Goal: Task Accomplishment & Management: Use online tool/utility

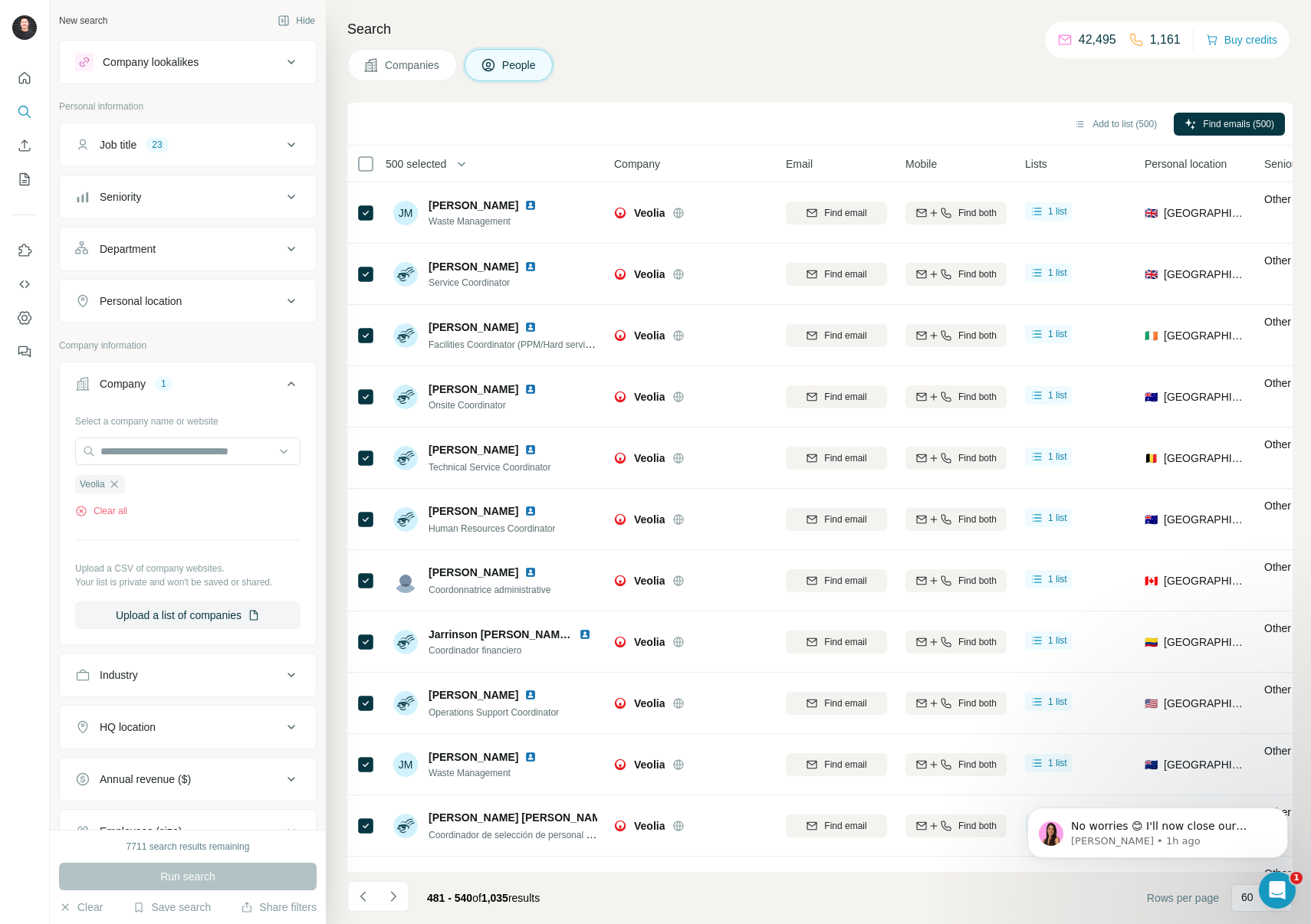
scroll to position [2, 0]
click at [396, 896] on icon "Navigate to next page" at bounding box center [393, 896] width 16 height 16
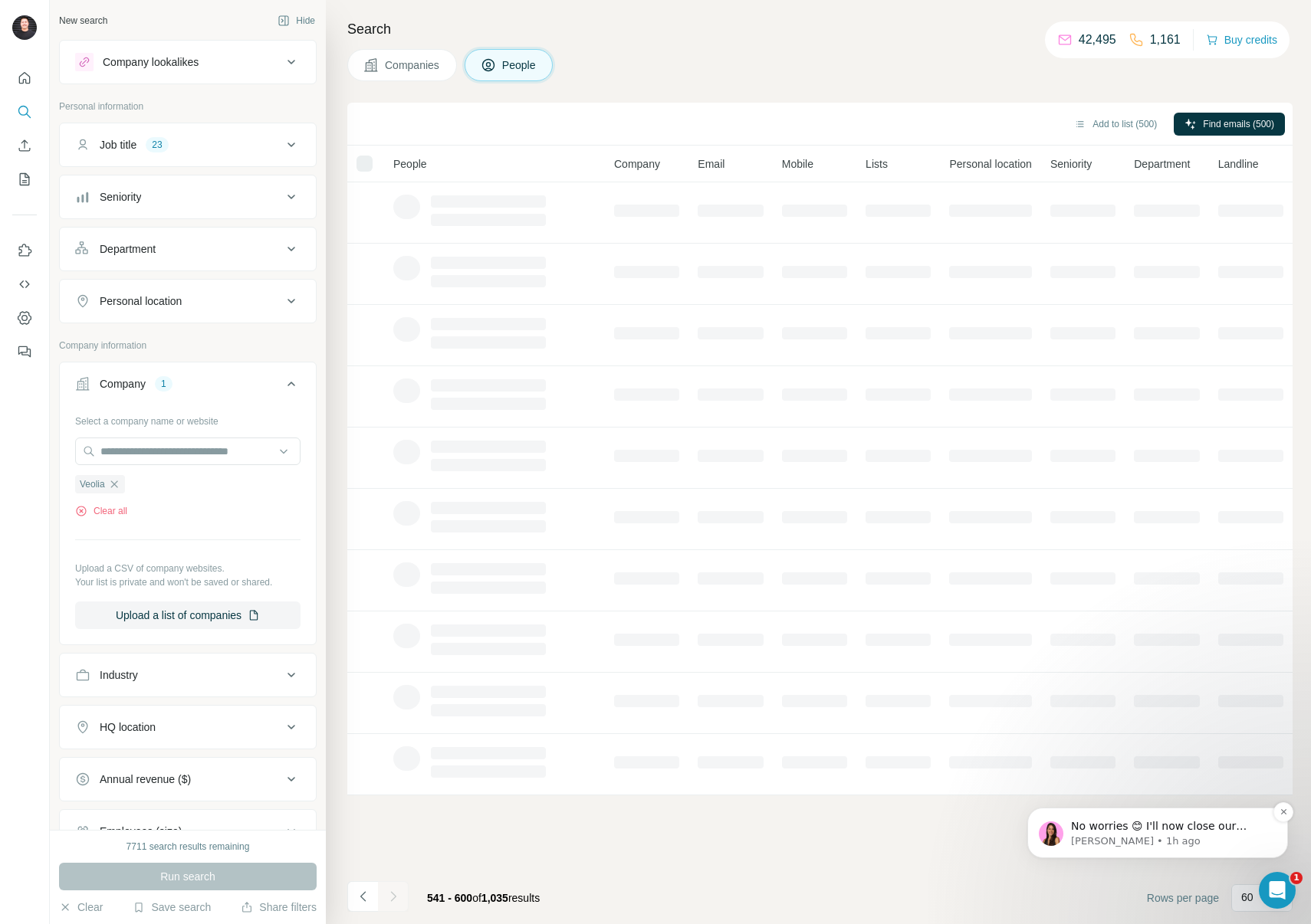
click at [1118, 823] on span "No worries 😊 I'll now close our conversation on my end. You can always contact …" at bounding box center [1160, 856] width 178 height 73
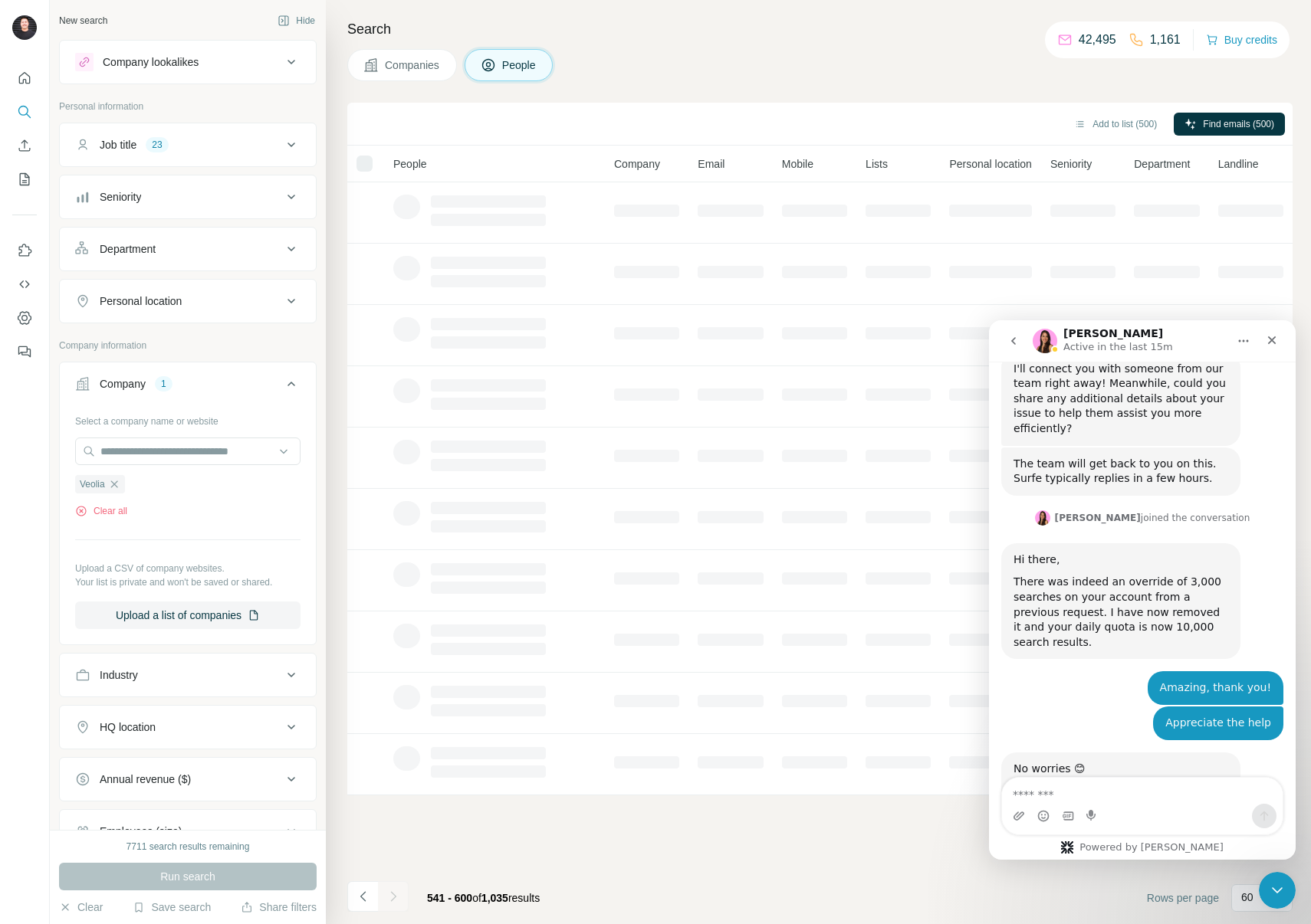
scroll to position [1981, 0]
click at [1275, 348] on div "Close" at bounding box center [1272, 340] width 28 height 28
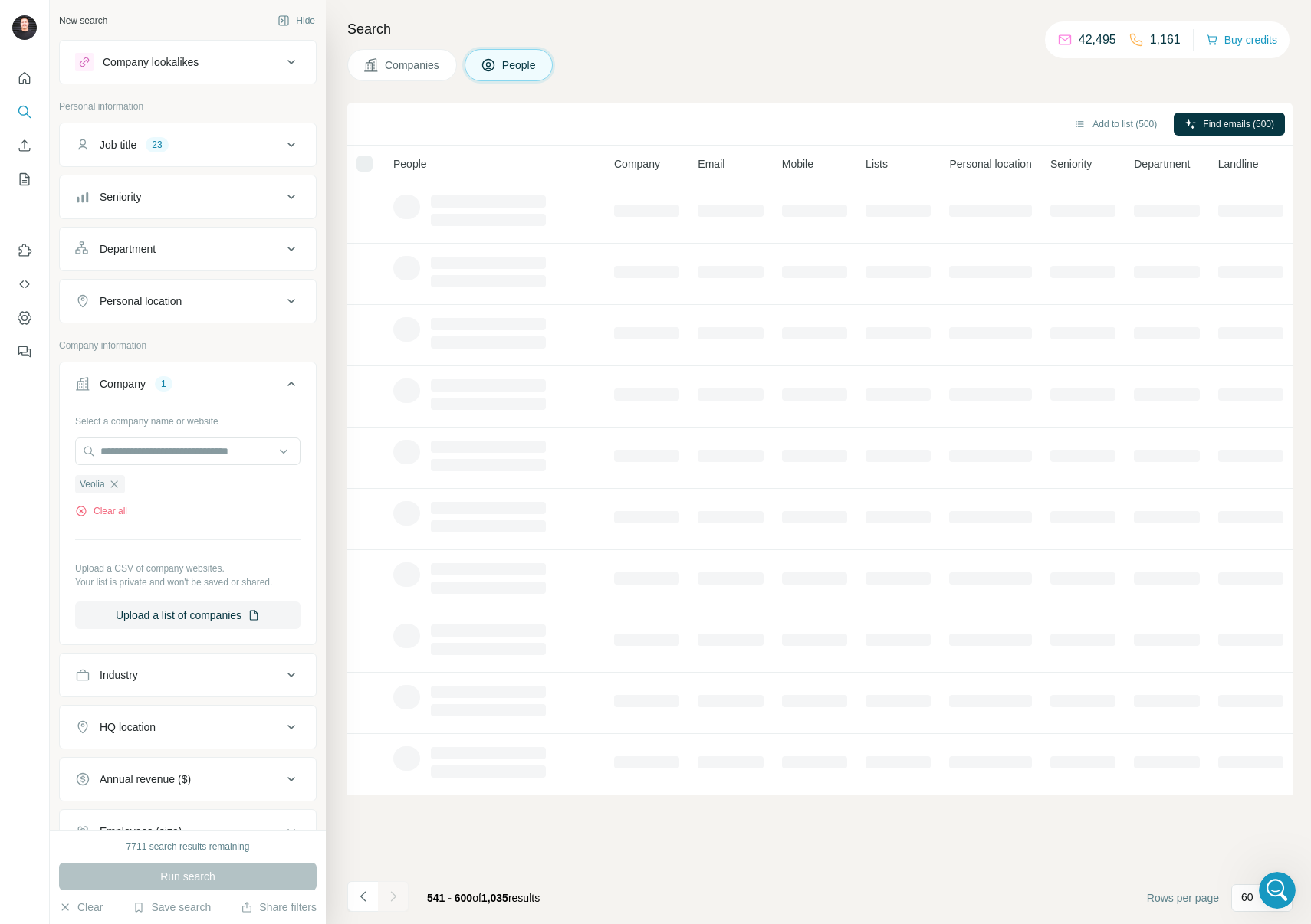
click at [726, 79] on div "Companies People" at bounding box center [821, 65] width 946 height 32
click at [172, 492] on ul "Veolia" at bounding box center [187, 484] width 225 height 19
click at [221, 874] on div "Run search" at bounding box center [188, 877] width 258 height 28
click at [184, 449] on input "text" at bounding box center [187, 451] width 225 height 28
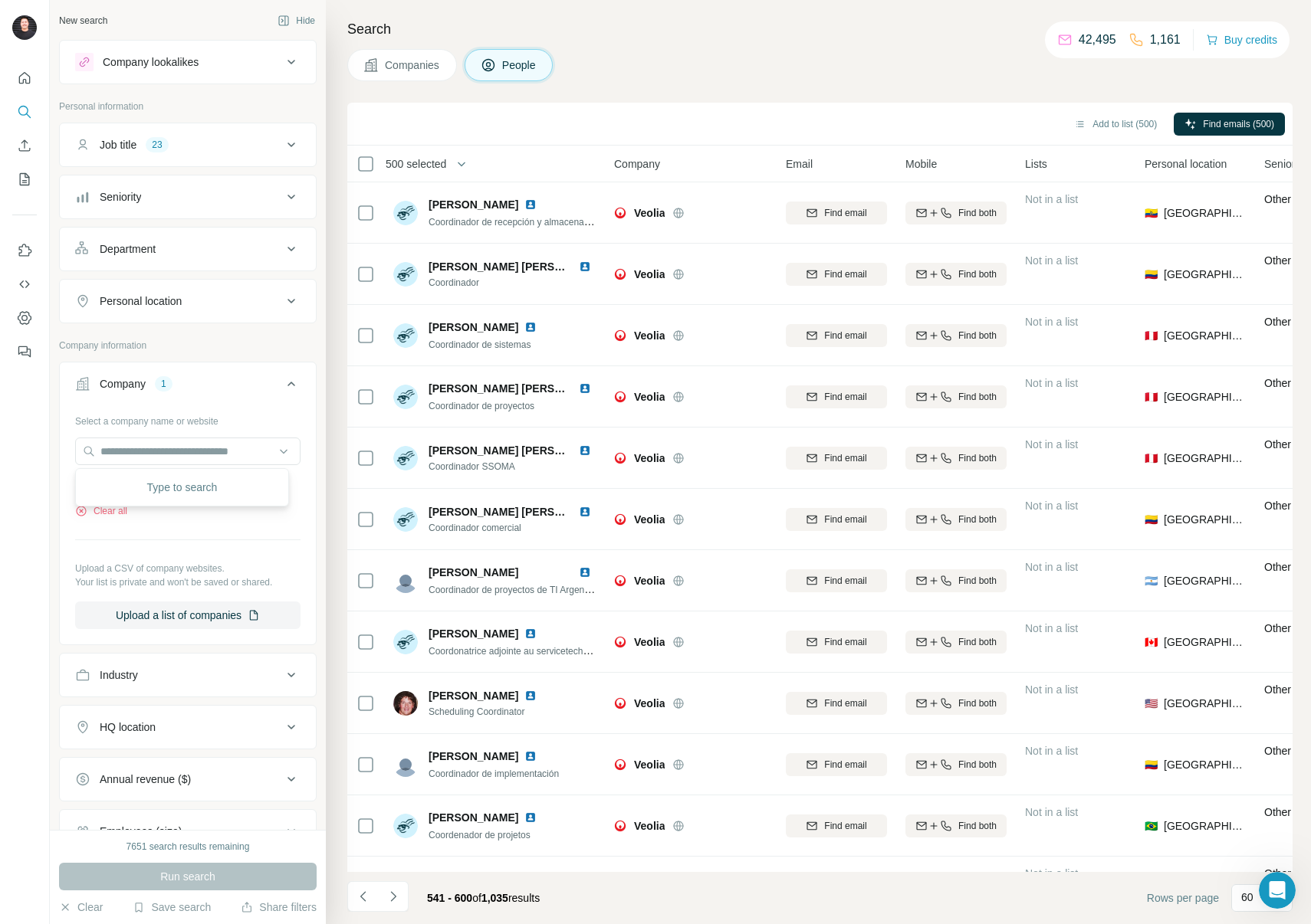
click at [654, 893] on footer "541 - 600 of 1,035 results Rows per page 60" at bounding box center [821, 898] width 946 height 52
click at [419, 162] on span "500 selected" at bounding box center [415, 164] width 60 height 16
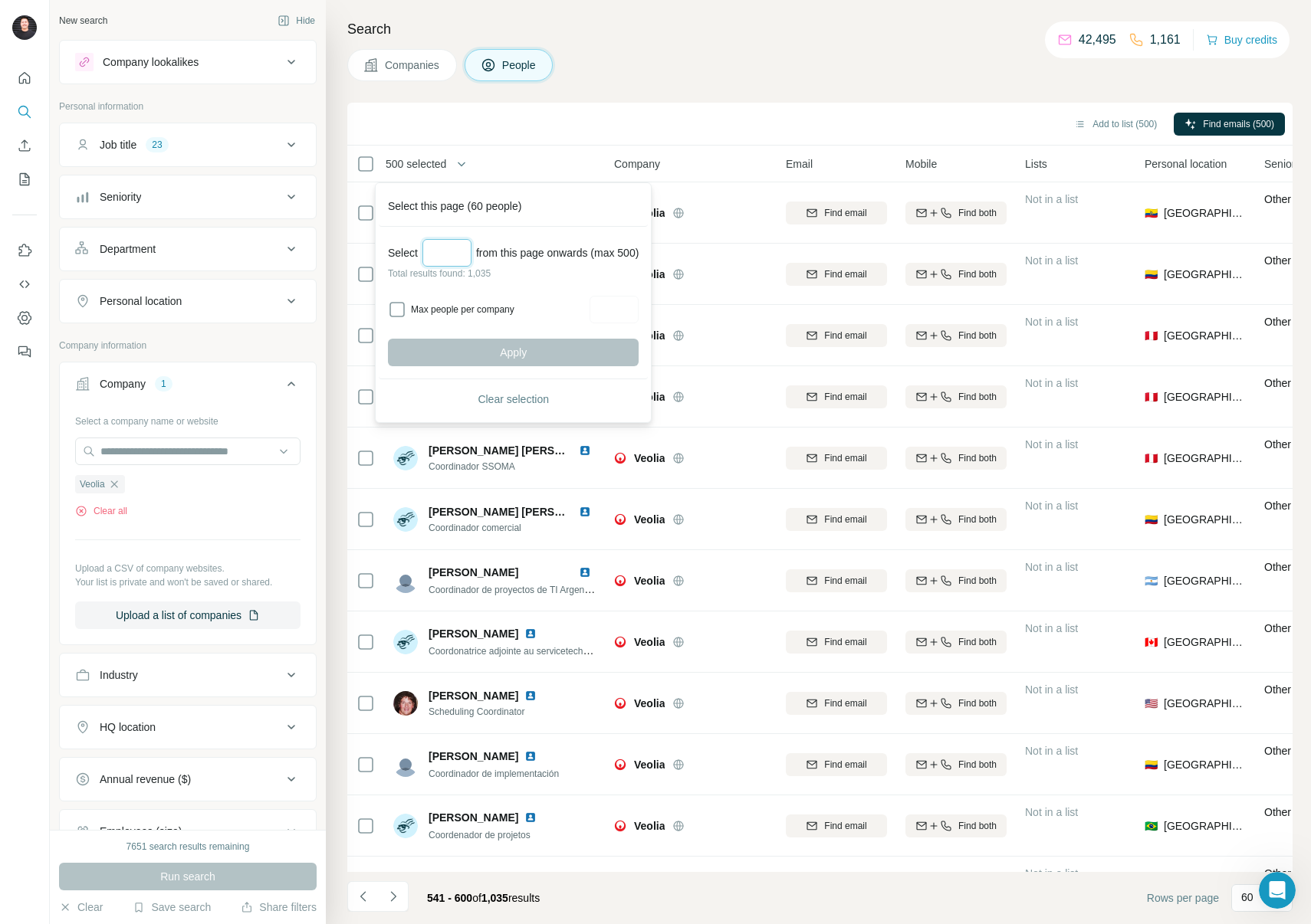
click at [443, 254] on input "Select a number (up to 500)" at bounding box center [447, 253] width 49 height 28
type input "***"
click at [486, 344] on button "Apply" at bounding box center [513, 353] width 250 height 28
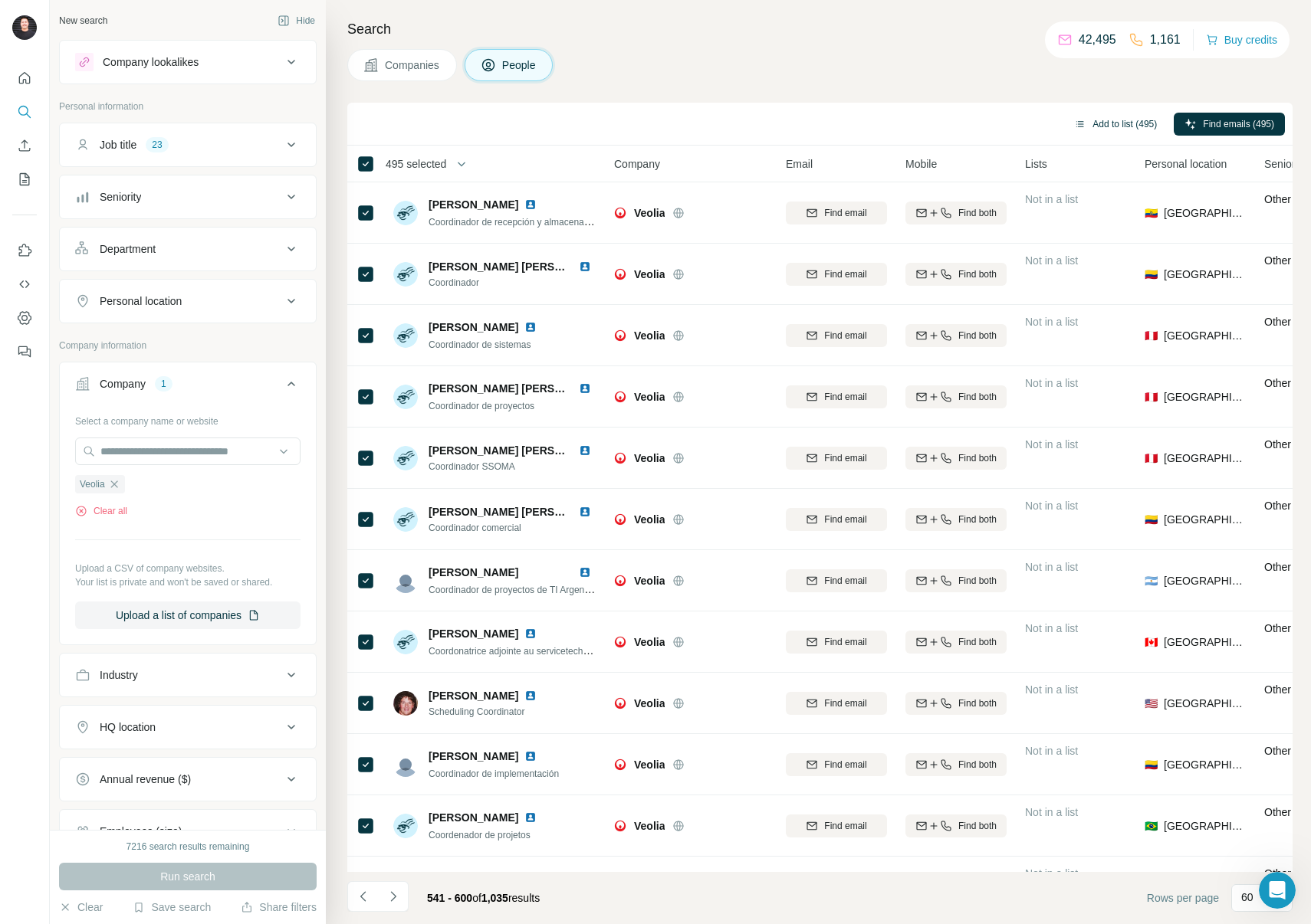
click at [1120, 123] on button "Add to list (495)" at bounding box center [1115, 124] width 104 height 23
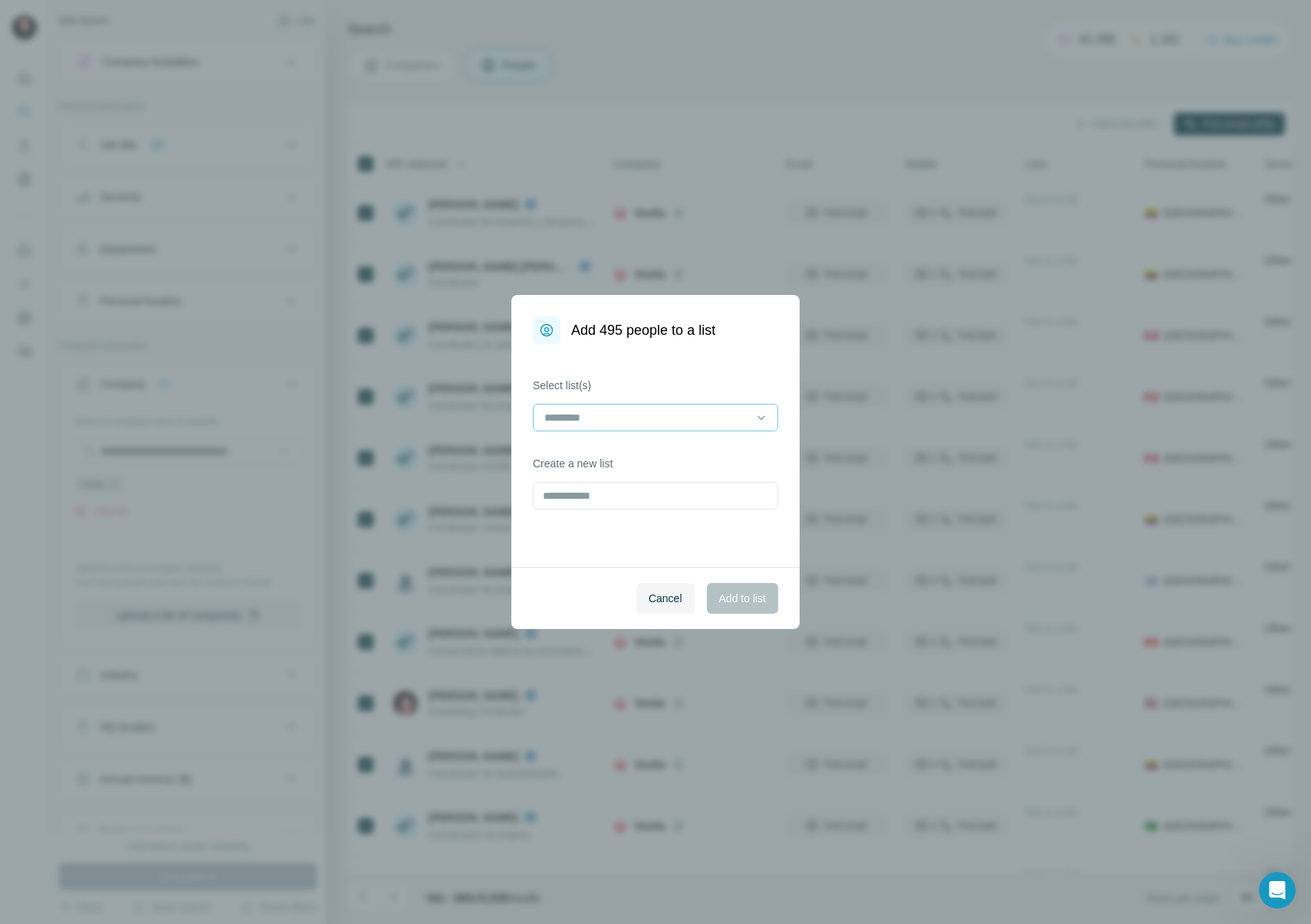
click at [742, 414] on input at bounding box center [646, 418] width 207 height 17
click at [700, 455] on p "Nuclear Campaign ([GEOGRAPHIC_DATA])" at bounding box center [651, 452] width 210 height 16
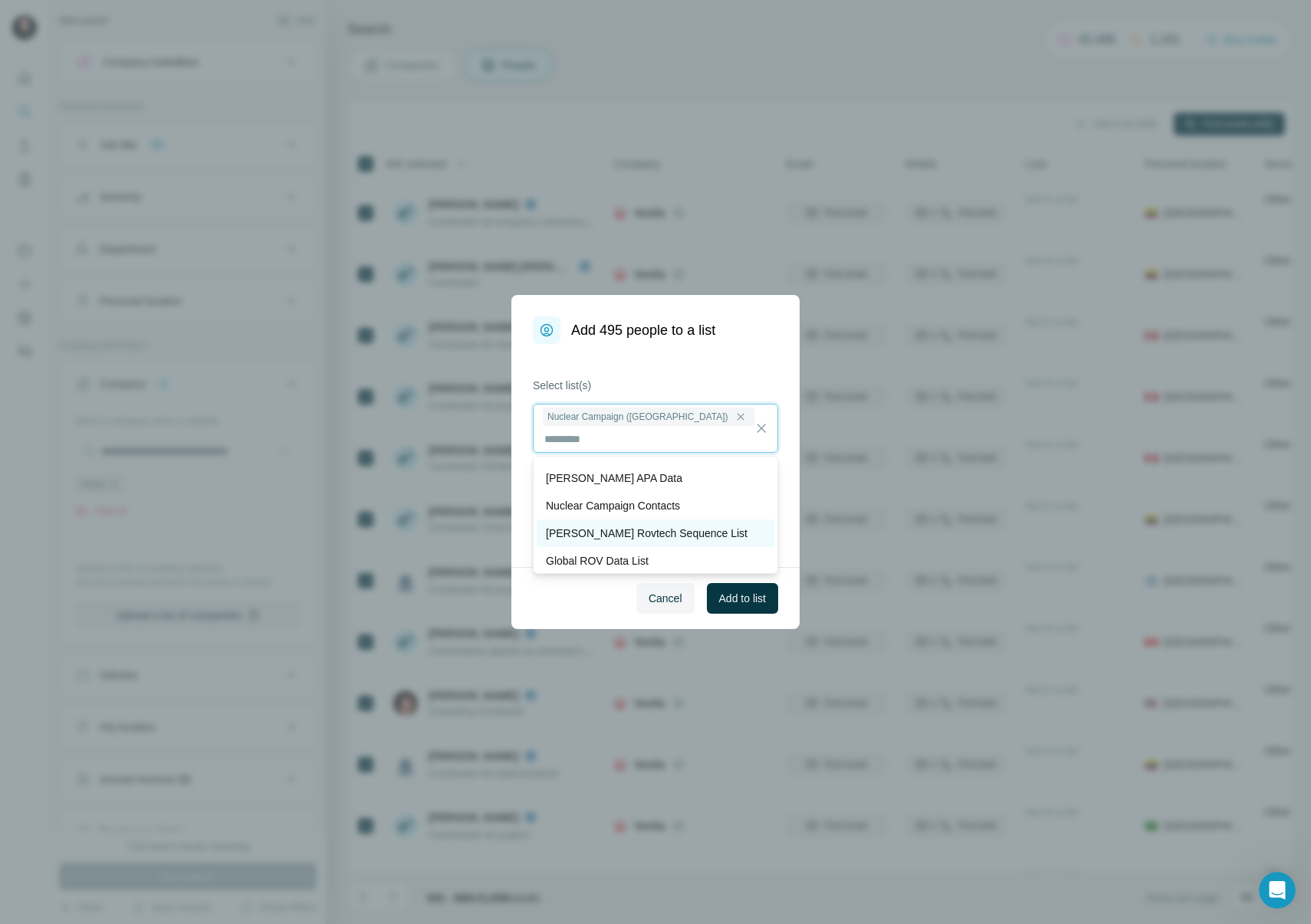
scroll to position [0, 0]
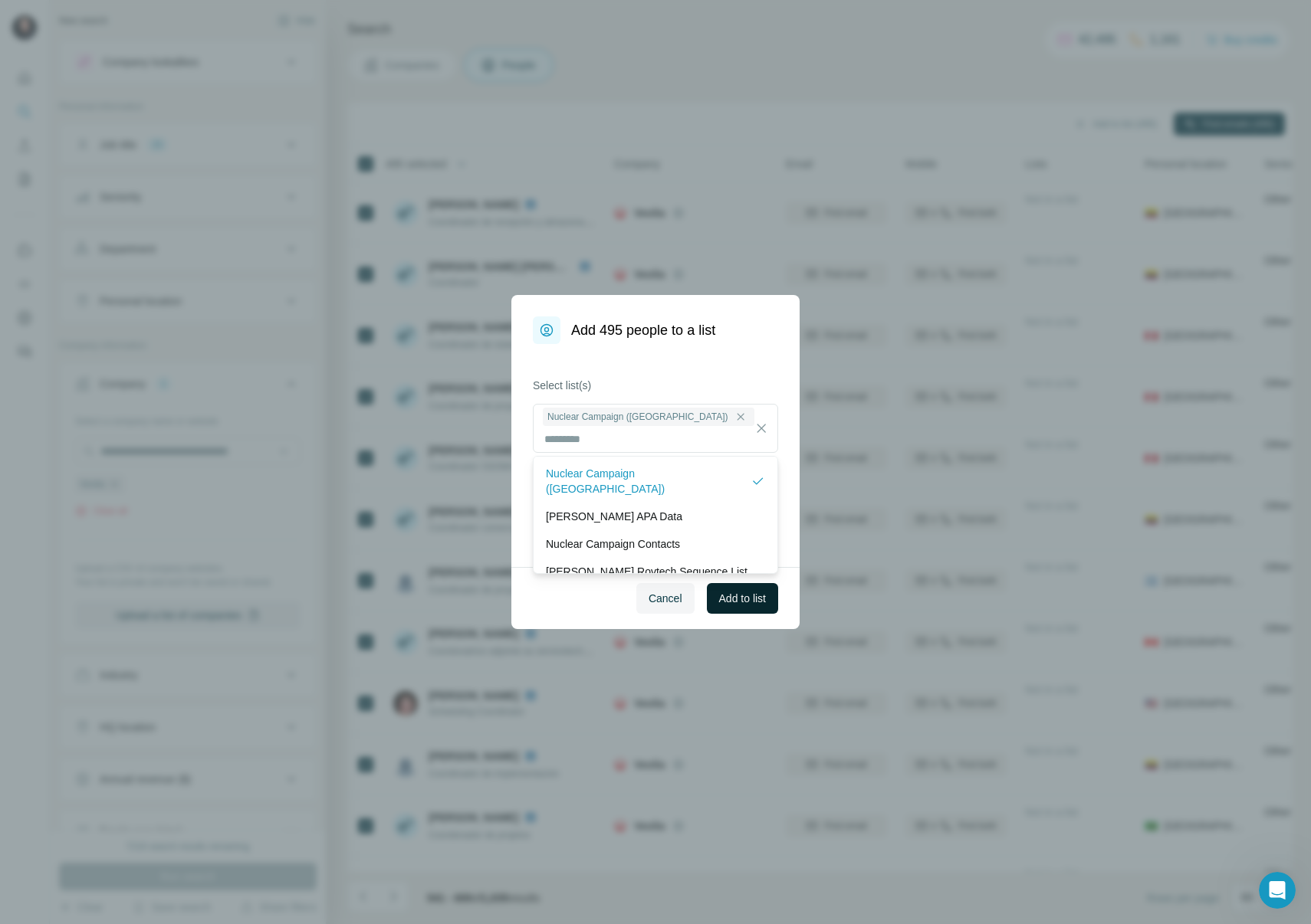
click at [742, 596] on span "Add to list" at bounding box center [743, 599] width 46 height 16
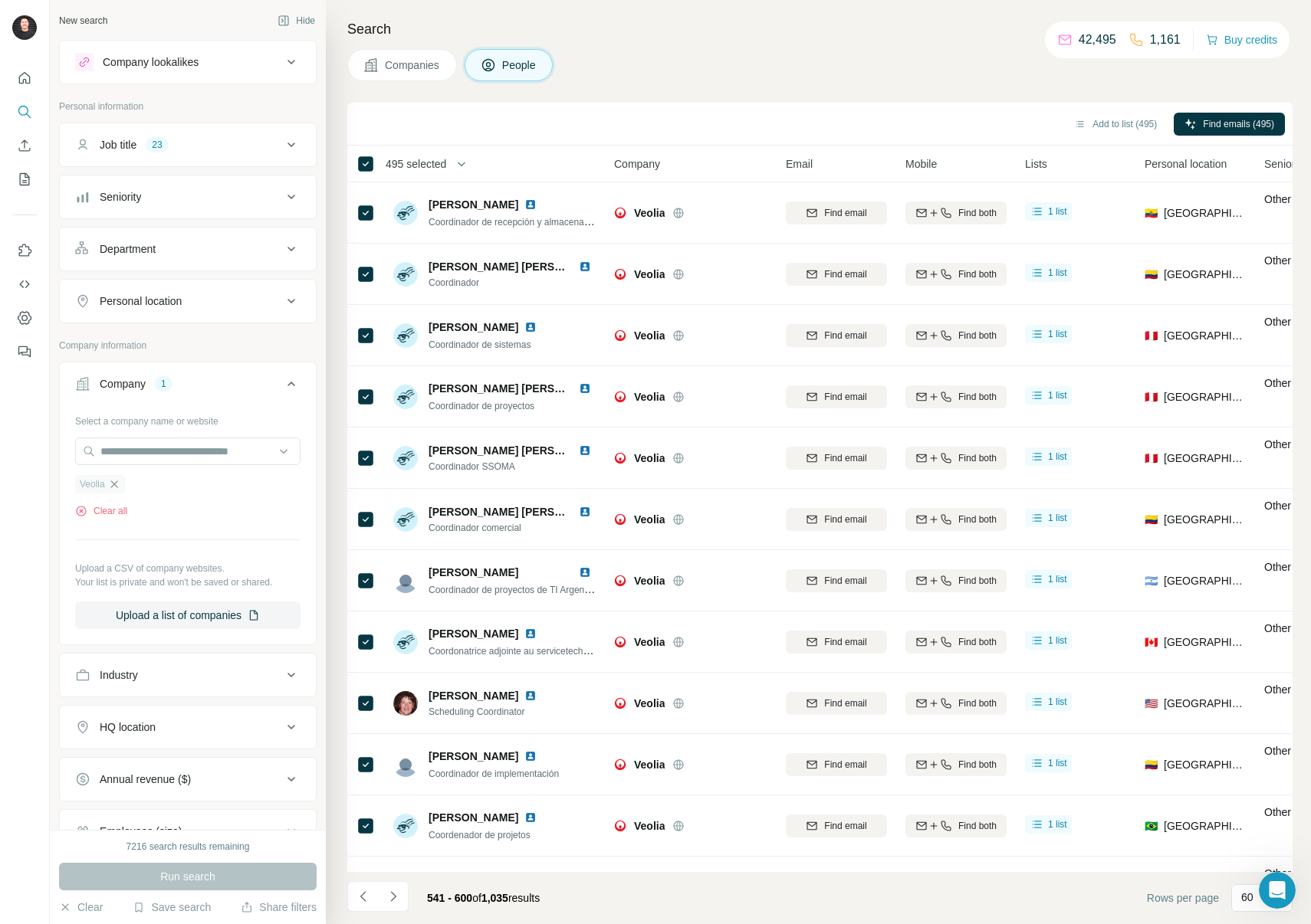
click at [118, 482] on icon "button" at bounding box center [113, 484] width 6 height 6
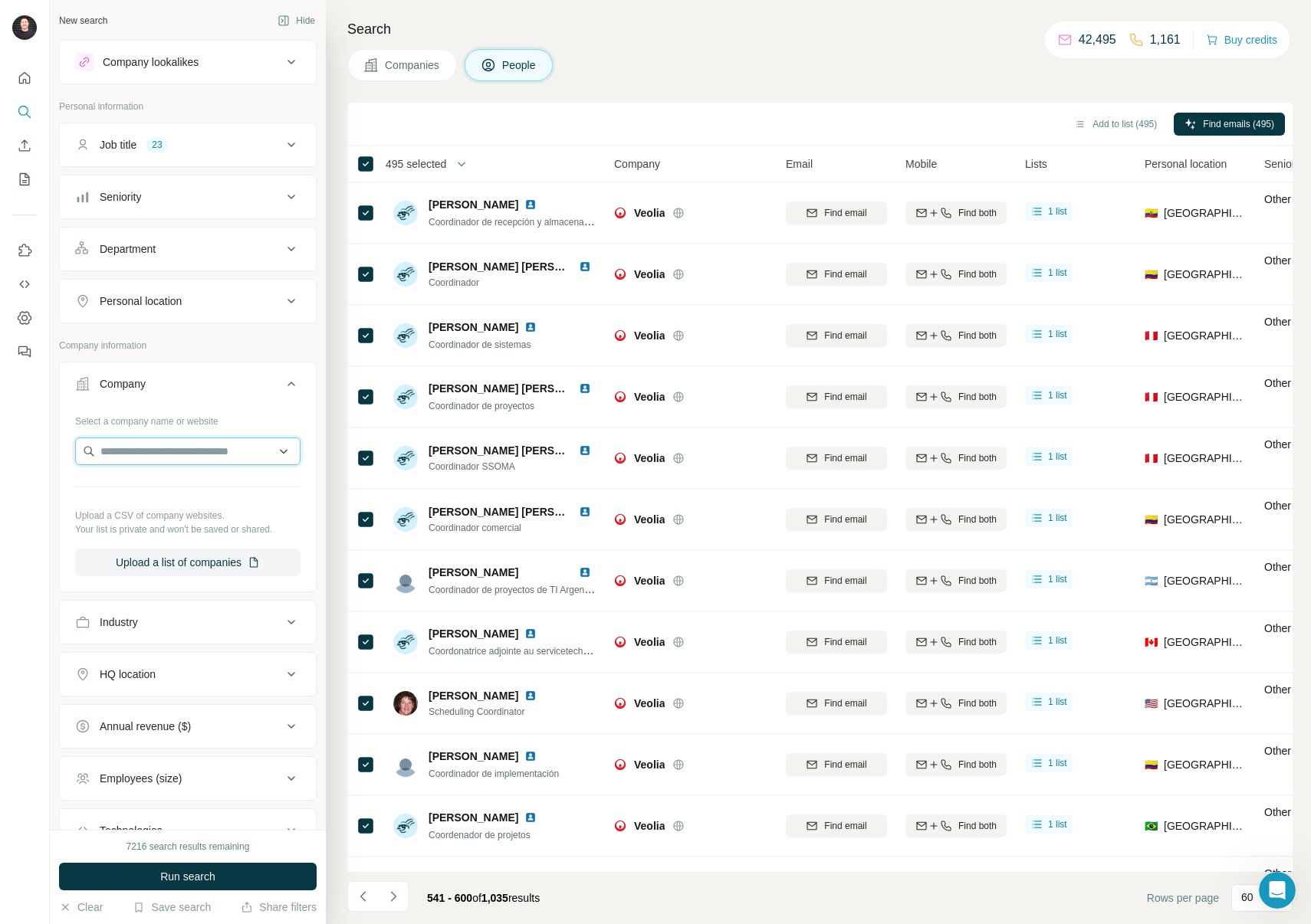
click at [122, 460] on input "text" at bounding box center [187, 451] width 225 height 28
type input "**********"
click at [161, 481] on p "Westinghouse Electric Company" at bounding box center [196, 486] width 155 height 16
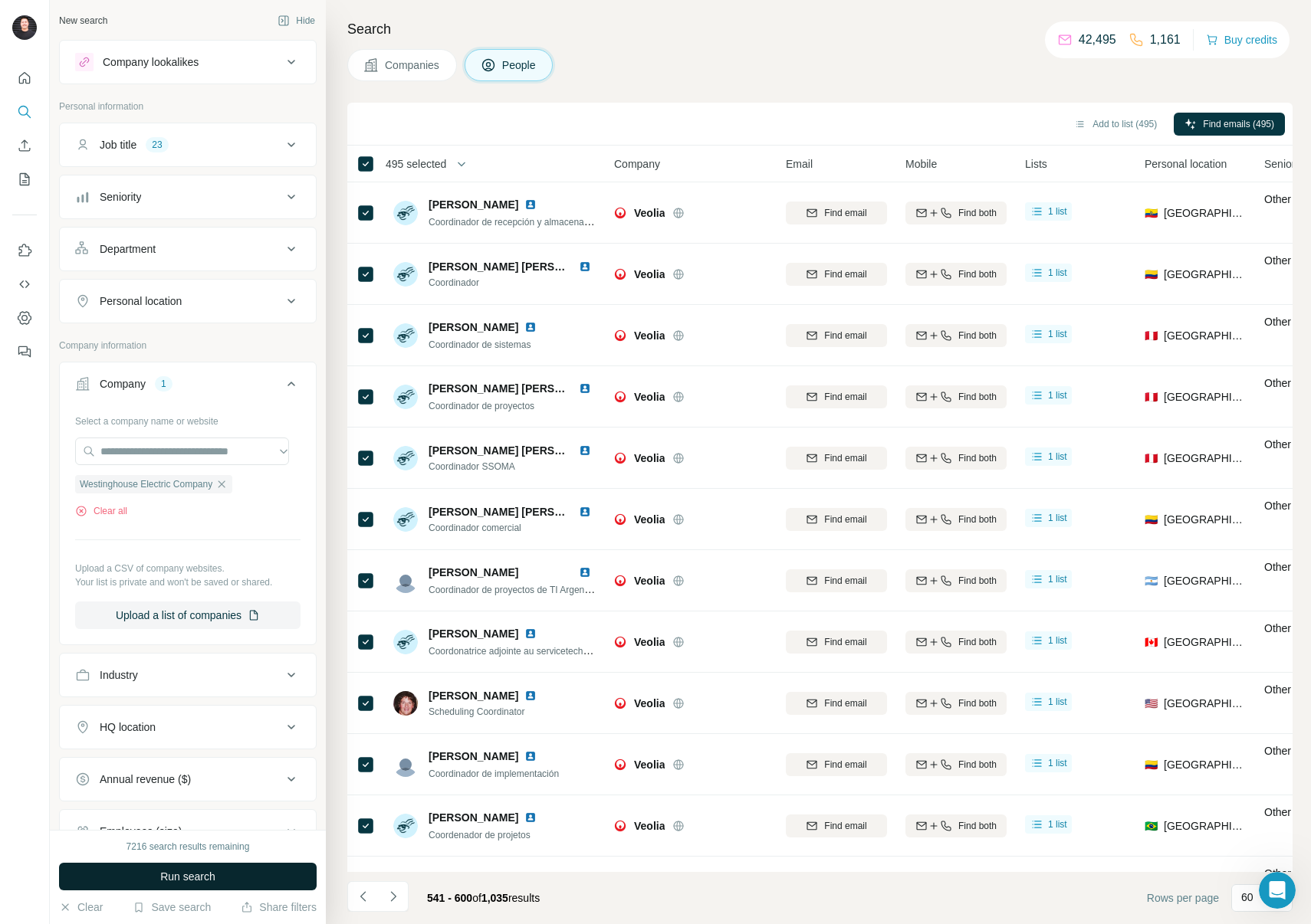
click at [189, 871] on span "Run search" at bounding box center [188, 877] width 56 height 16
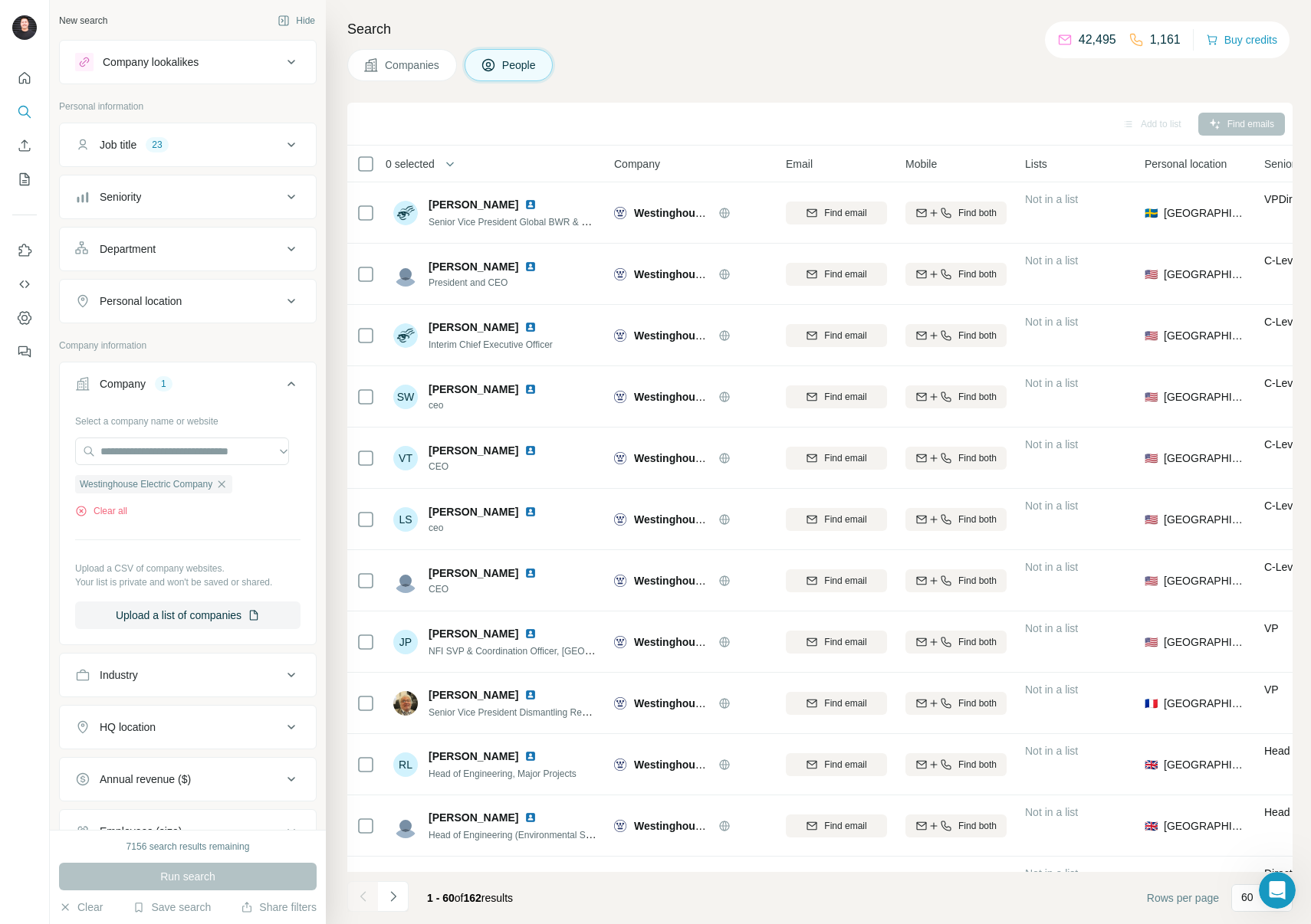
click at [420, 165] on span "0 selected" at bounding box center [410, 164] width 49 height 16
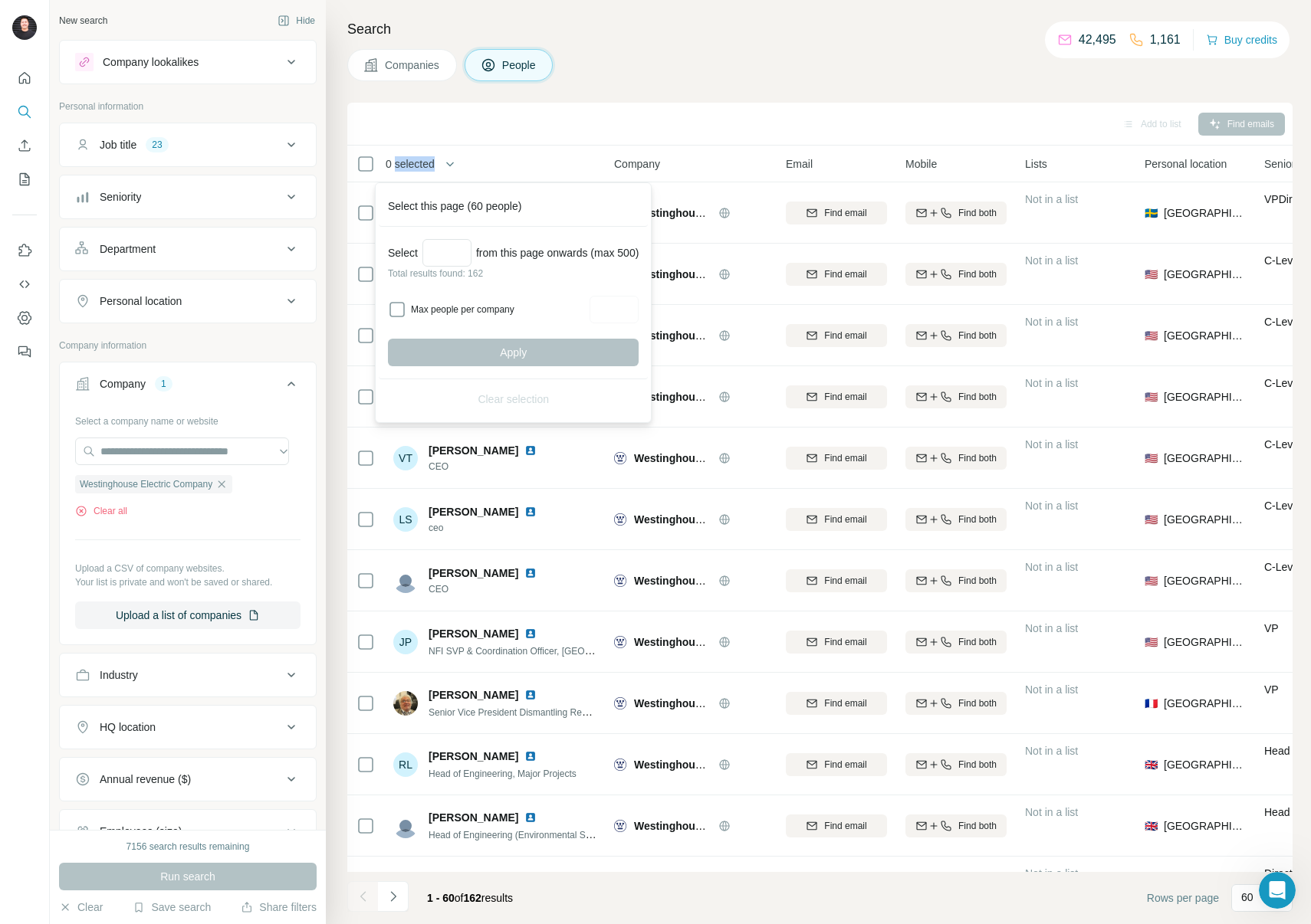
click at [420, 165] on span "0 selected" at bounding box center [410, 164] width 49 height 16
click at [440, 257] on input "Select a number (up to 500)" at bounding box center [447, 253] width 49 height 28
type input "***"
click at [490, 346] on button "Apply" at bounding box center [513, 353] width 250 height 28
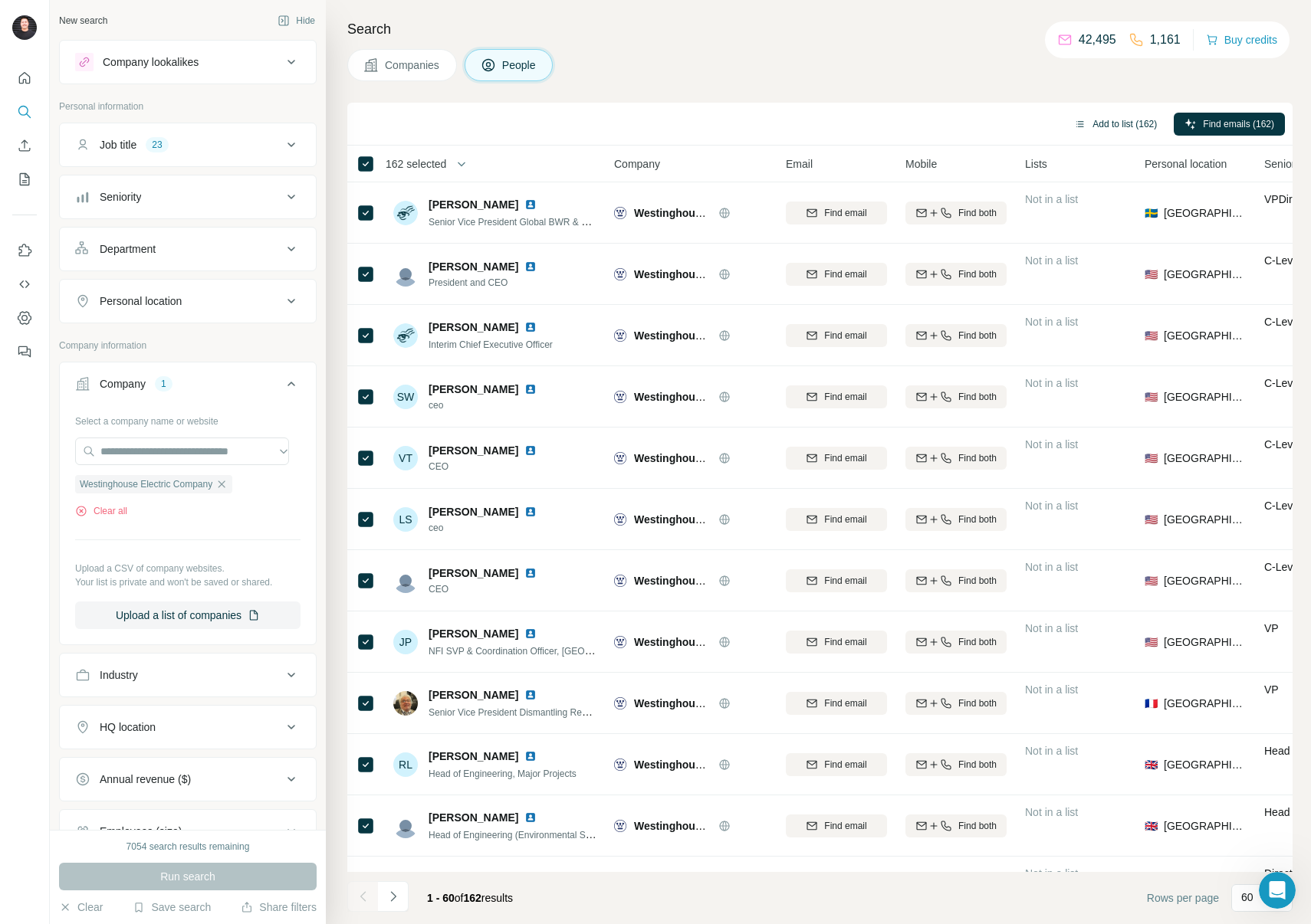
click at [1106, 128] on button "Add to list (162)" at bounding box center [1115, 124] width 104 height 23
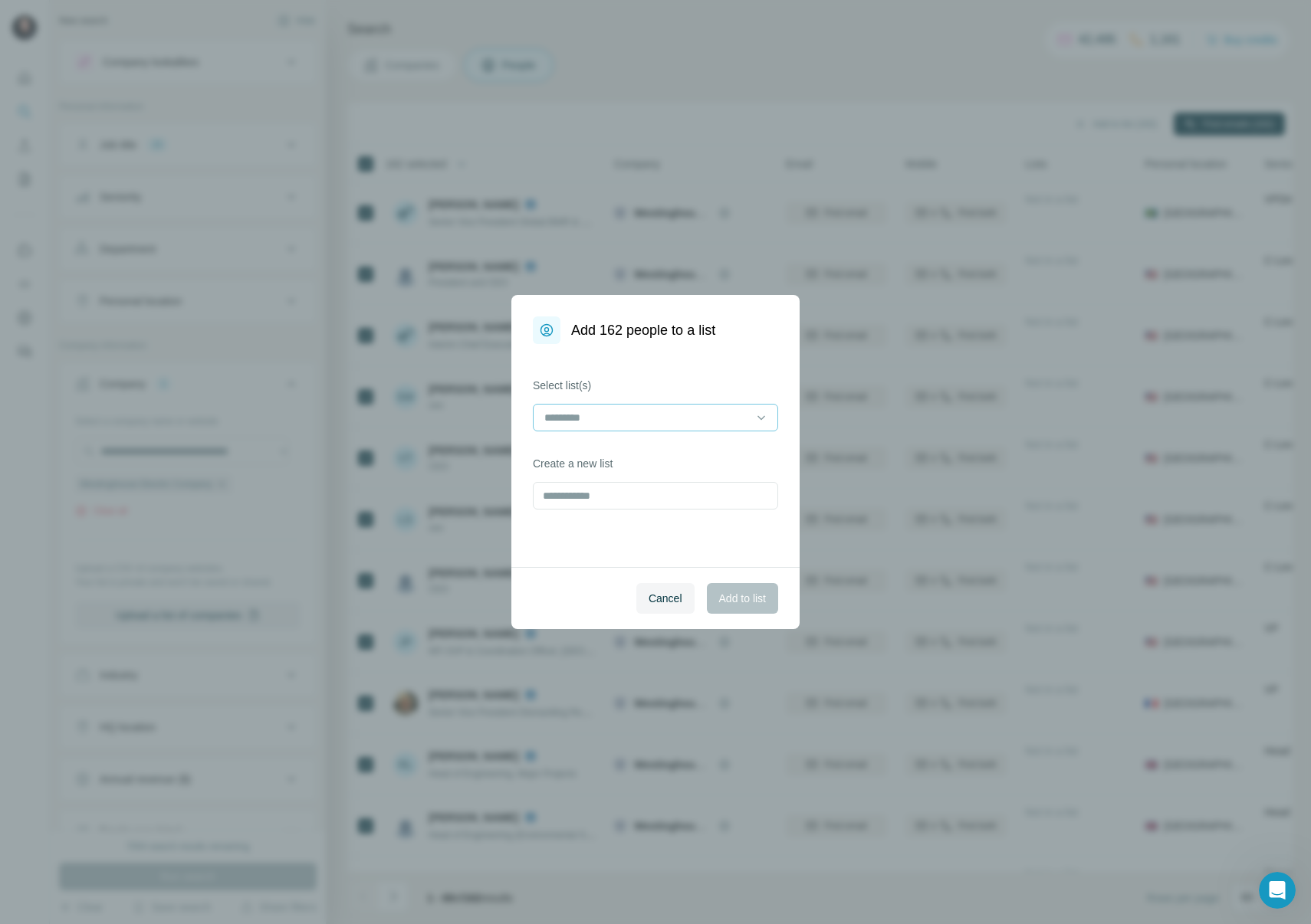
click at [646, 418] on input at bounding box center [646, 418] width 207 height 17
click at [655, 454] on p "Nuclear Campaign ([GEOGRAPHIC_DATA])" at bounding box center [651, 452] width 210 height 16
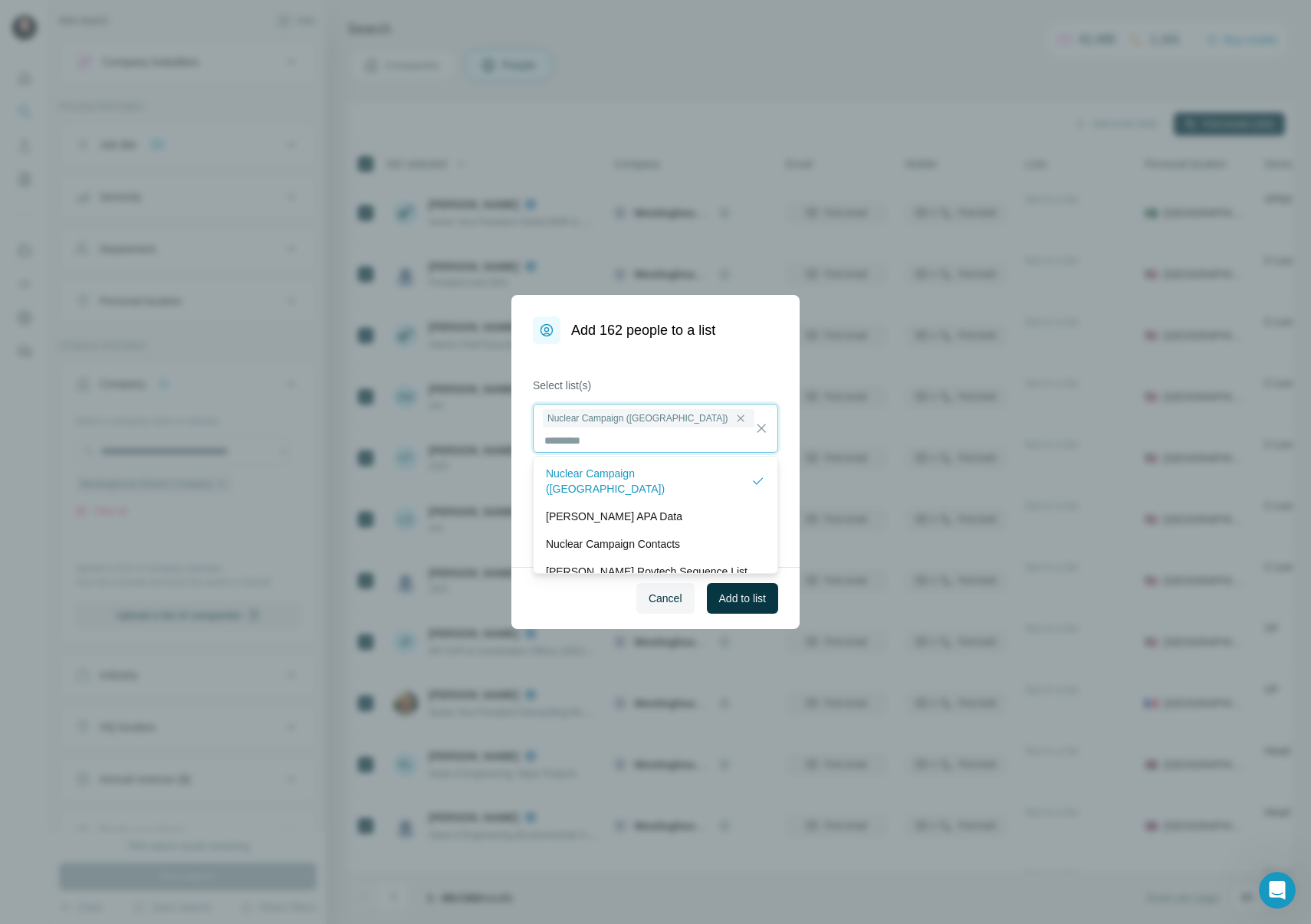
scroll to position [2, 0]
click at [743, 596] on span "Add to list" at bounding box center [743, 599] width 46 height 16
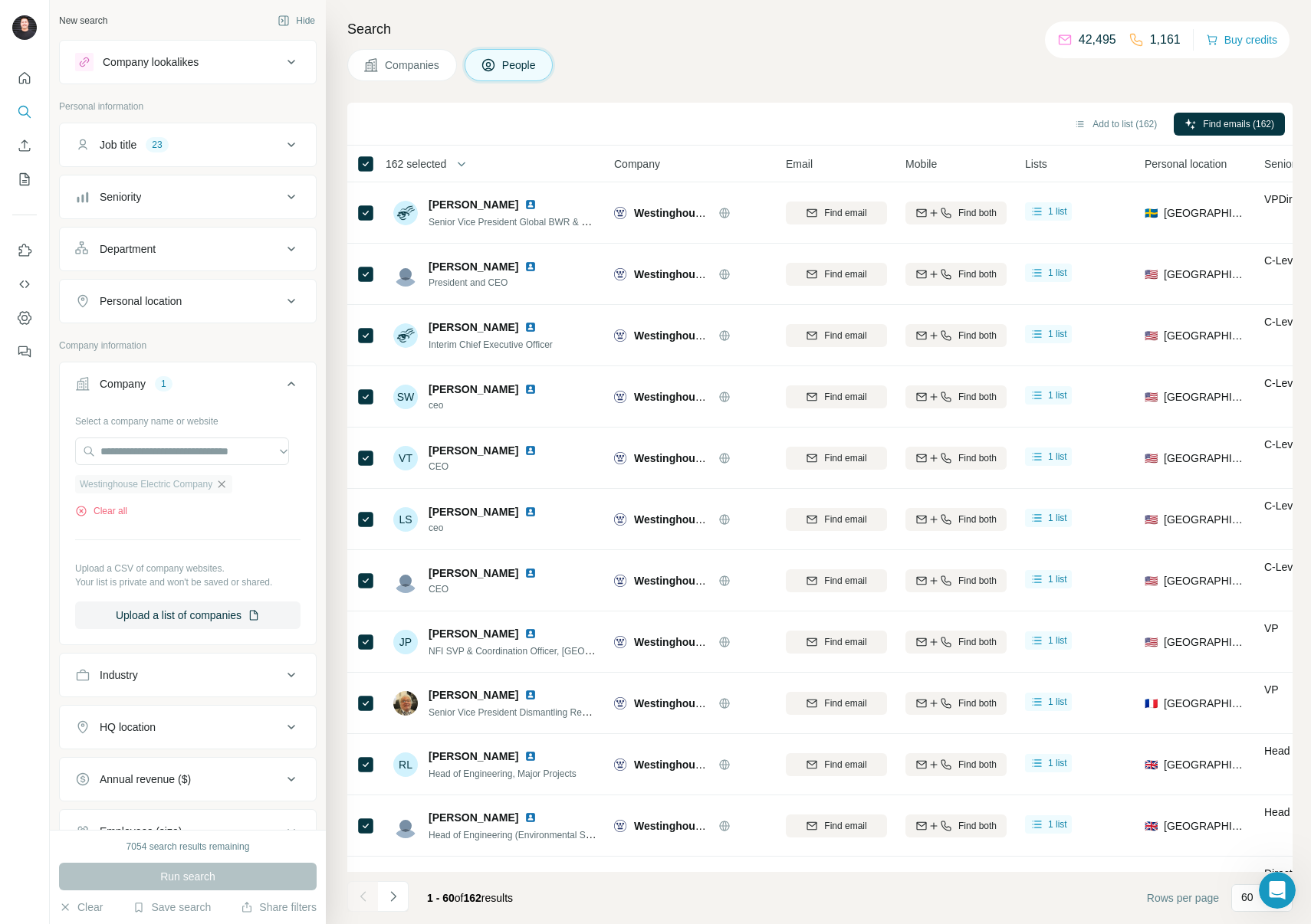
click at [228, 487] on icon "button" at bounding box center [221, 484] width 12 height 12
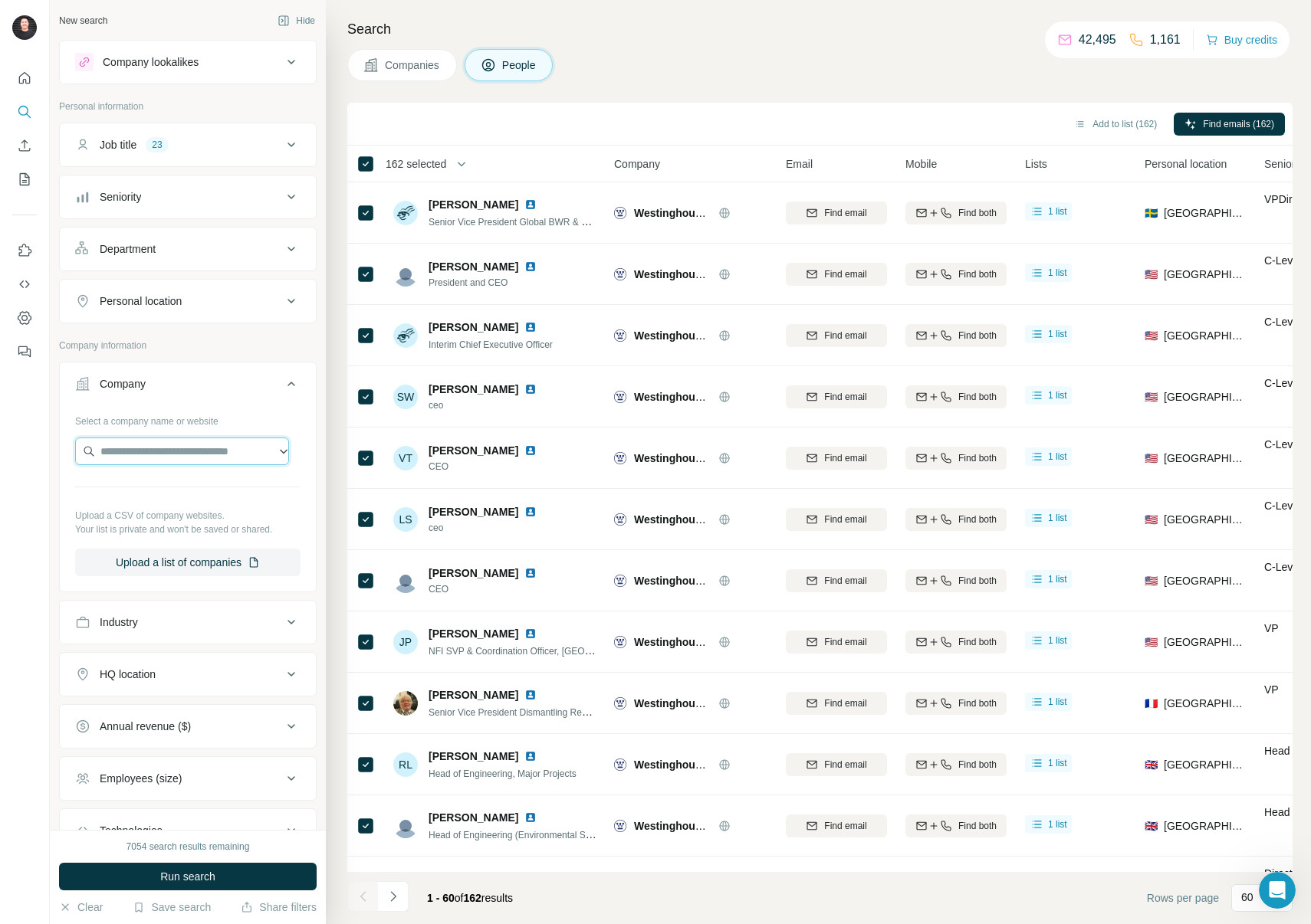
click at [173, 459] on input "text" at bounding box center [182, 451] width 214 height 28
paste input "**********"
drag, startPoint x: 232, startPoint y: 453, endPoint x: 16, endPoint y: 439, distance: 216.5
click at [16, 439] on div "**********" at bounding box center [656, 462] width 1311 height 924
paste input "***"
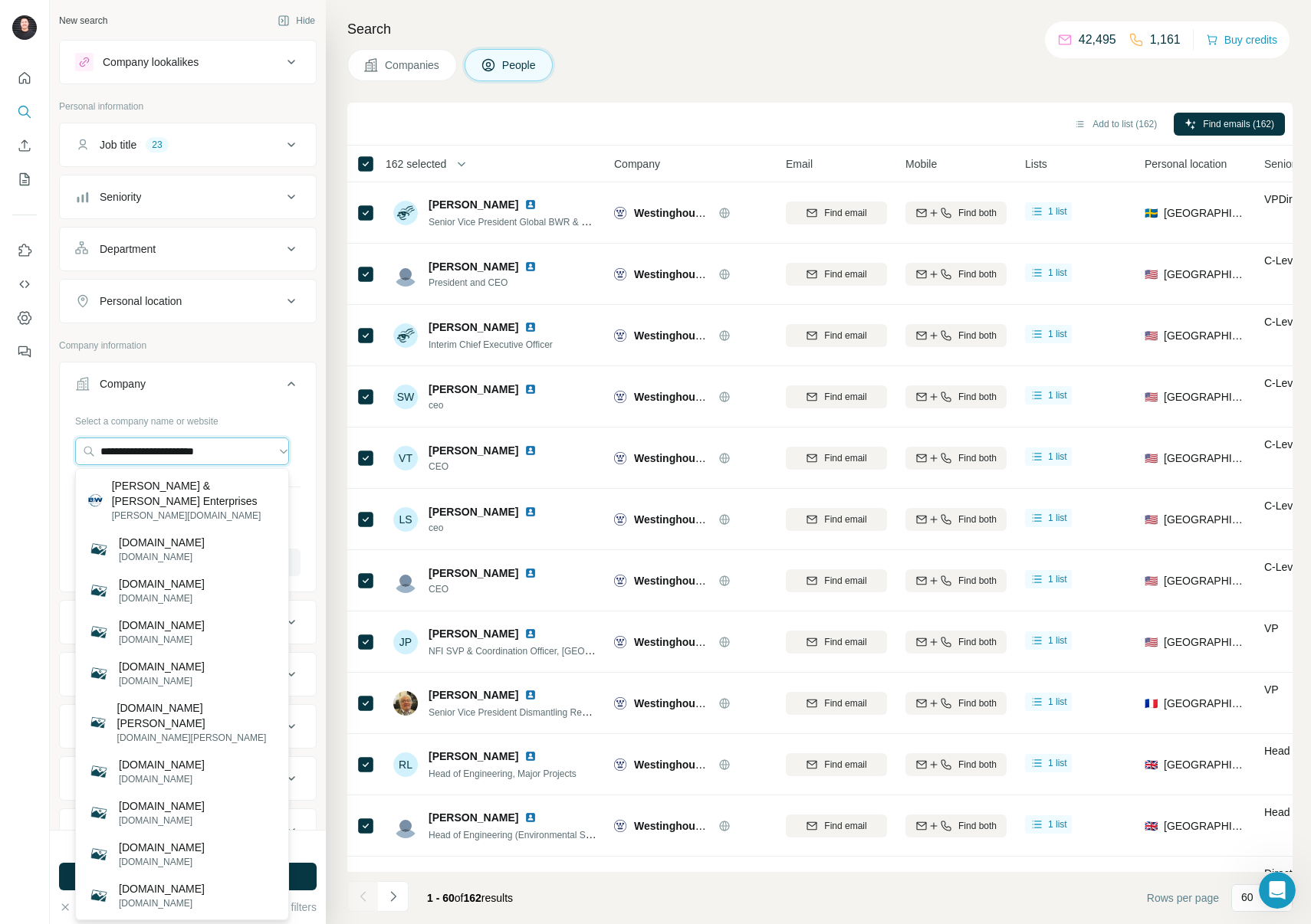
type input "**********"
click at [219, 493] on p "[PERSON_NAME] & [PERSON_NAME] Enterprises" at bounding box center [194, 493] width 164 height 31
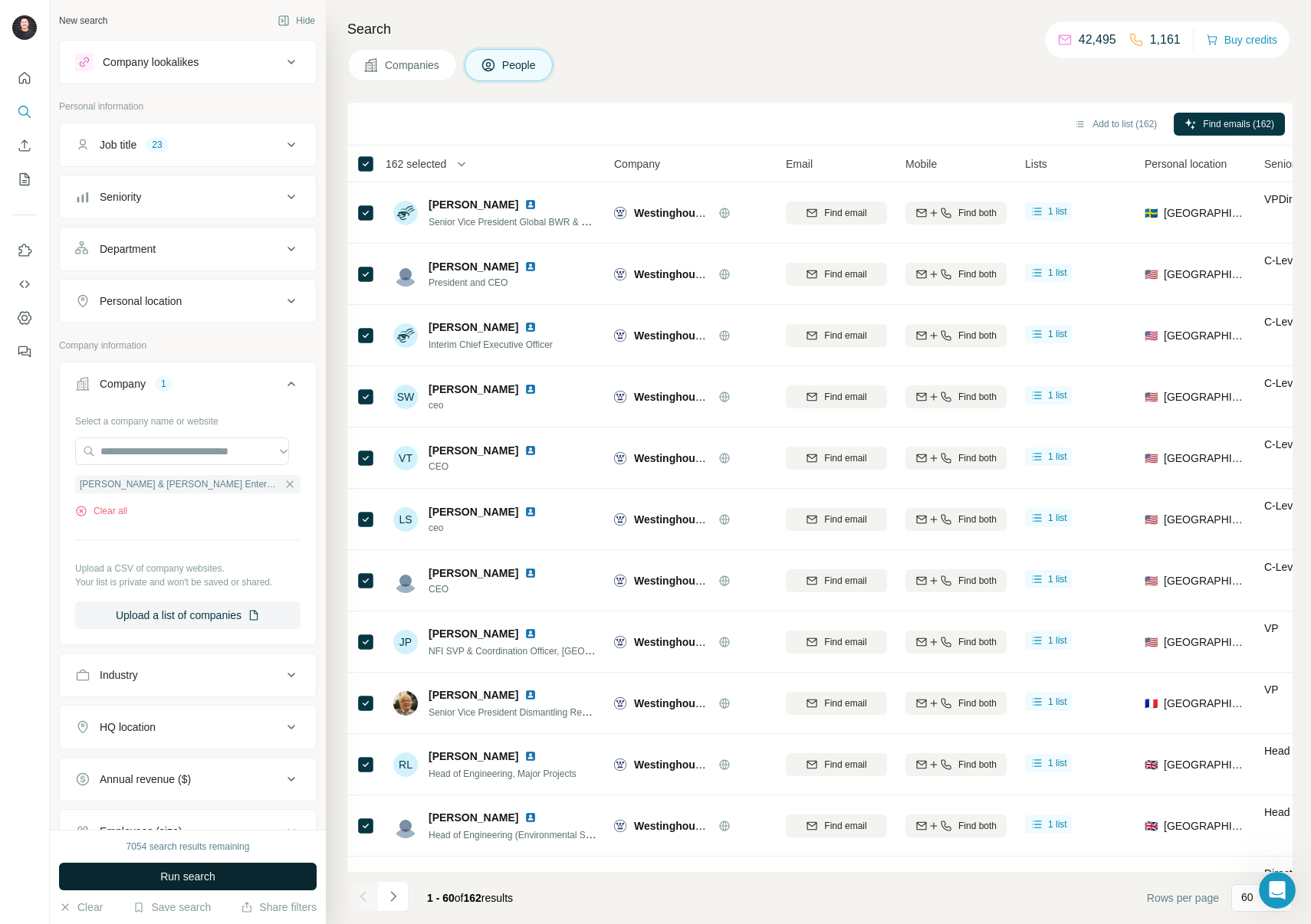
click at [235, 881] on button "Run search" at bounding box center [188, 877] width 258 height 28
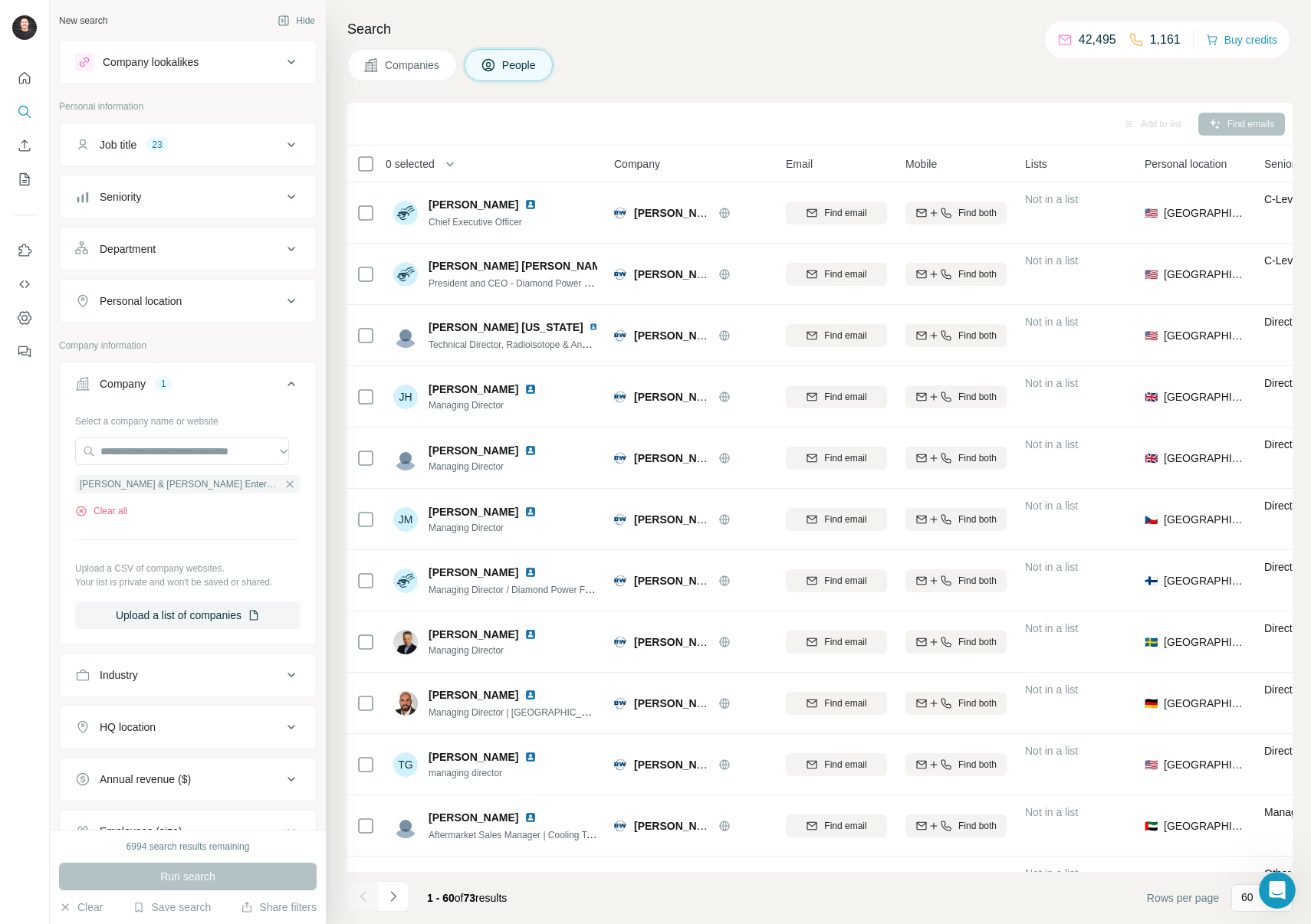
click at [419, 163] on span "0 selected" at bounding box center [410, 164] width 49 height 16
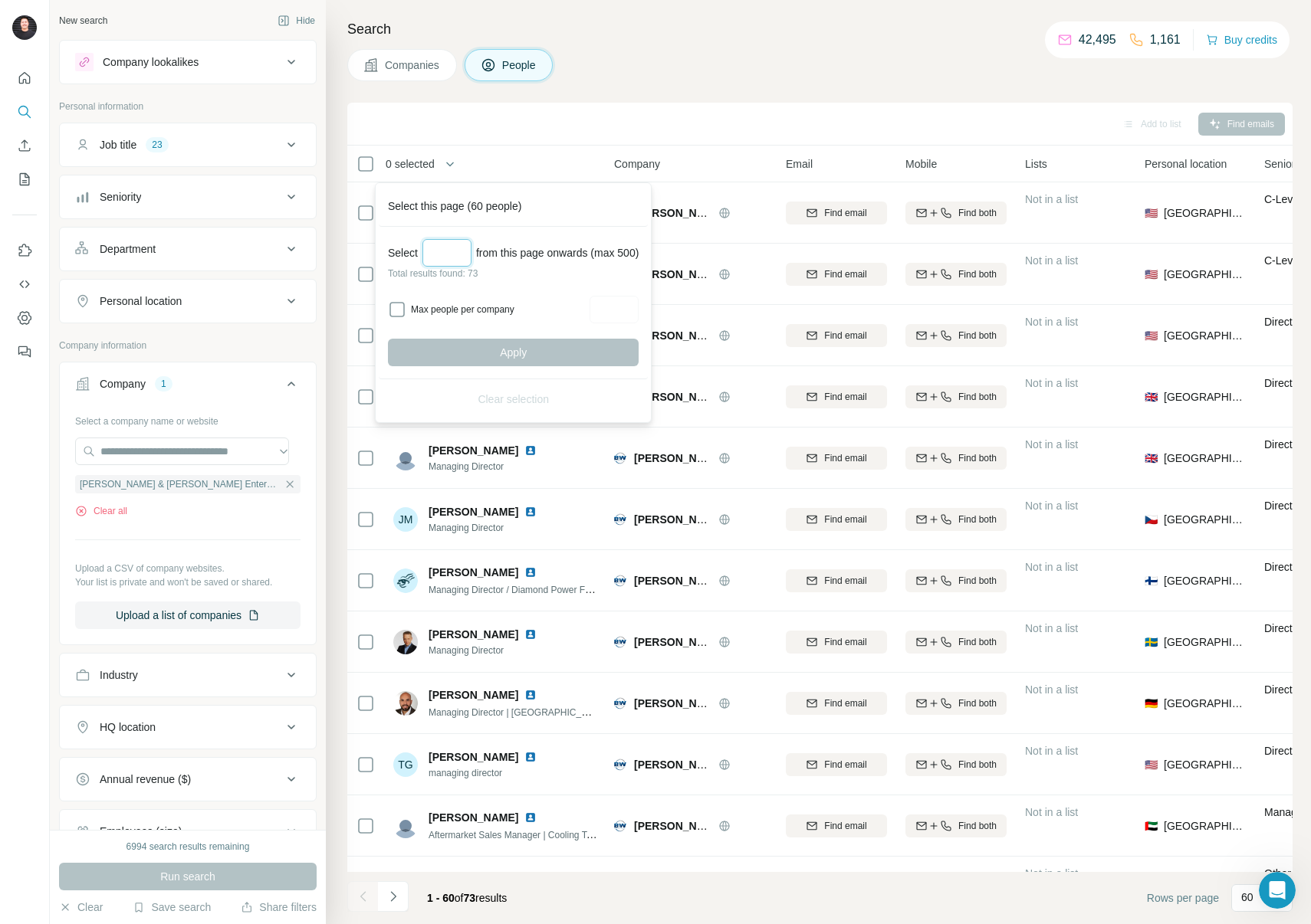
click at [455, 259] on input "Select a number (up to 500)" at bounding box center [447, 253] width 49 height 28
type input "**"
click at [527, 355] on span "Apply" at bounding box center [513, 352] width 27 height 16
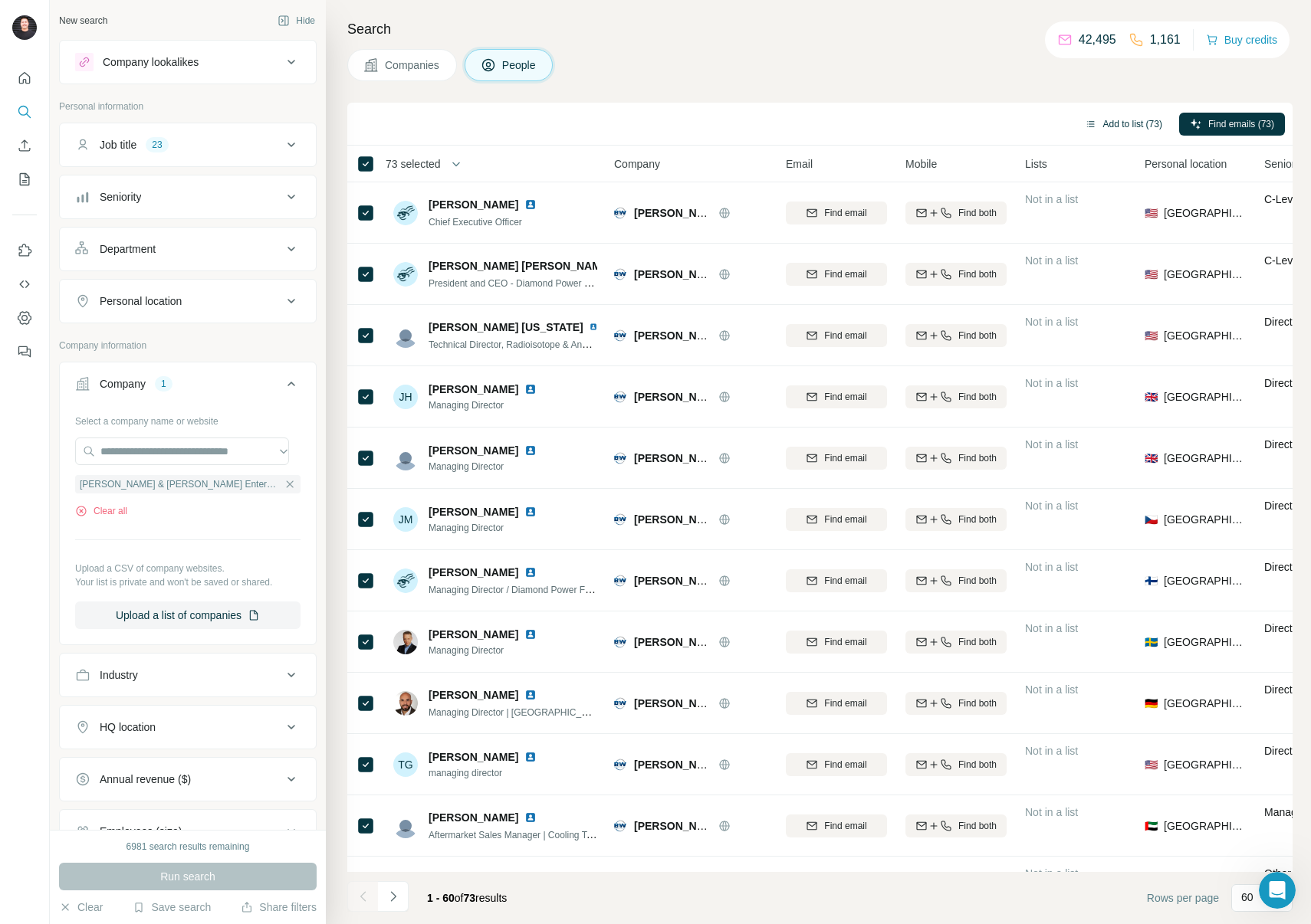
click at [1111, 123] on button "Add to list (73)" at bounding box center [1124, 124] width 99 height 23
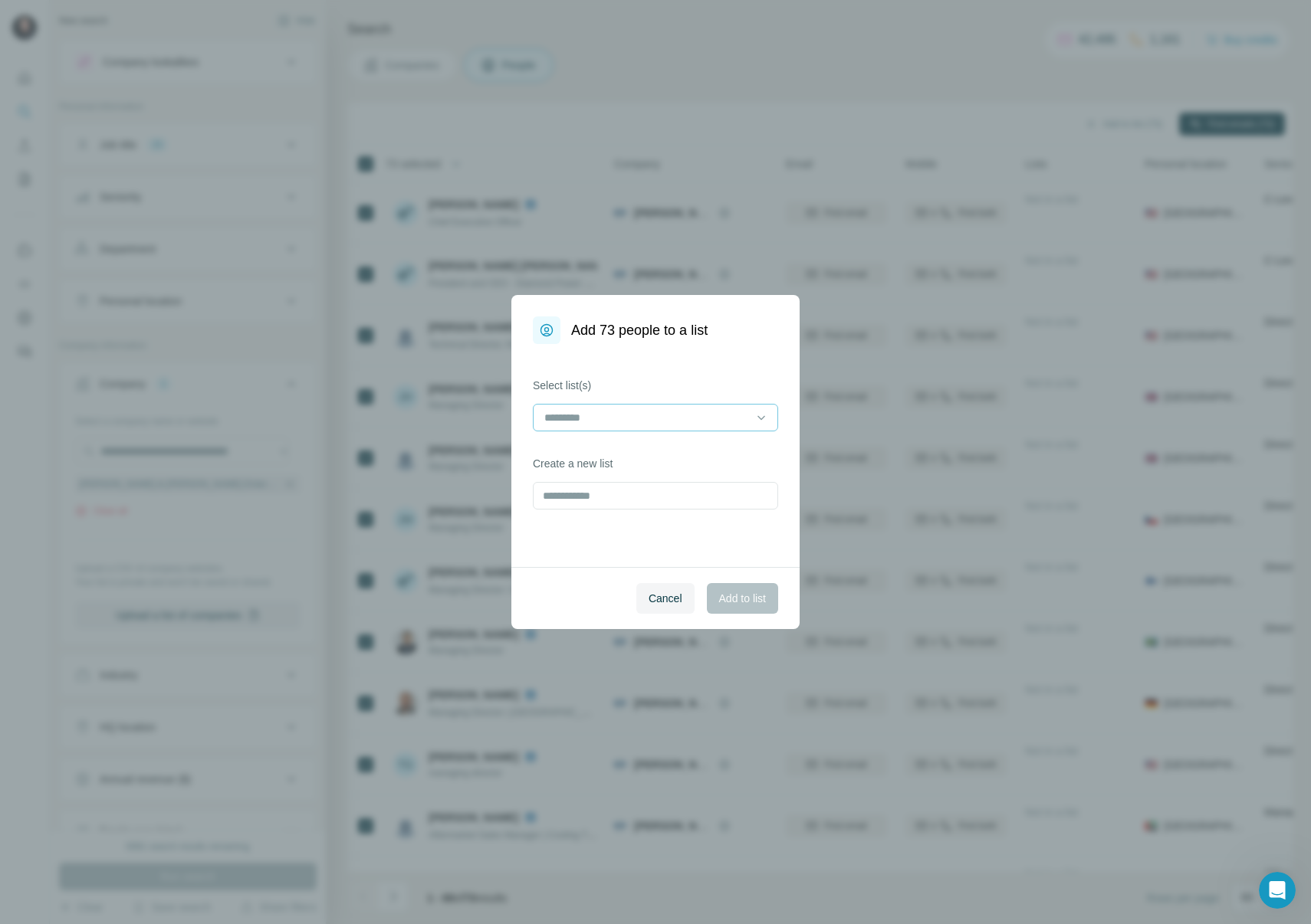
click at [659, 417] on input at bounding box center [646, 418] width 207 height 17
click at [658, 454] on p "Nuclear Campaign ([GEOGRAPHIC_DATA])" at bounding box center [651, 452] width 210 height 16
click at [742, 604] on span "Add to list" at bounding box center [743, 599] width 46 height 16
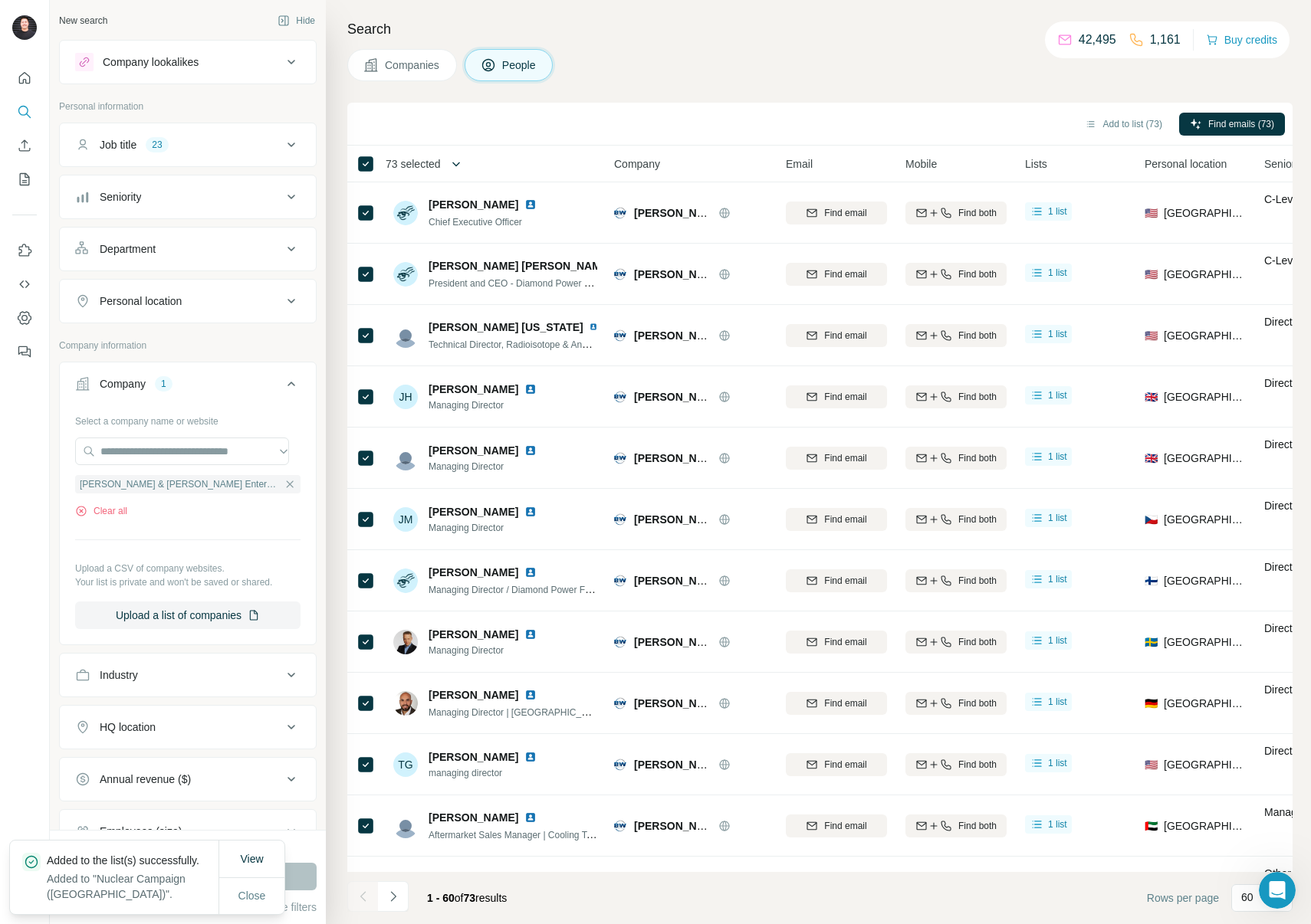
click at [452, 162] on button "button" at bounding box center [456, 163] width 31 height 31
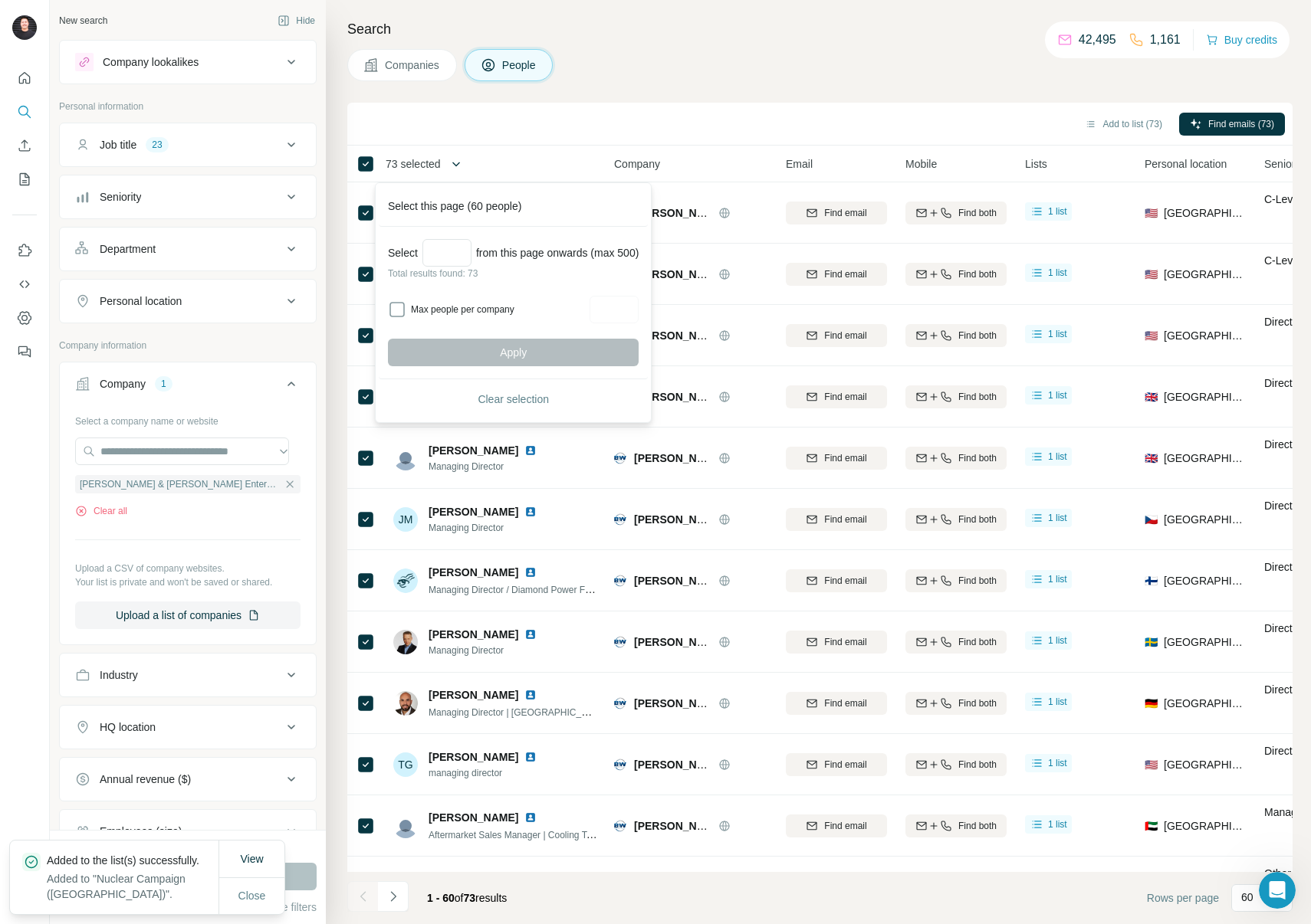
click at [452, 162] on button "button" at bounding box center [456, 163] width 31 height 31
click at [681, 83] on div "Search Companies People Add to list (73) Find emails (73) 73 selected People Co…" at bounding box center [818, 462] width 986 height 924
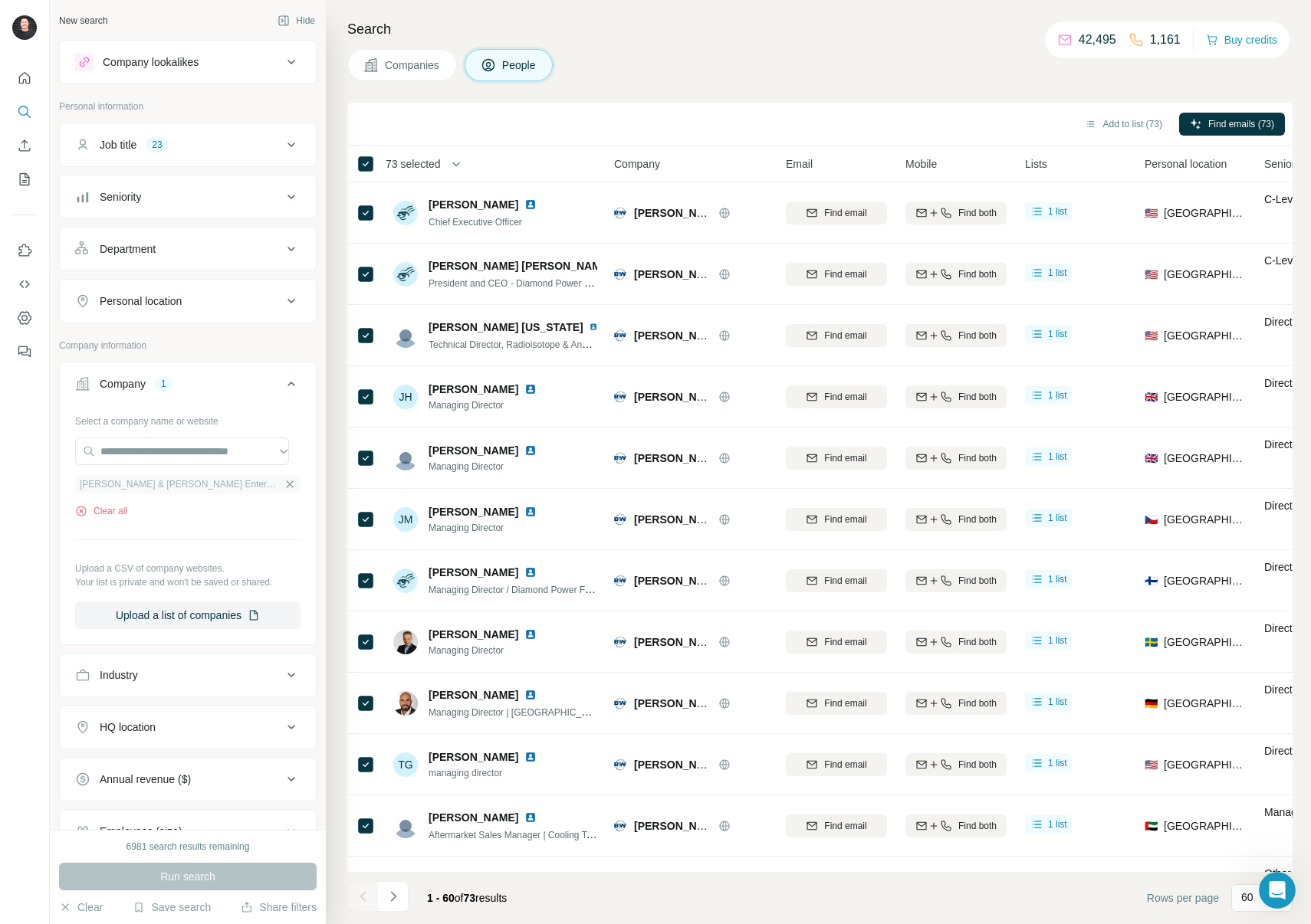
click at [286, 483] on icon "button" at bounding box center [289, 484] width 6 height 6
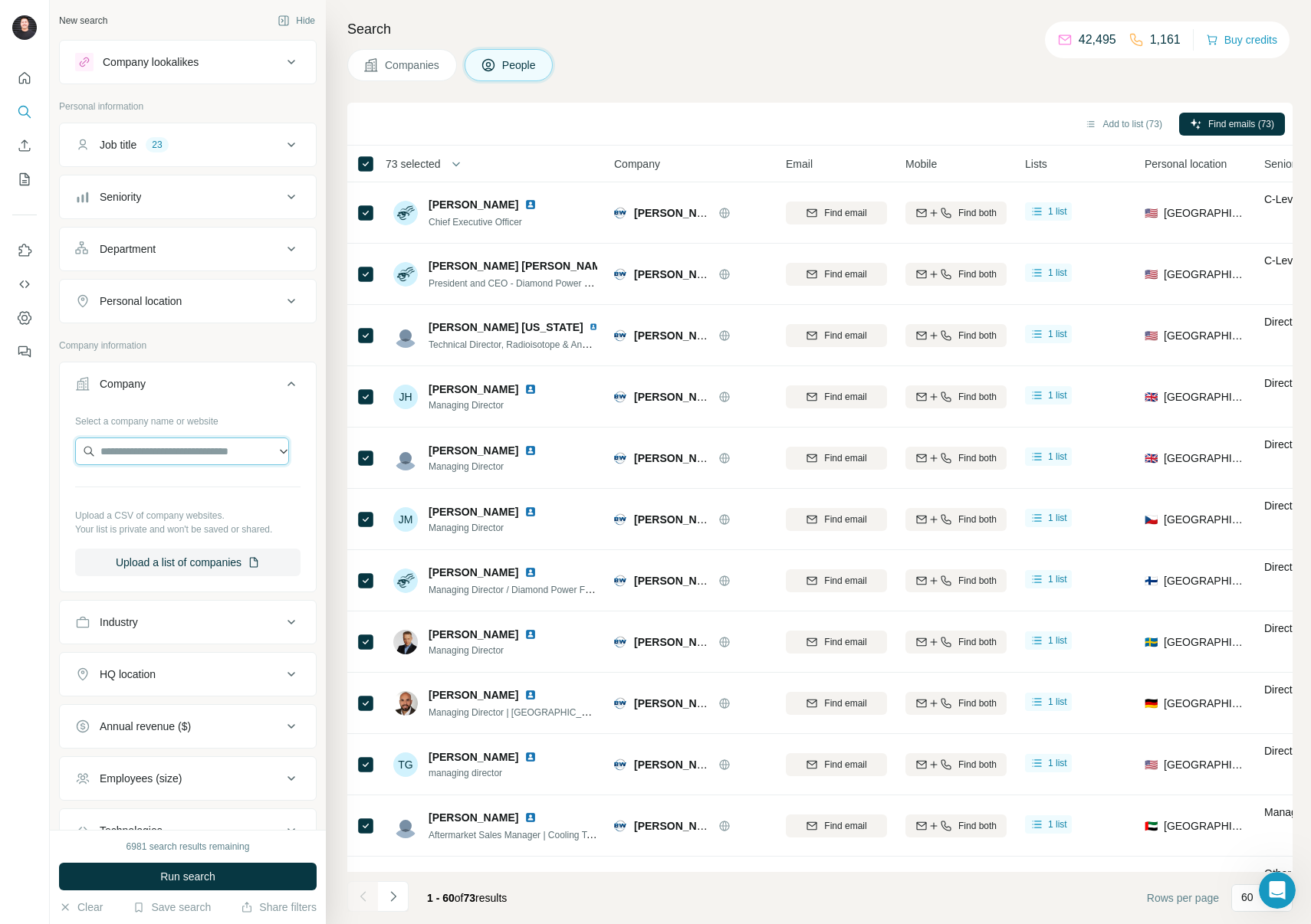
click at [191, 454] on input "text" at bounding box center [182, 451] width 214 height 28
paste input "**********"
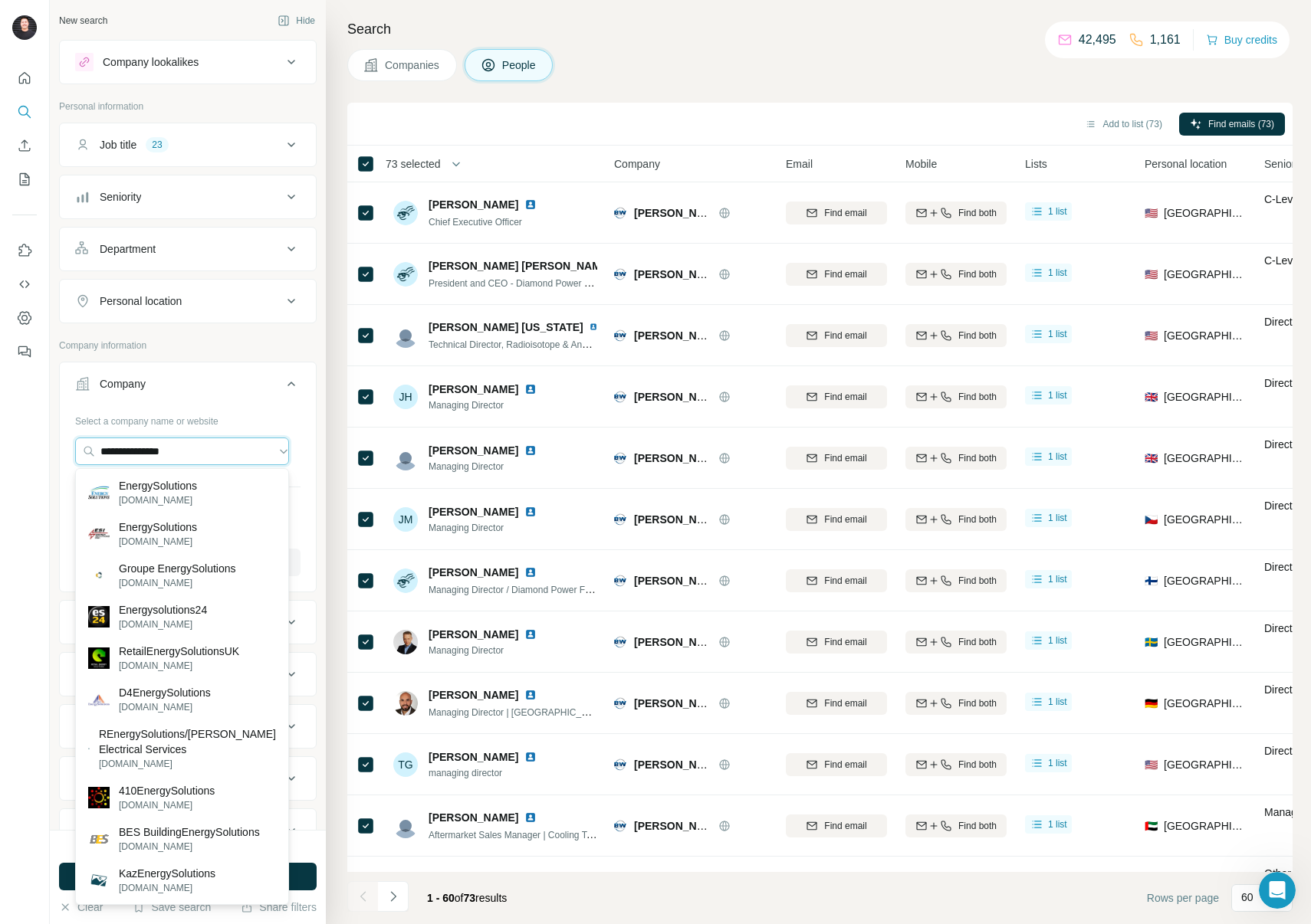
type input "**********"
click at [211, 480] on div "EnergySolutions [DOMAIN_NAME]" at bounding box center [182, 492] width 206 height 42
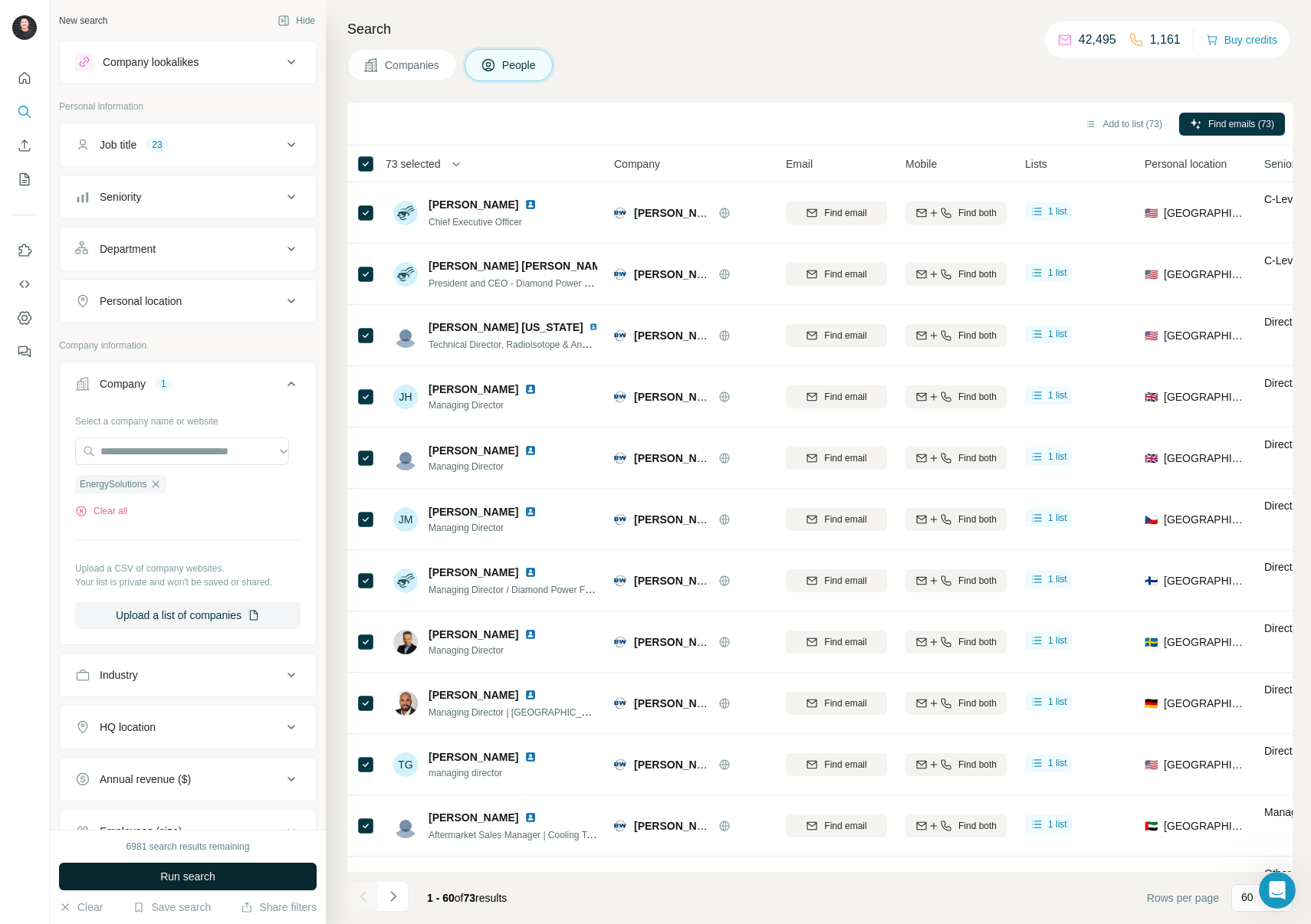
click at [180, 877] on span "Run search" at bounding box center [188, 877] width 56 height 16
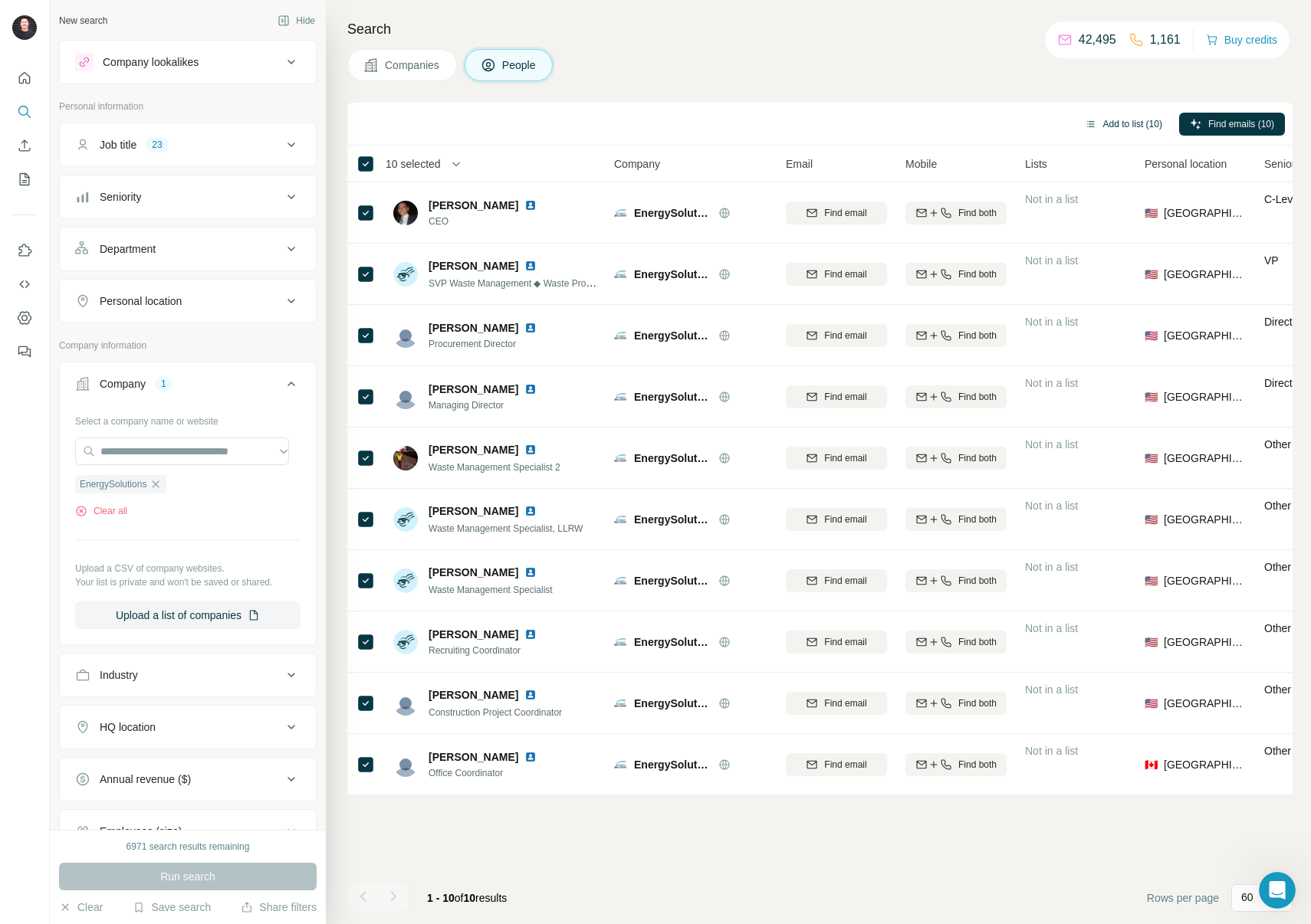
click at [1098, 121] on button "Add to list (10)" at bounding box center [1124, 124] width 99 height 23
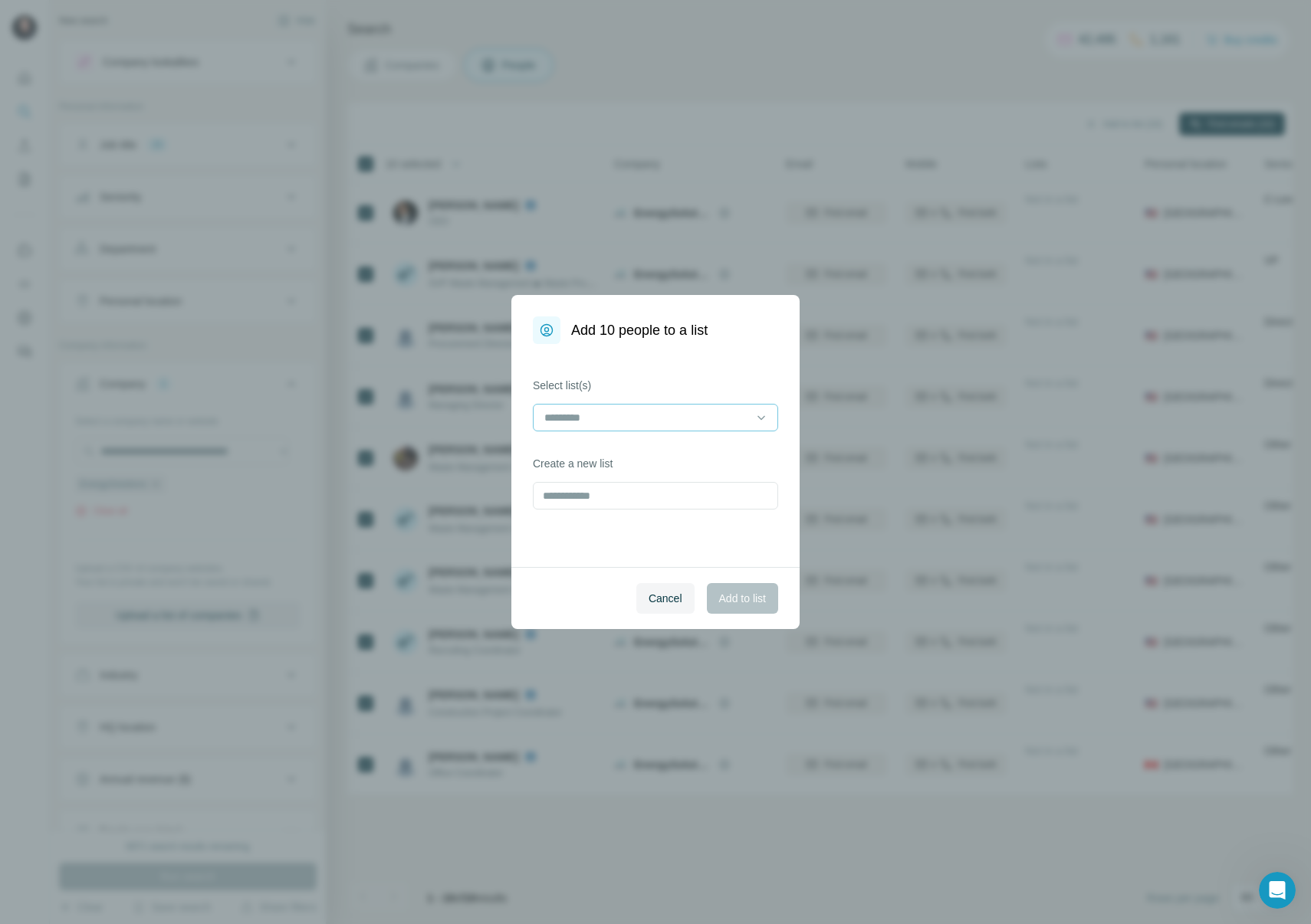
click at [649, 421] on input at bounding box center [646, 418] width 207 height 17
click at [658, 443] on div "Nuclear Campaign ([GEOGRAPHIC_DATA])" at bounding box center [656, 452] width 237 height 28
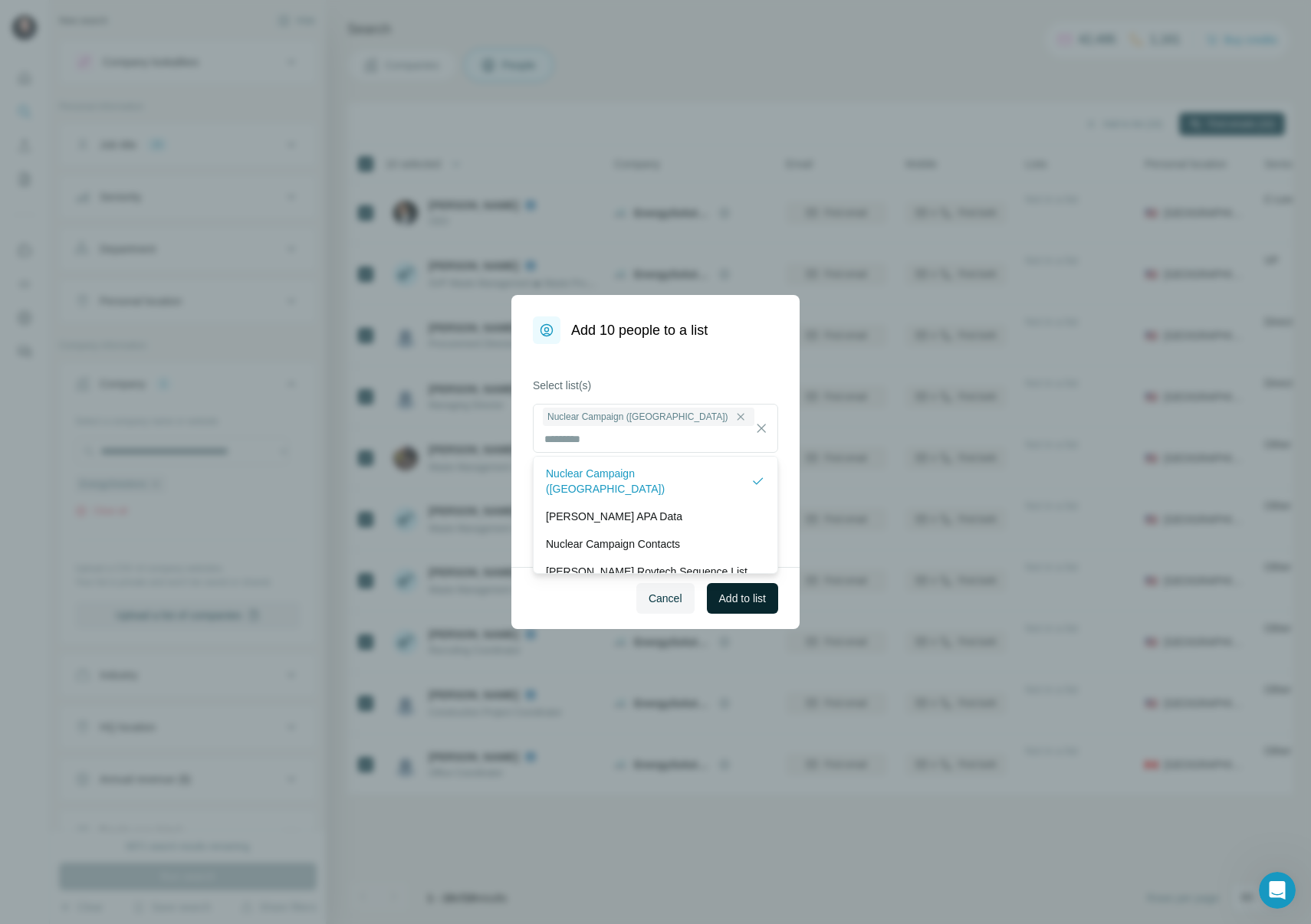
click at [743, 592] on span "Add to list" at bounding box center [743, 599] width 46 height 16
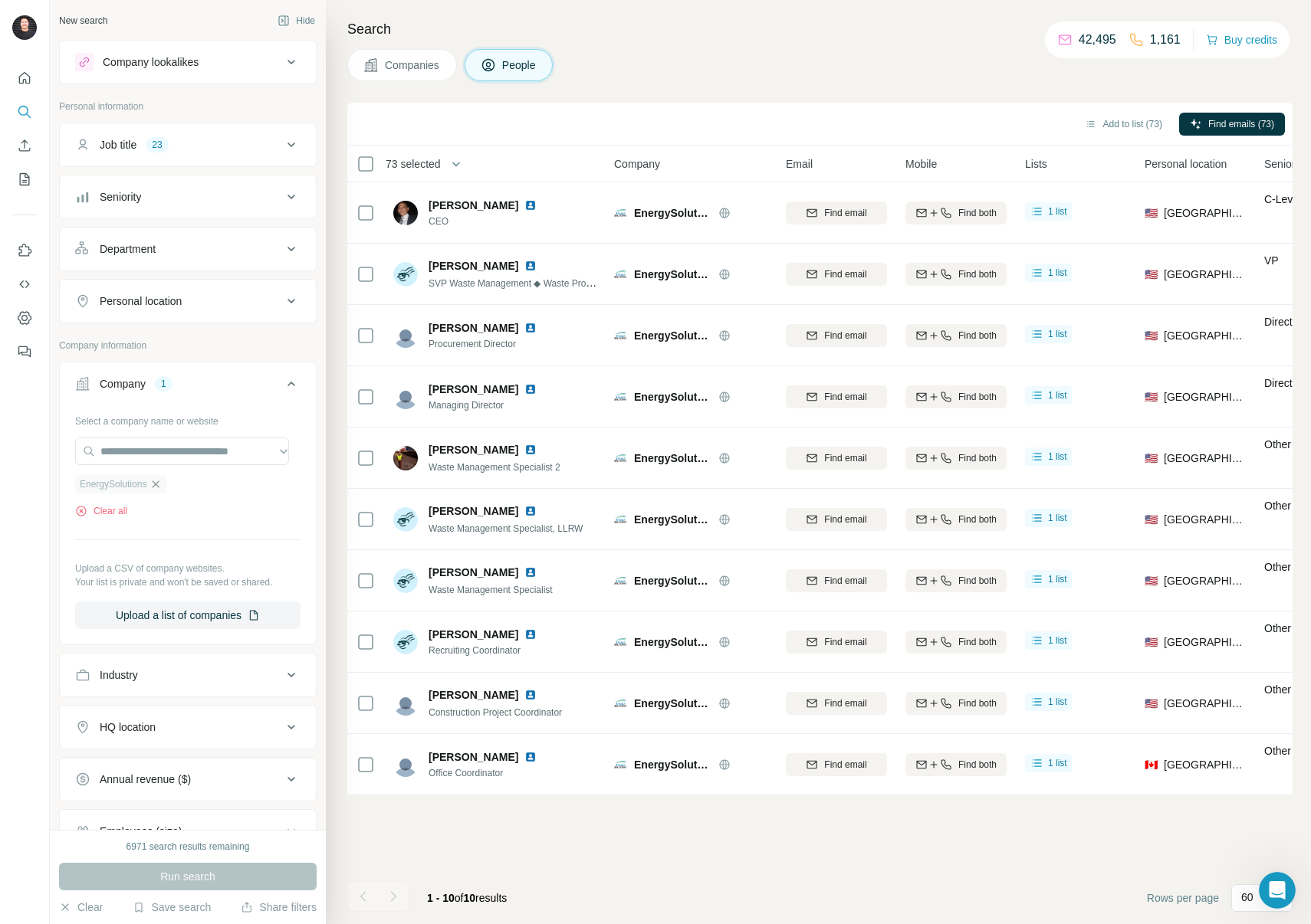
click at [158, 487] on icon "button" at bounding box center [155, 484] width 12 height 12
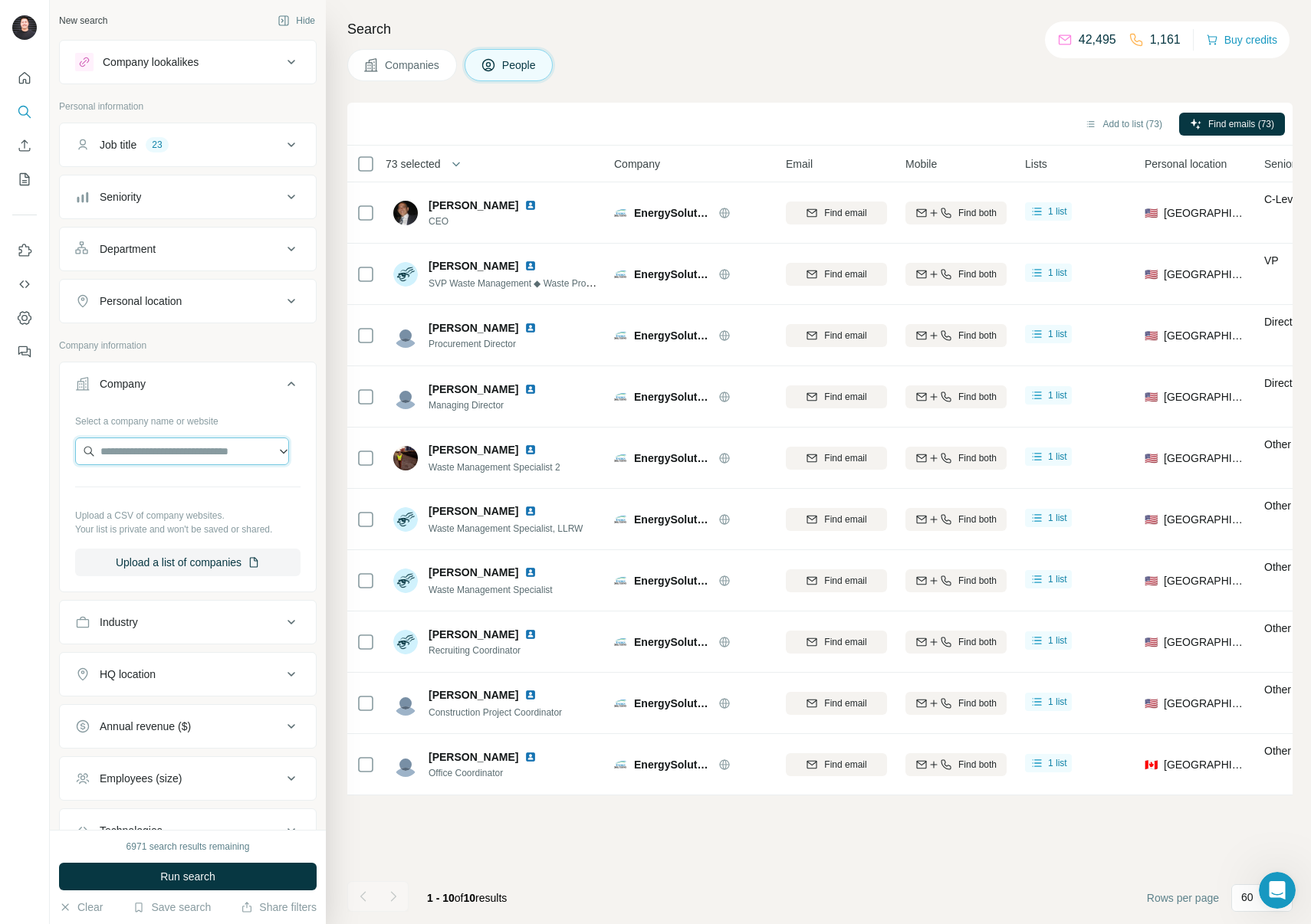
click at [150, 456] on input "text" at bounding box center [182, 451] width 214 height 28
paste input "**********"
drag, startPoint x: 220, startPoint y: 454, endPoint x: 42, endPoint y: 446, distance: 178.2
click at [42, 446] on div "**********" at bounding box center [656, 462] width 1311 height 924
paste input "**********"
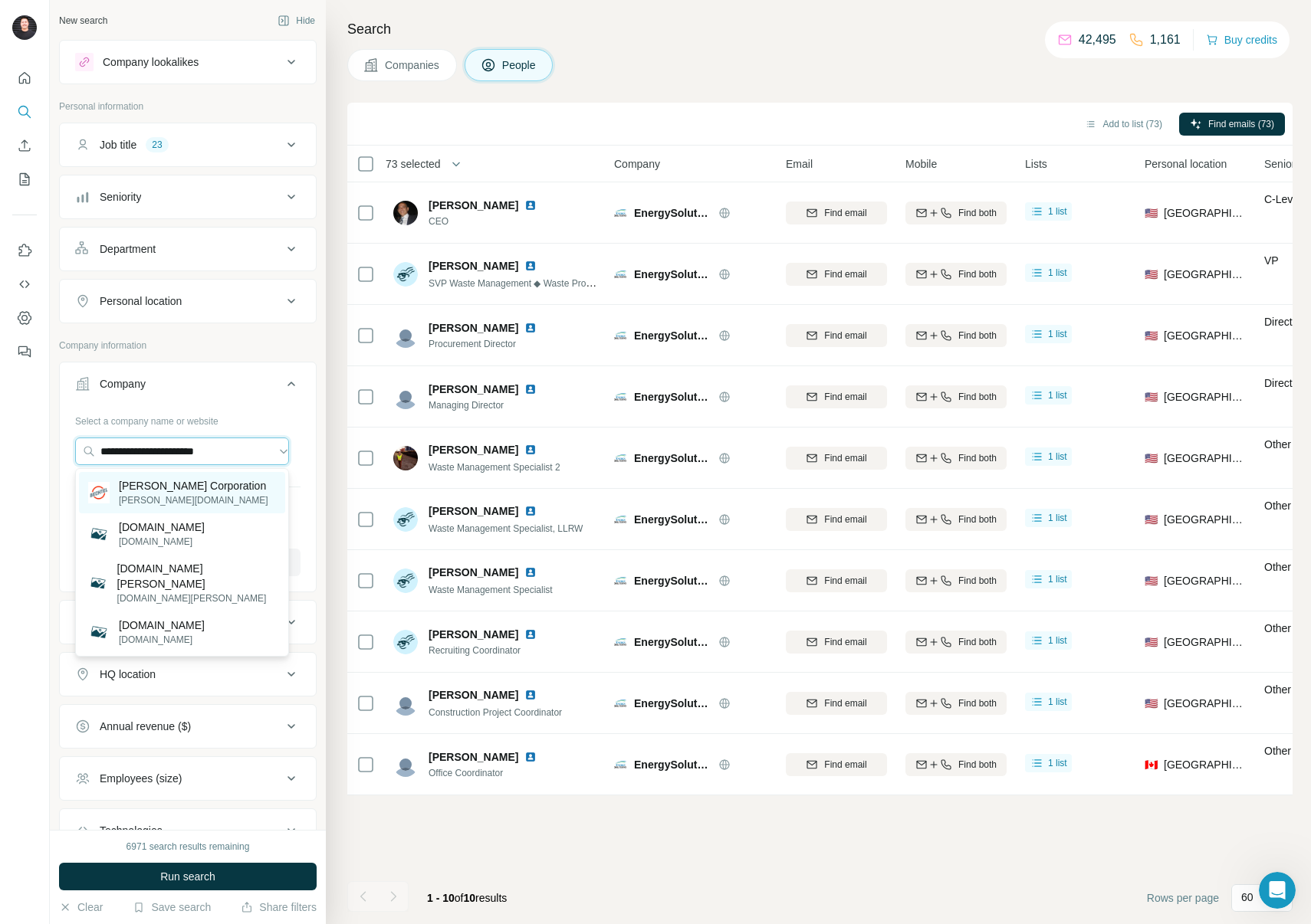
type input "**********"
click at [203, 489] on p "[PERSON_NAME] Corporation" at bounding box center [193, 486] width 149 height 16
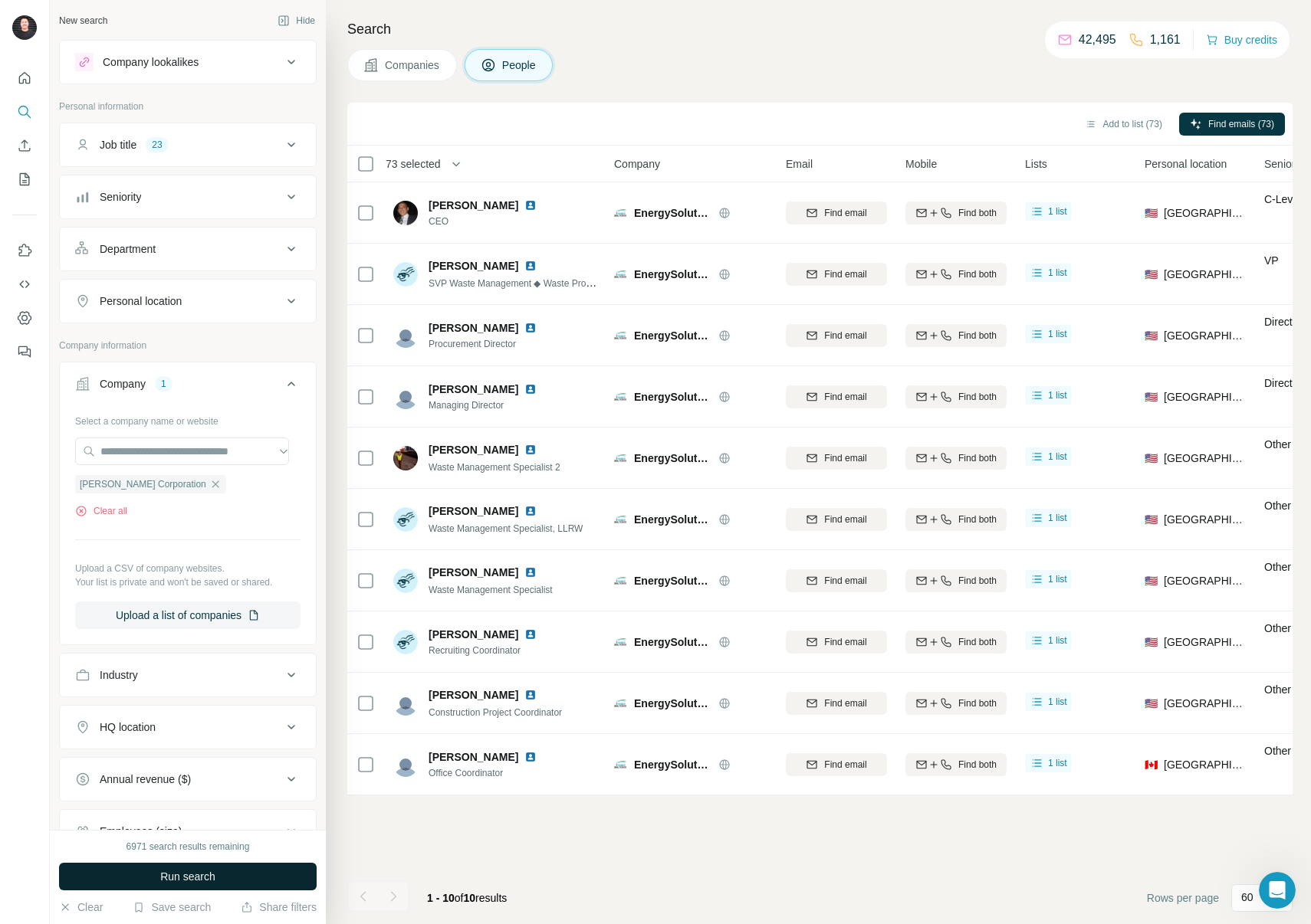
click at [199, 872] on span "Run search" at bounding box center [188, 877] width 56 height 16
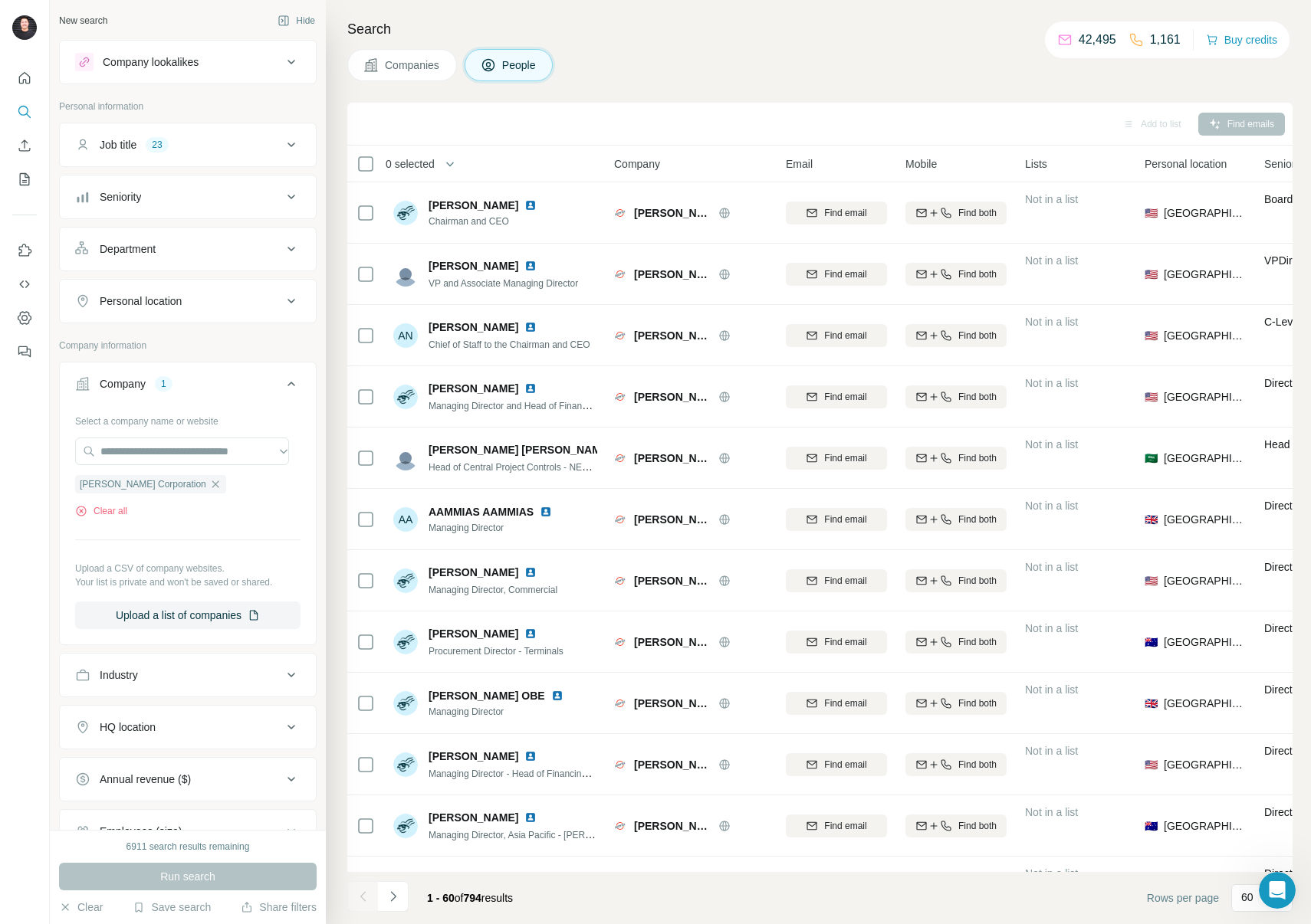
click at [424, 166] on span "0 selected" at bounding box center [410, 164] width 49 height 16
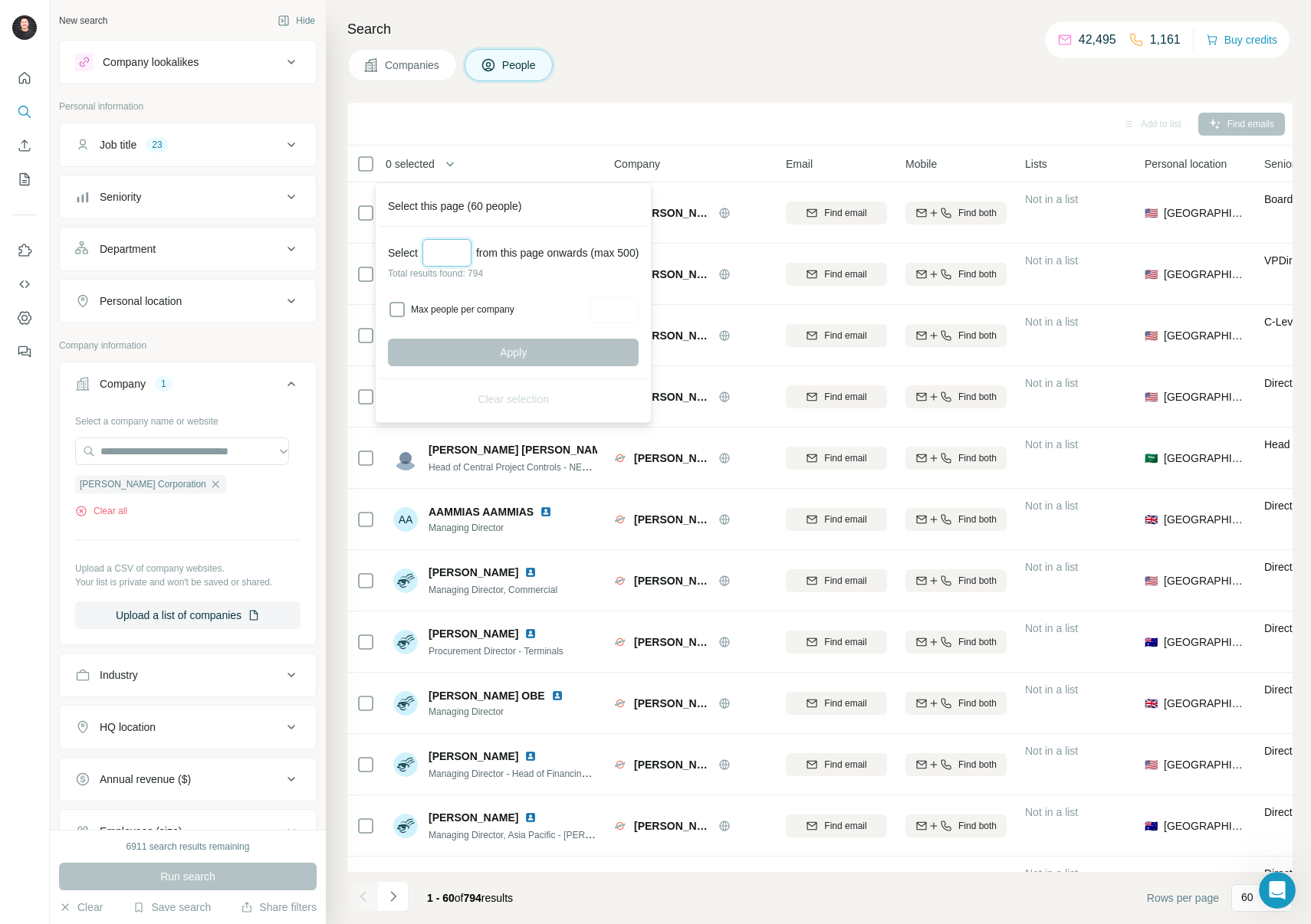
click at [443, 243] on input "Select a number (up to 500)" at bounding box center [447, 253] width 49 height 28
type input "***"
click at [522, 344] on button "Apply" at bounding box center [513, 353] width 250 height 28
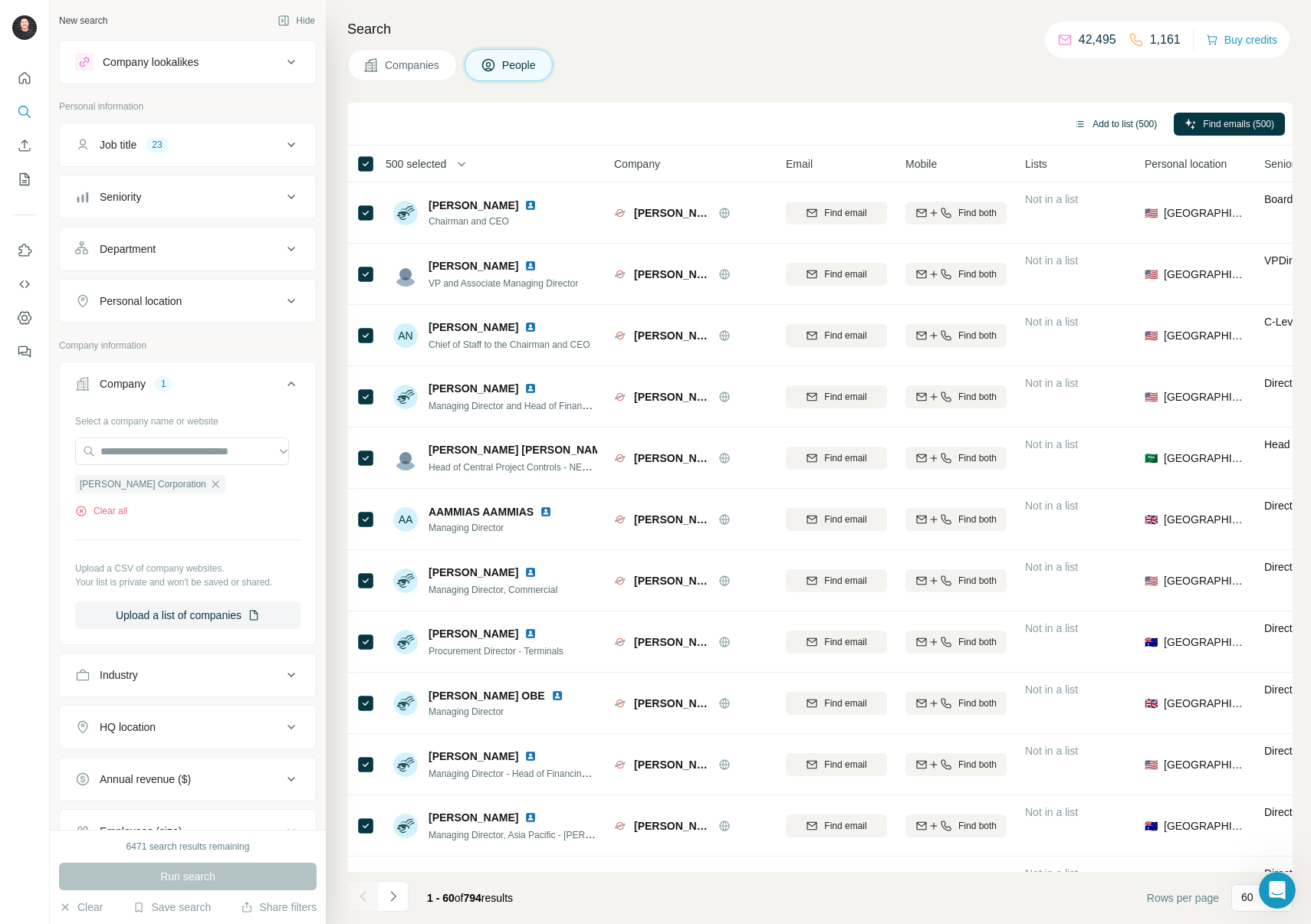
click at [1111, 122] on button "Add to list (500)" at bounding box center [1115, 124] width 104 height 23
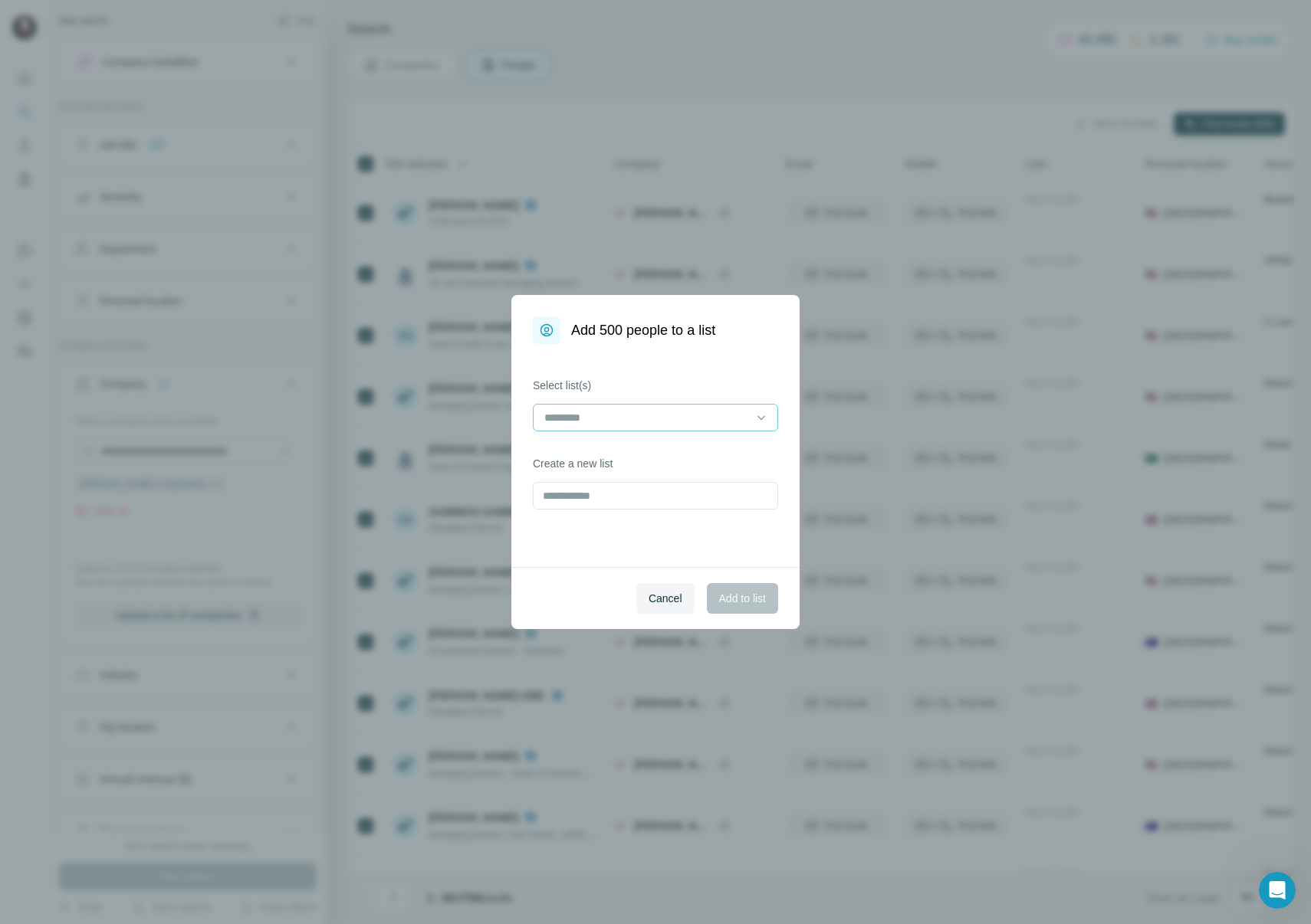
click at [696, 419] on input at bounding box center [646, 418] width 207 height 17
click at [700, 447] on p "Nuclear Campaign ([GEOGRAPHIC_DATA])" at bounding box center [651, 452] width 210 height 16
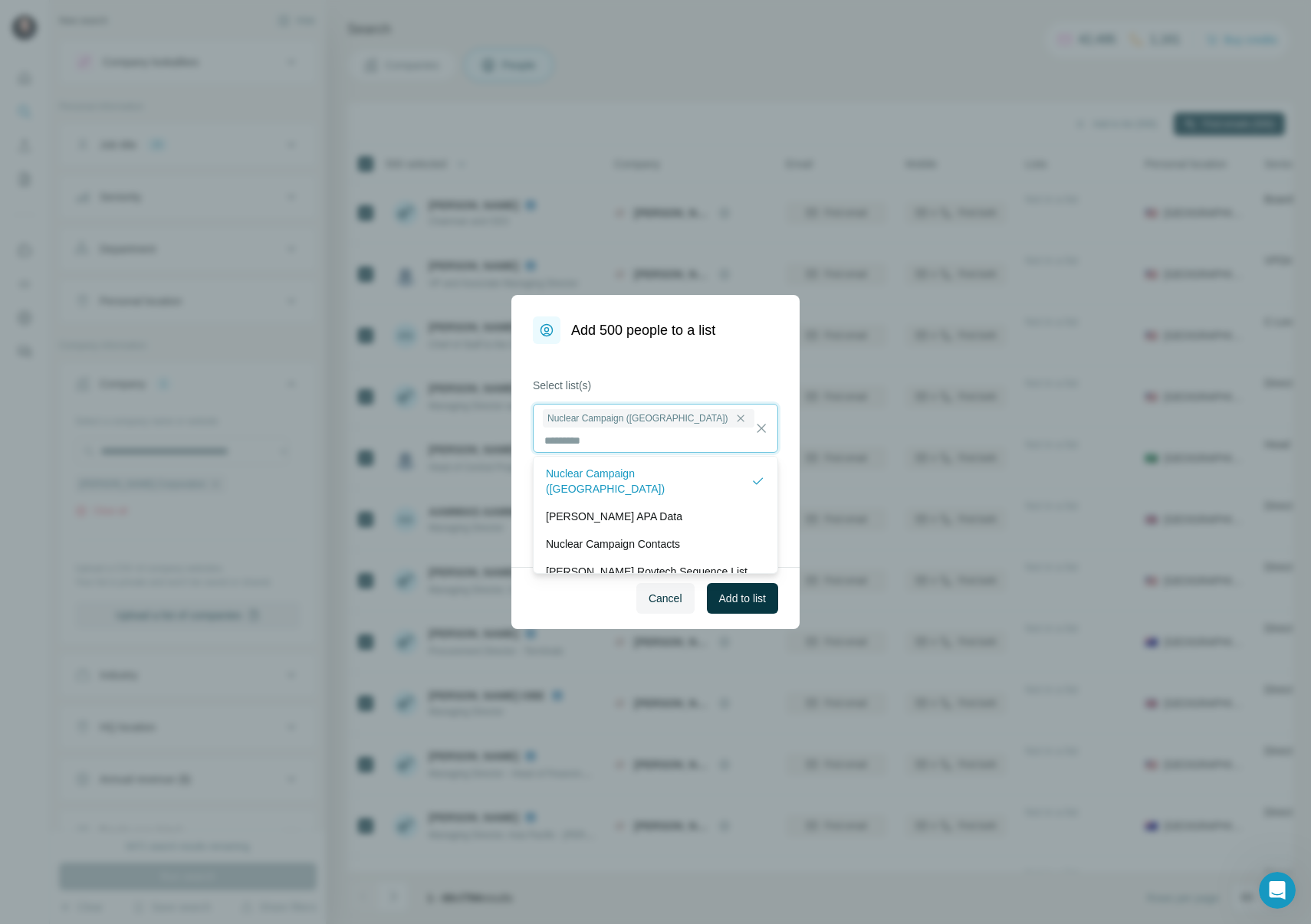
scroll to position [2, 0]
click at [735, 603] on span "Add to list" at bounding box center [743, 599] width 46 height 16
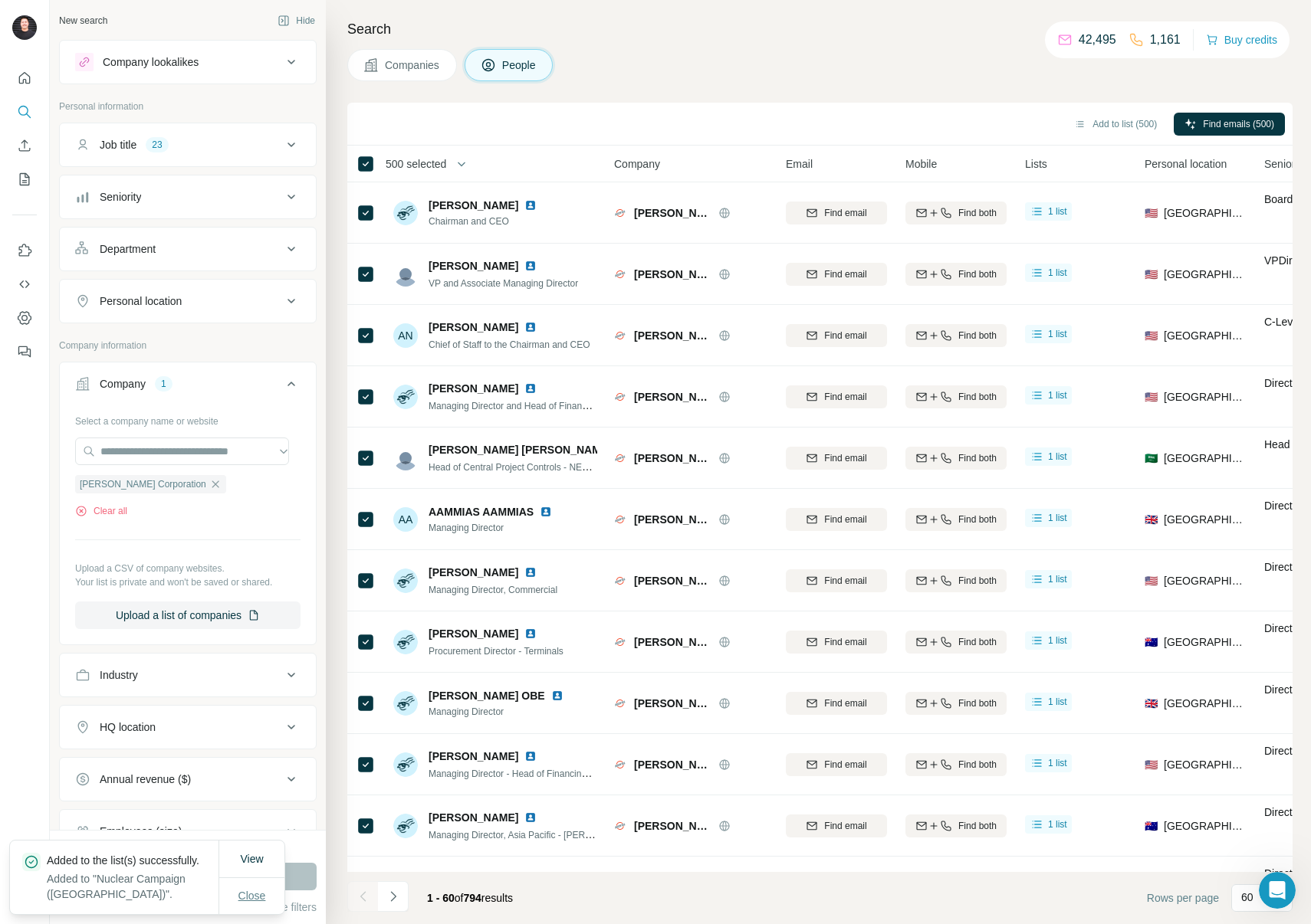
click at [260, 895] on span "Close" at bounding box center [252, 896] width 28 height 16
click at [392, 896] on icon "Navigate to next page" at bounding box center [393, 896] width 16 height 16
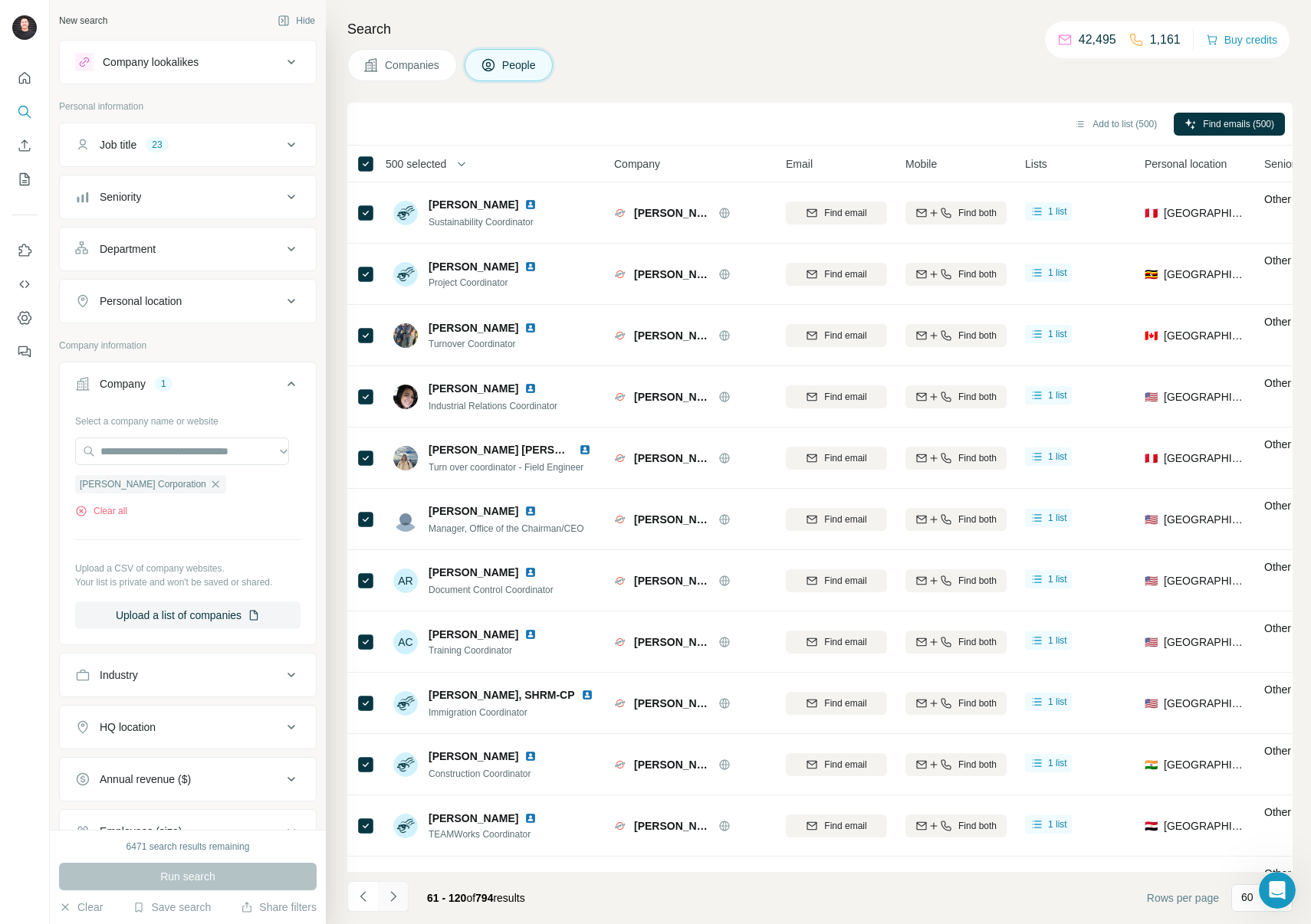
click at [392, 896] on icon "Navigate to next page" at bounding box center [393, 896] width 16 height 16
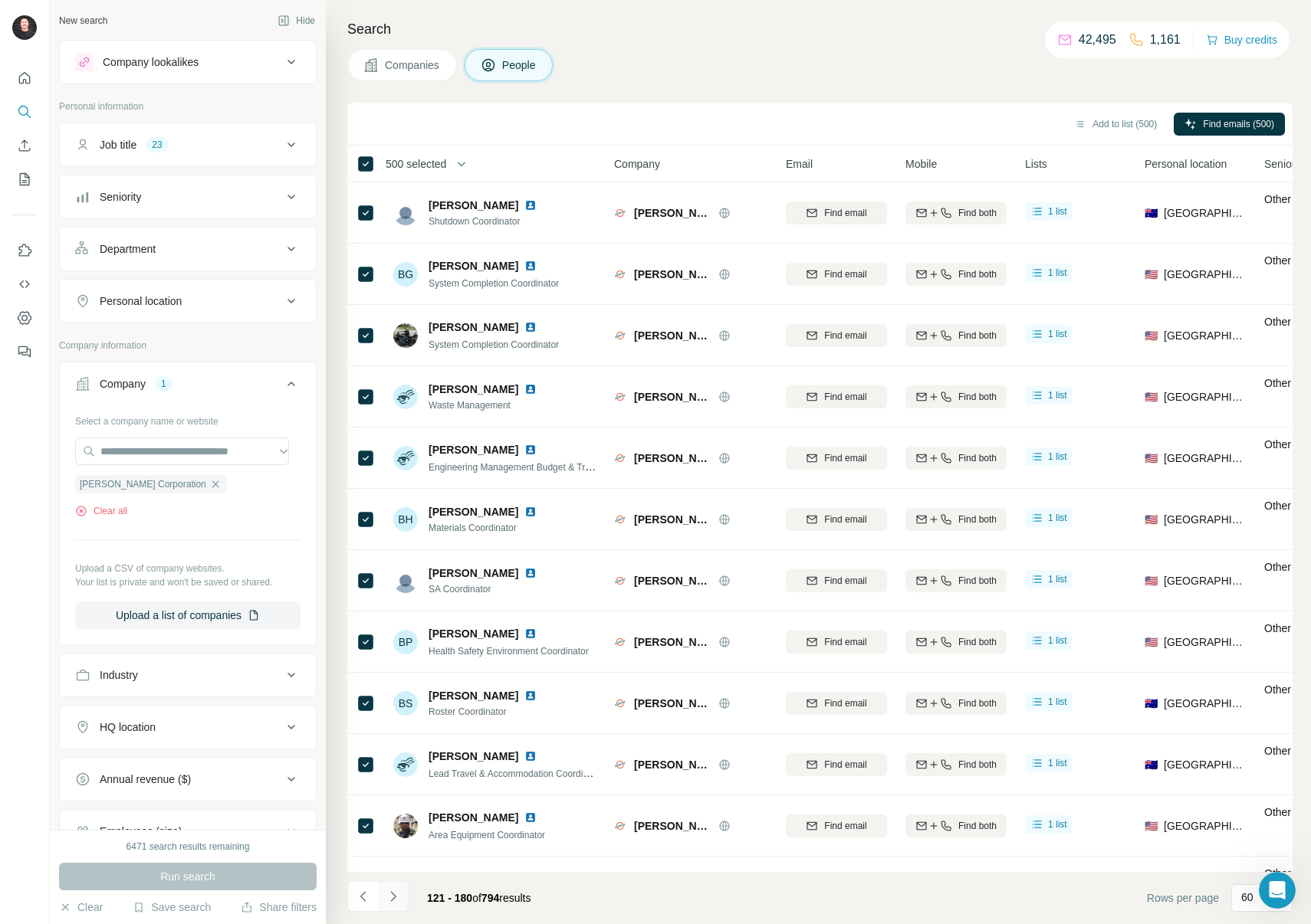
click at [392, 896] on icon "Navigate to next page" at bounding box center [393, 896] width 16 height 16
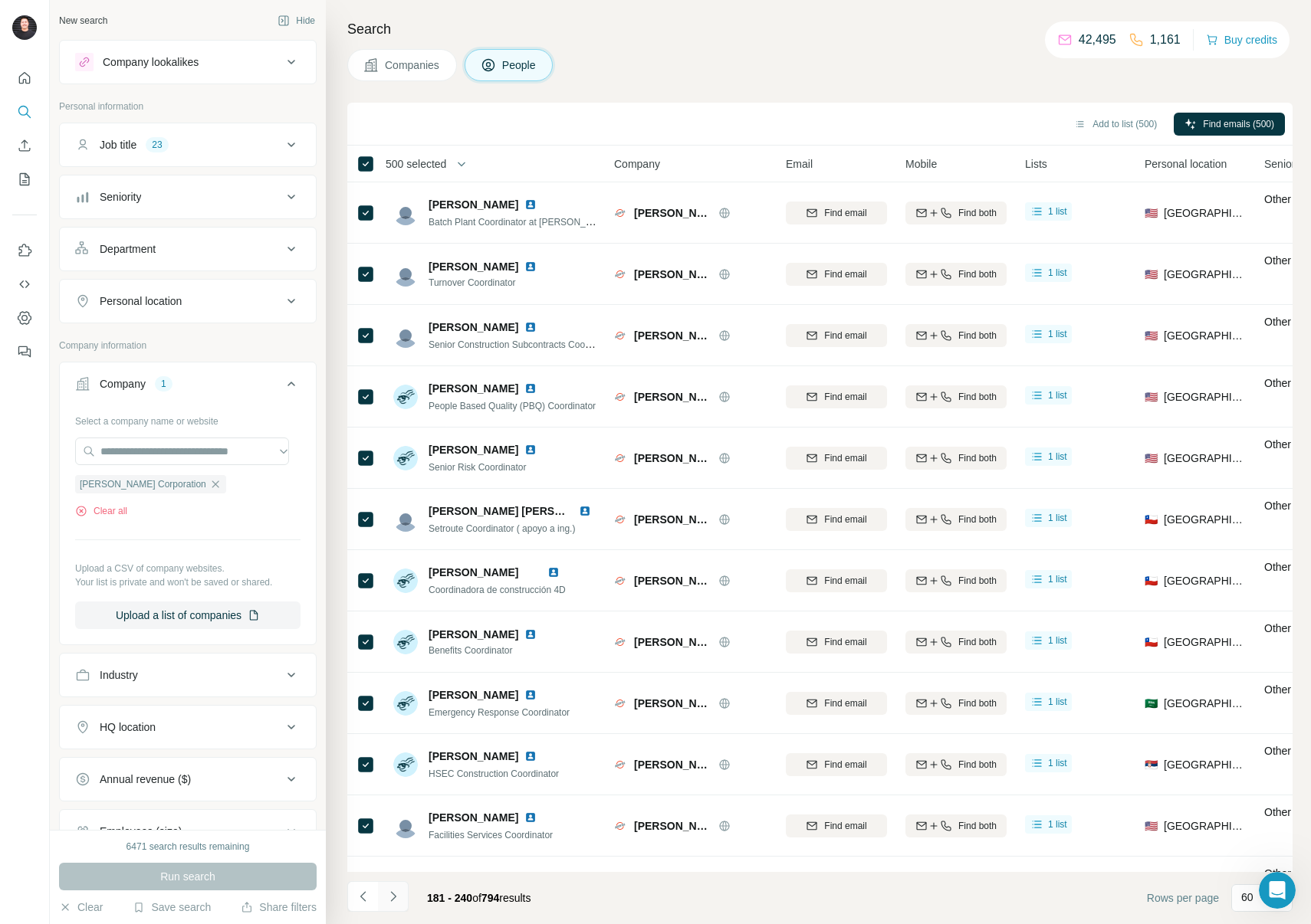
click at [392, 896] on icon "Navigate to next page" at bounding box center [393, 896] width 16 height 16
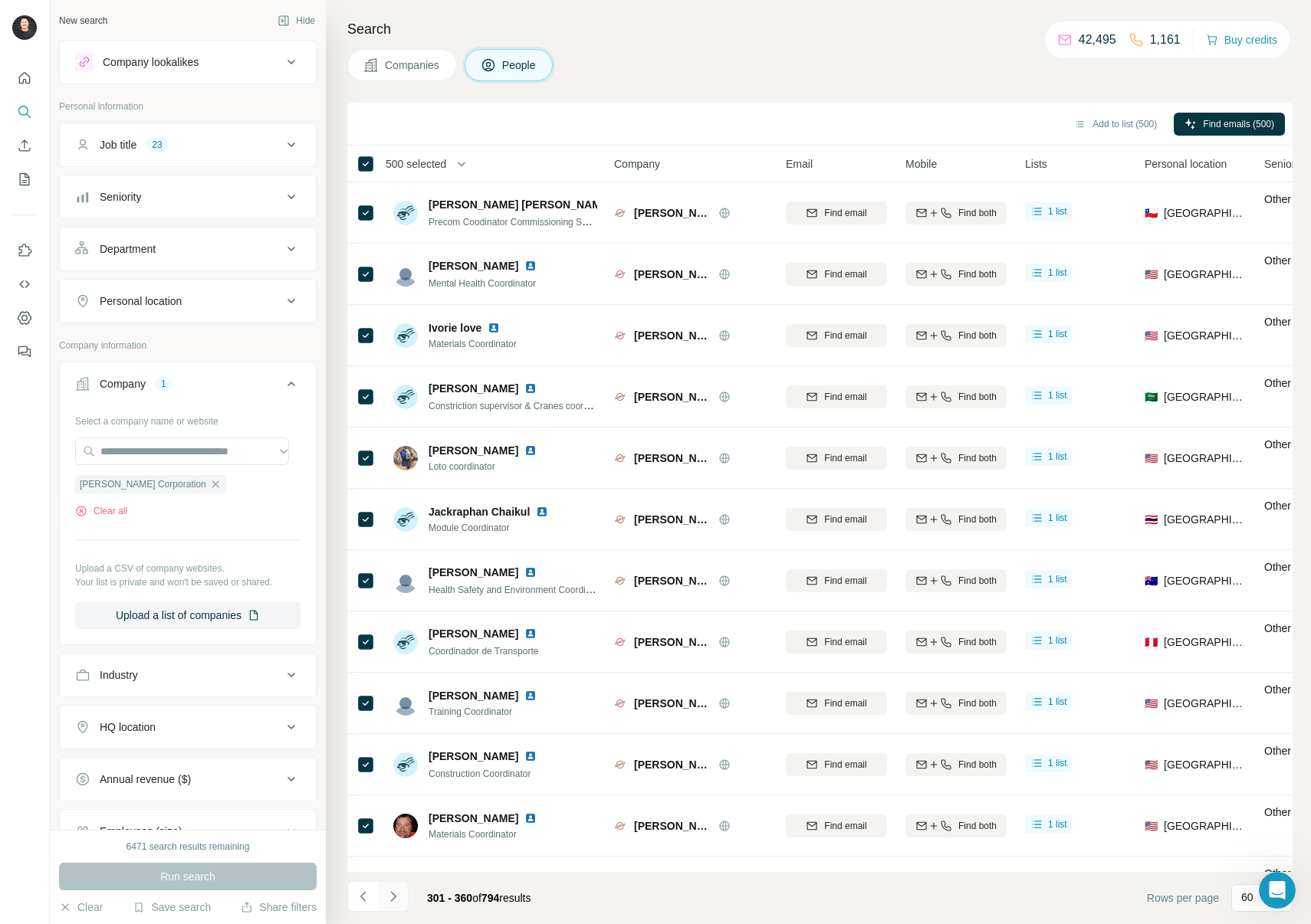
click at [392, 896] on icon "Navigate to next page" at bounding box center [393, 896] width 16 height 16
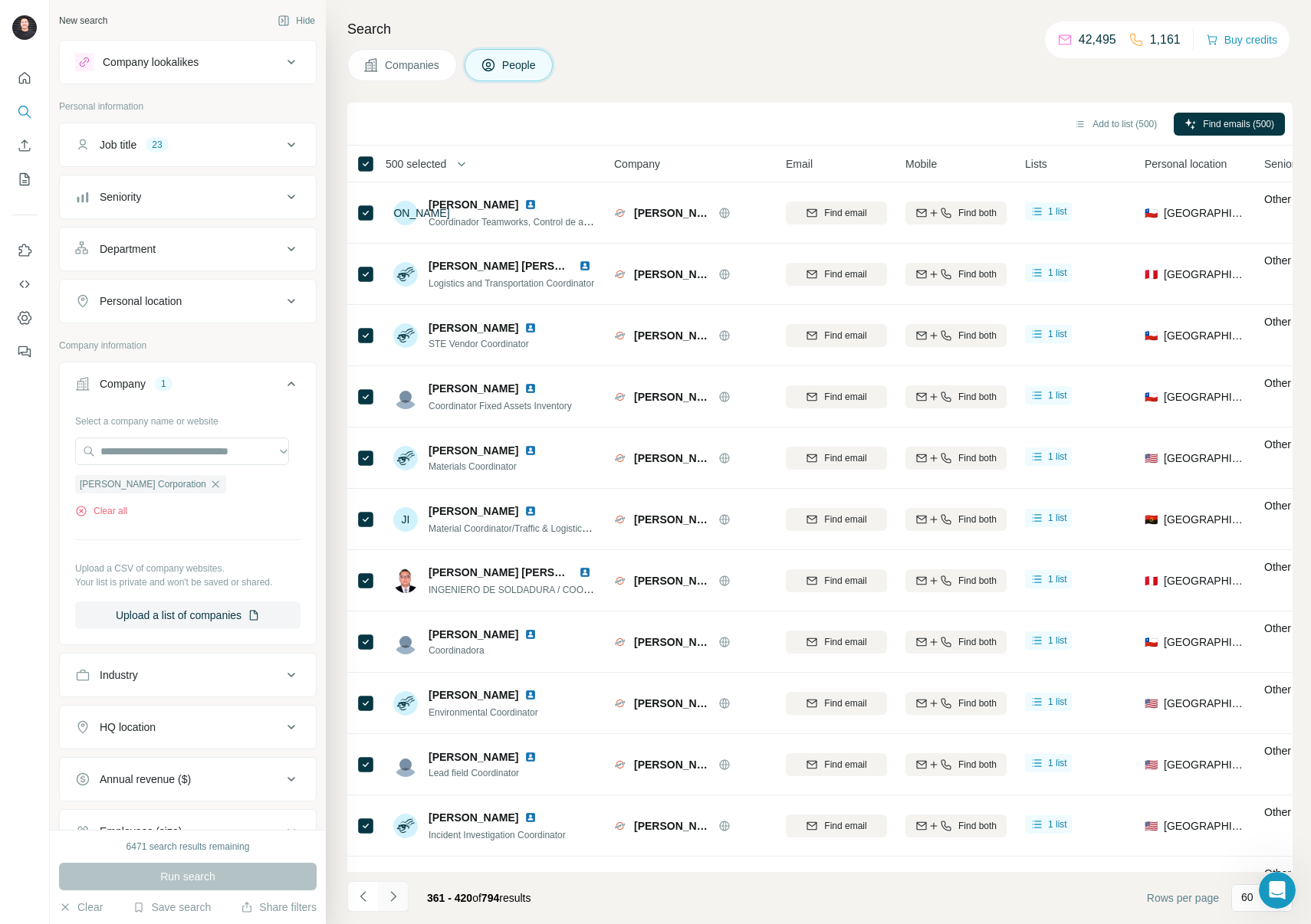
click at [392, 896] on icon "Navigate to next page" at bounding box center [393, 896] width 16 height 16
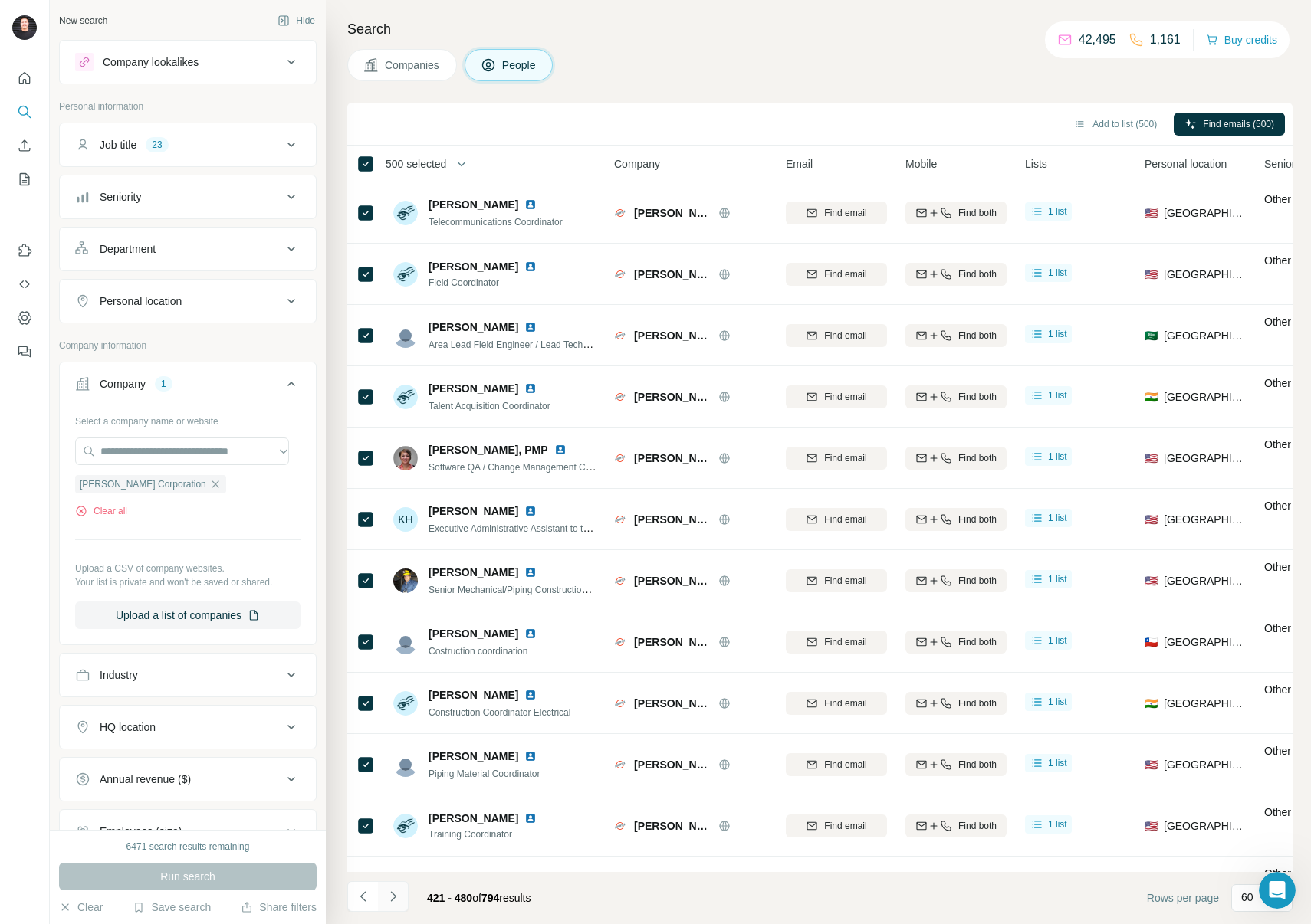
click at [392, 896] on icon "Navigate to next page" at bounding box center [393, 896] width 16 height 16
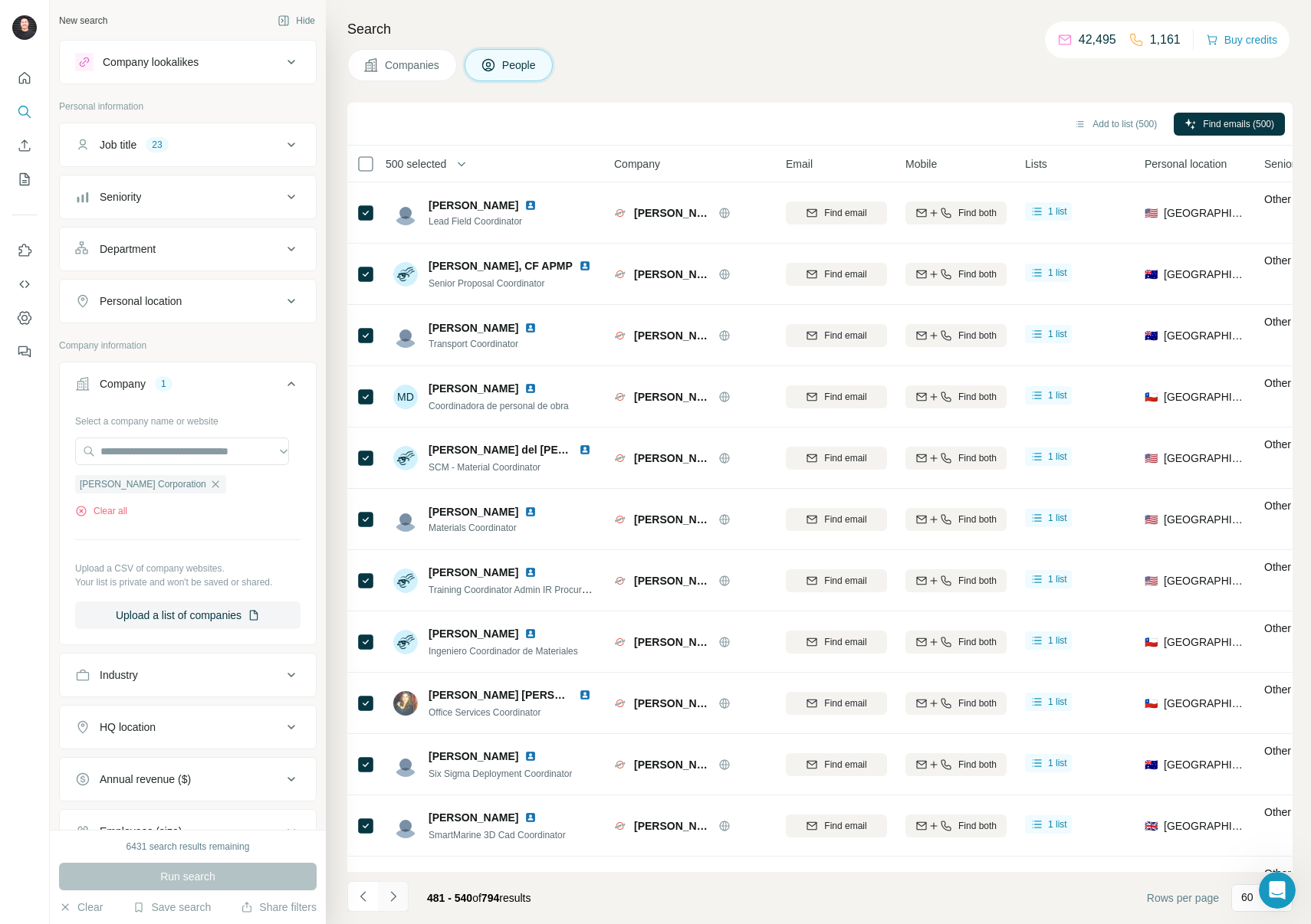
click at [397, 893] on icon "Navigate to next page" at bounding box center [393, 896] width 16 height 16
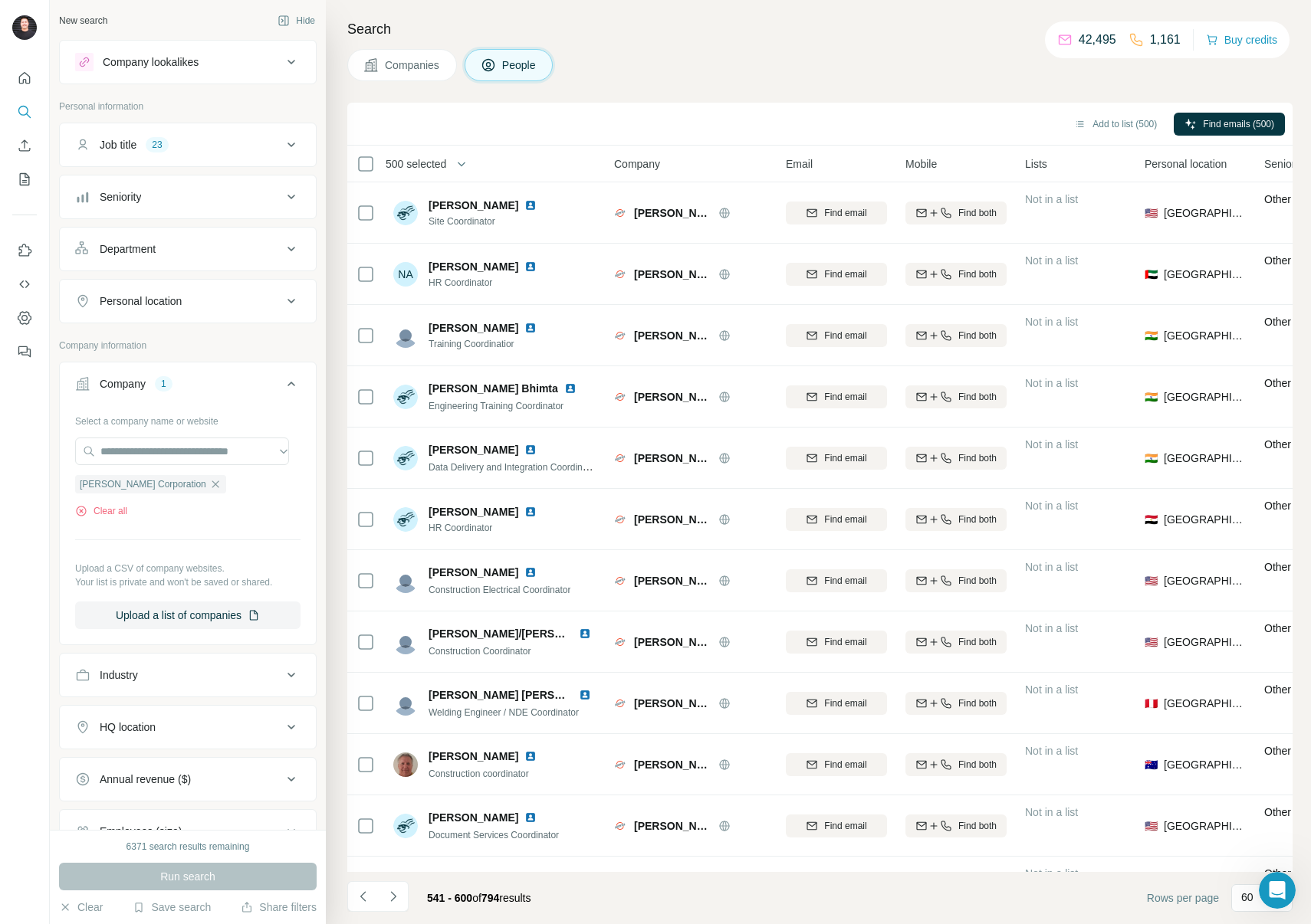
click at [427, 167] on span "500 selected" at bounding box center [415, 164] width 60 height 16
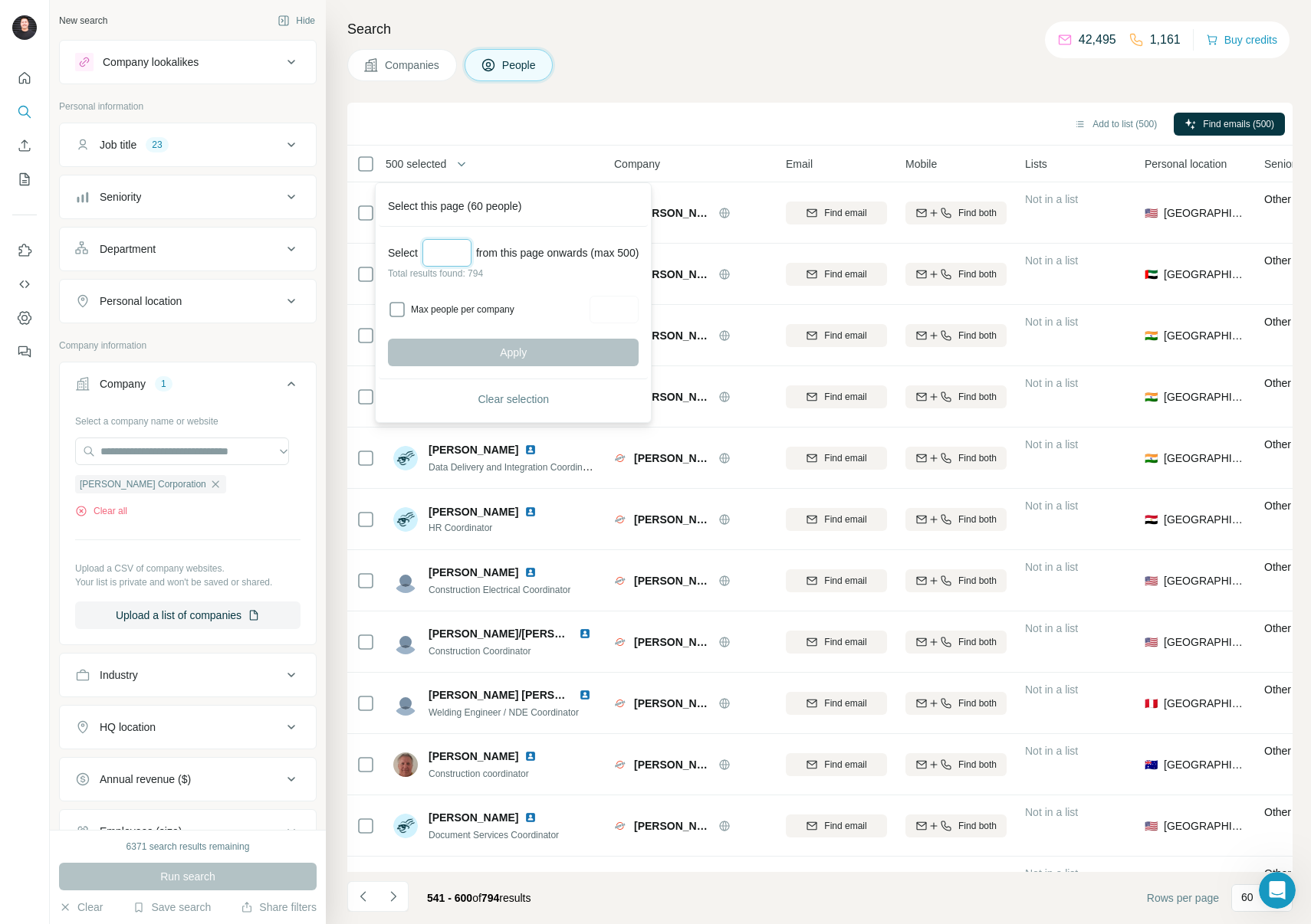
click at [468, 256] on input "Select a number (up to 500)" at bounding box center [447, 253] width 49 height 28
type input "***"
click at [526, 348] on span "Apply" at bounding box center [513, 352] width 27 height 16
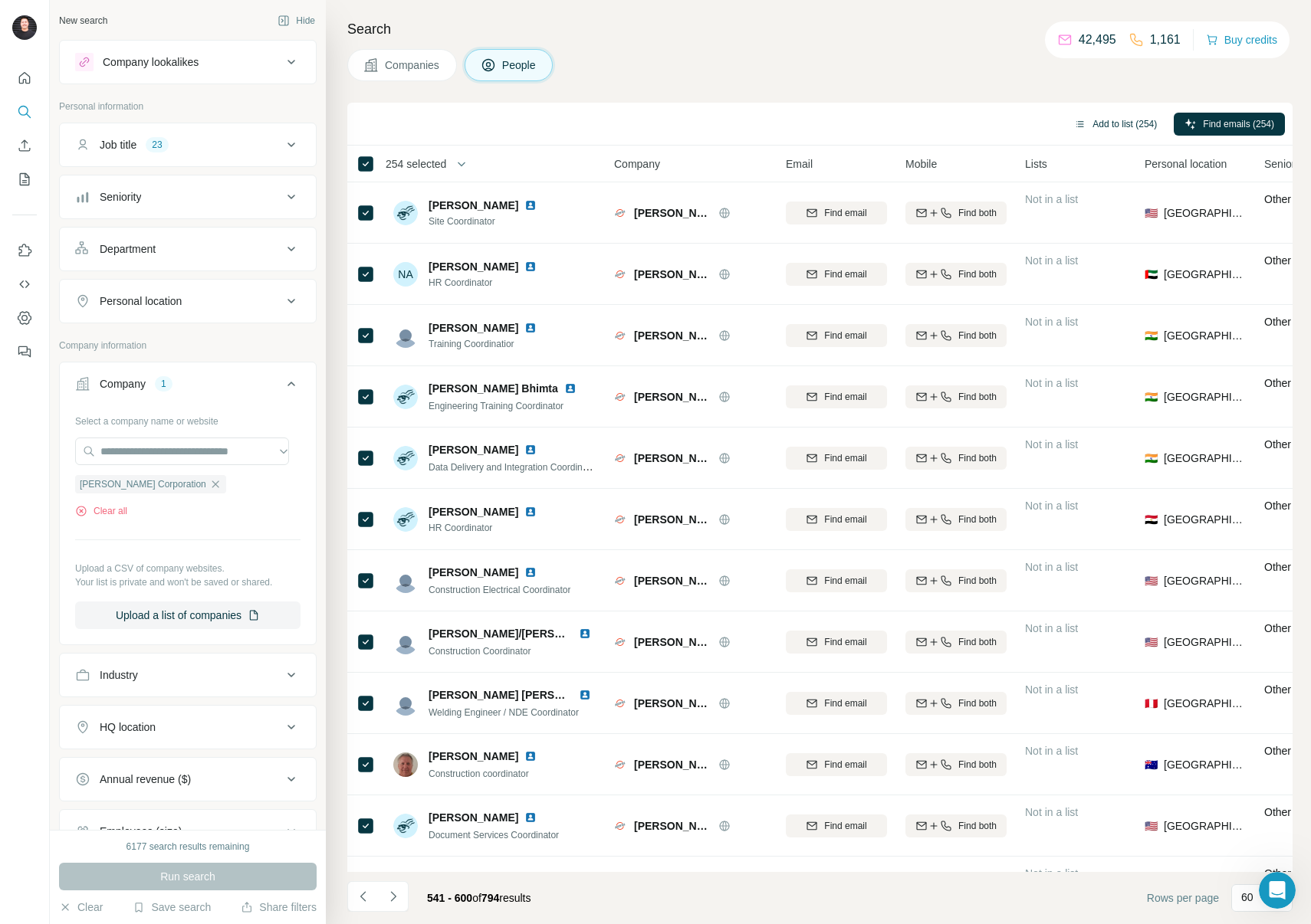
click at [1095, 124] on button "Add to list (254)" at bounding box center [1115, 124] width 104 height 23
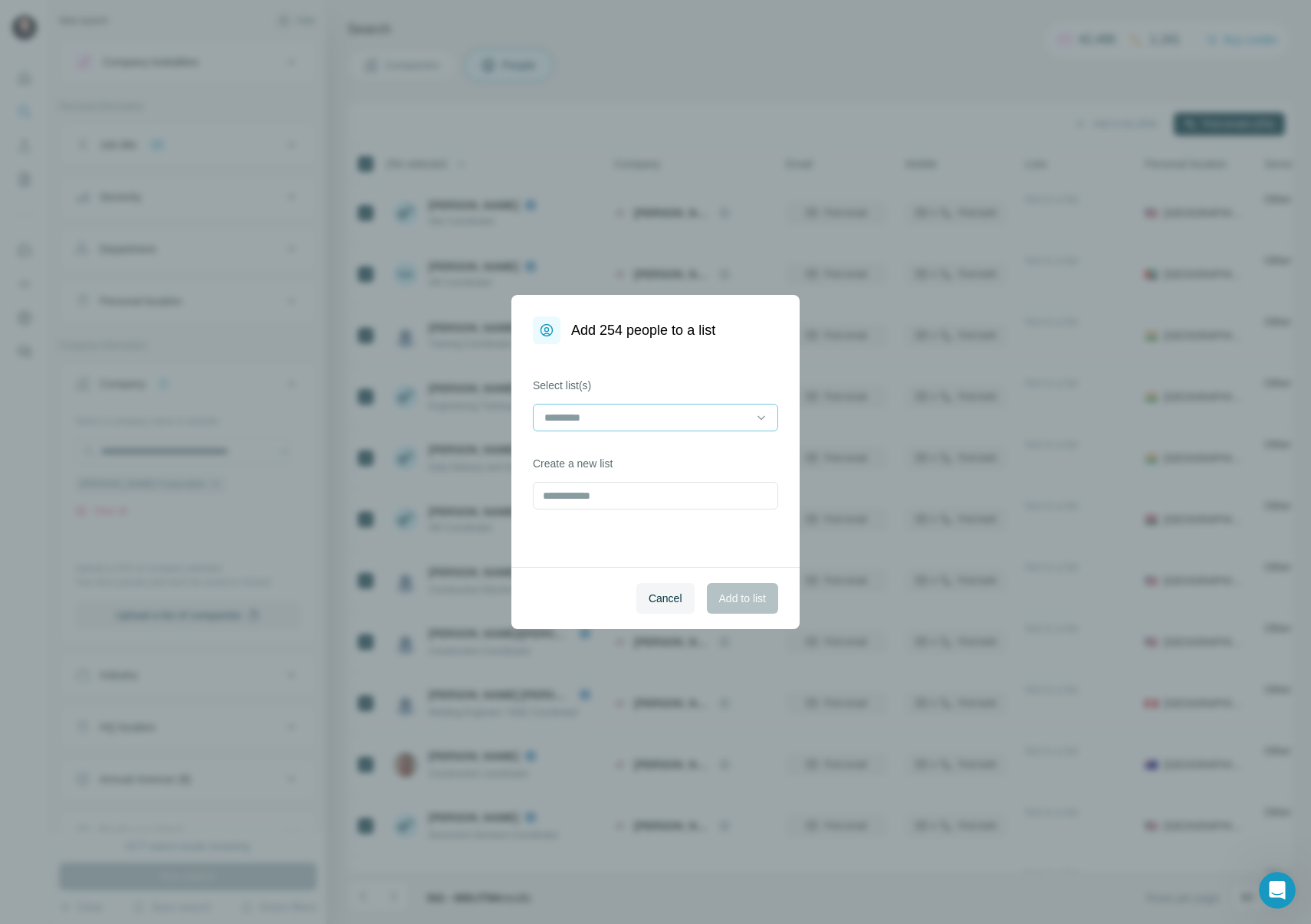
click at [702, 418] on input at bounding box center [646, 418] width 207 height 17
click at [684, 449] on p "Nuclear Campaign ([GEOGRAPHIC_DATA])" at bounding box center [651, 452] width 210 height 16
click at [759, 598] on span "Add to list" at bounding box center [743, 599] width 46 height 16
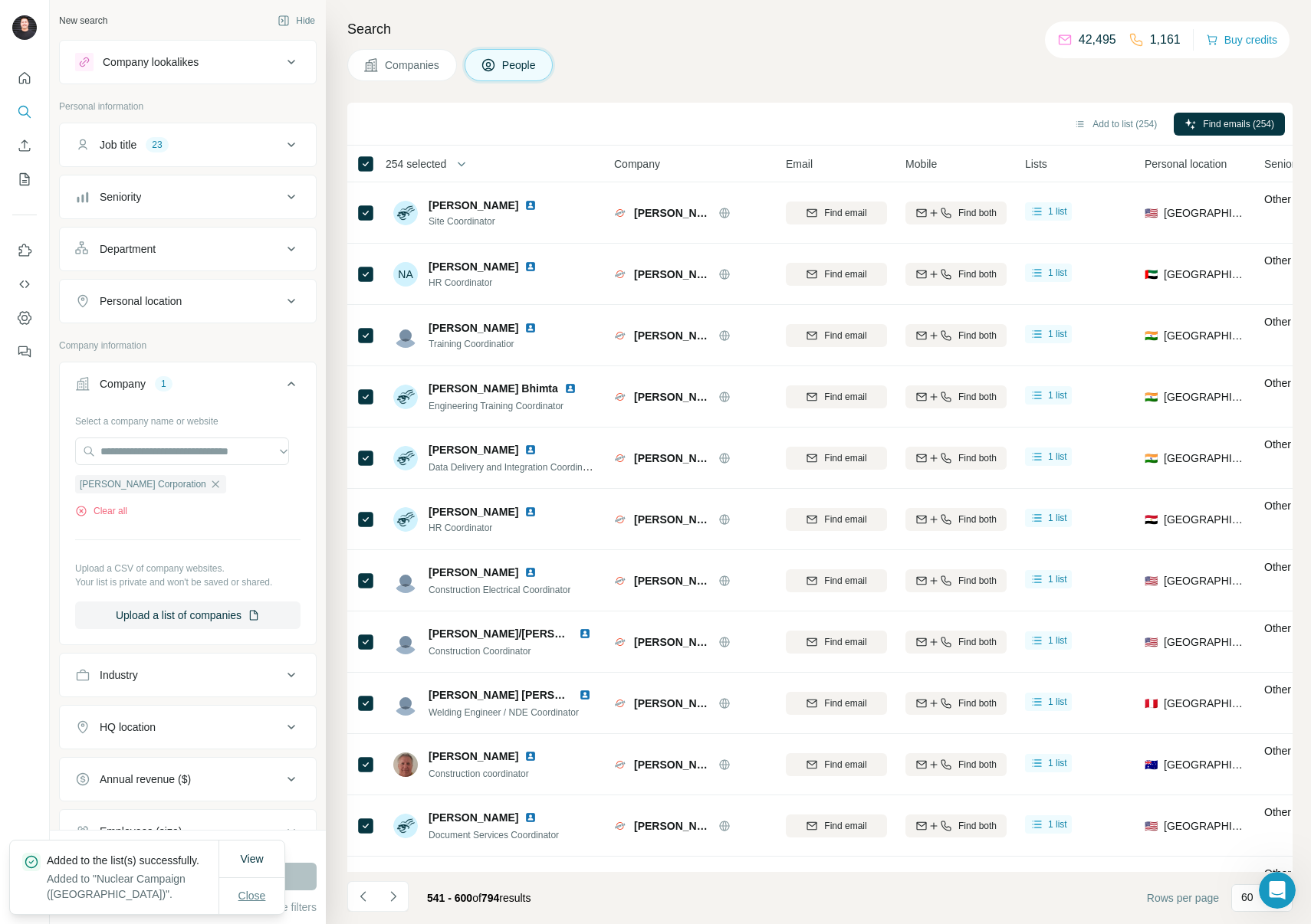
click at [243, 894] on span "Close" at bounding box center [252, 896] width 28 height 16
click at [210, 486] on icon "button" at bounding box center [215, 484] width 12 height 12
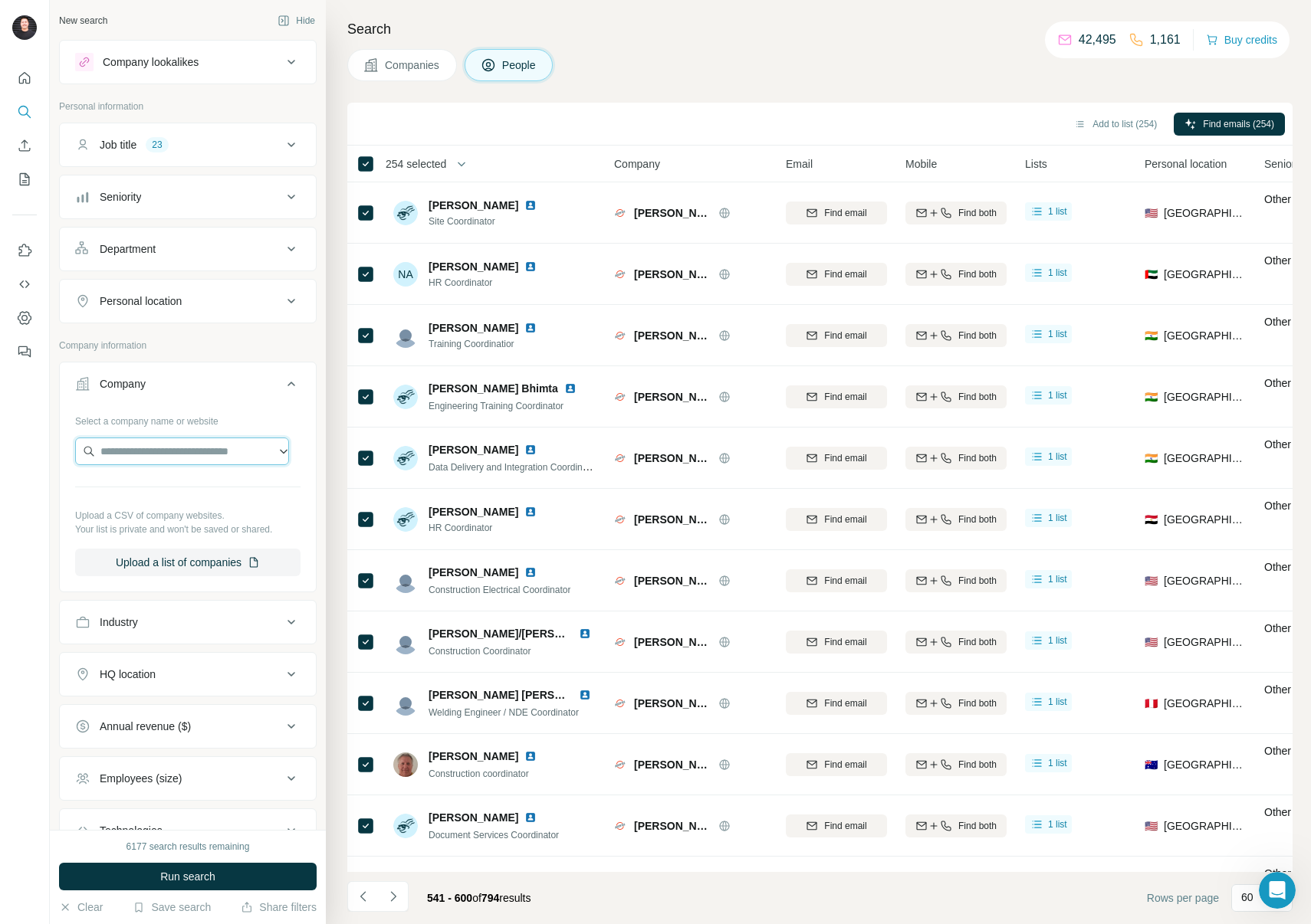
click at [153, 447] on input "text" at bounding box center [182, 451] width 214 height 28
paste input "*******"
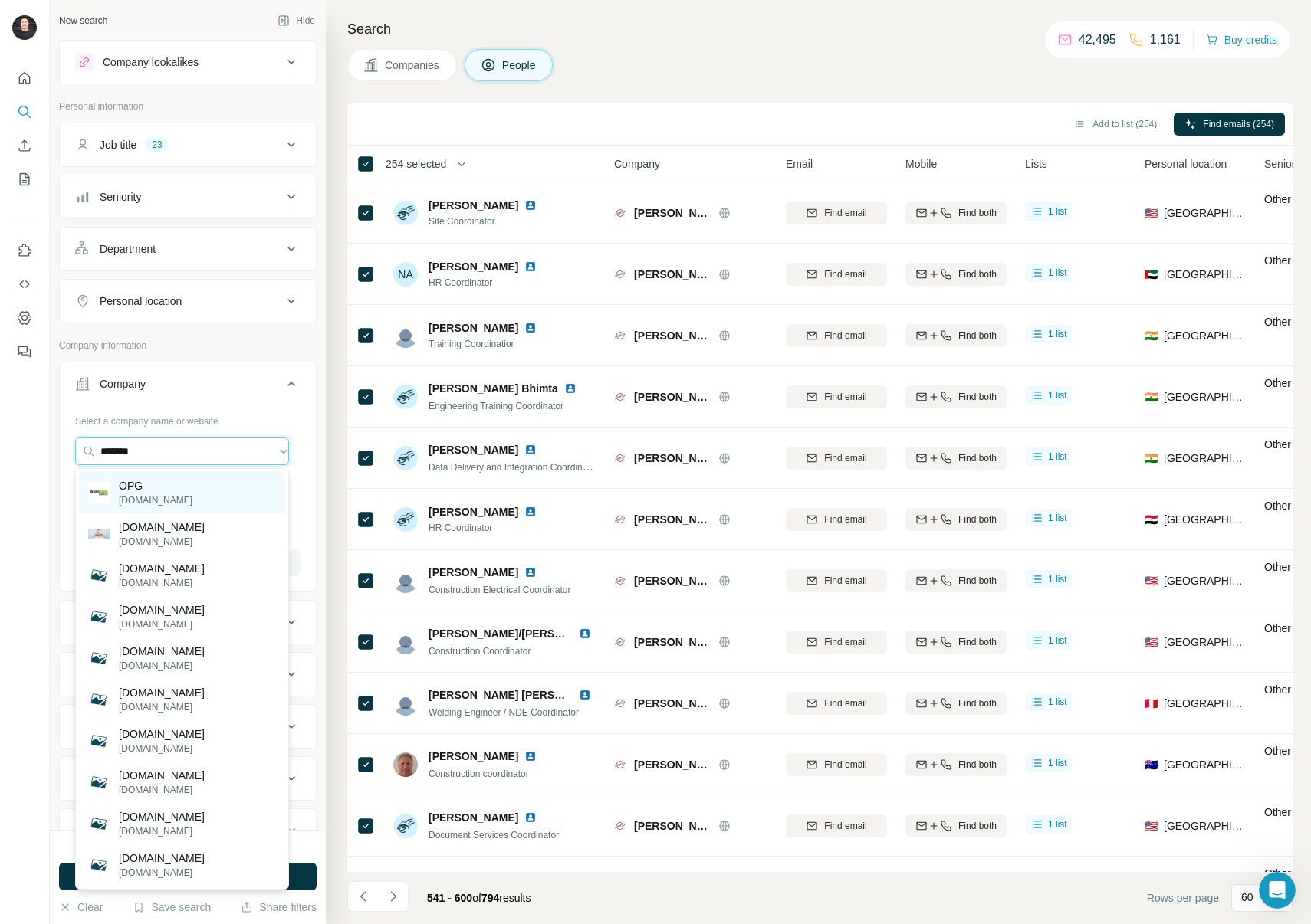
type input "*******"
click at [155, 489] on p "OPG" at bounding box center [155, 486] width 73 height 16
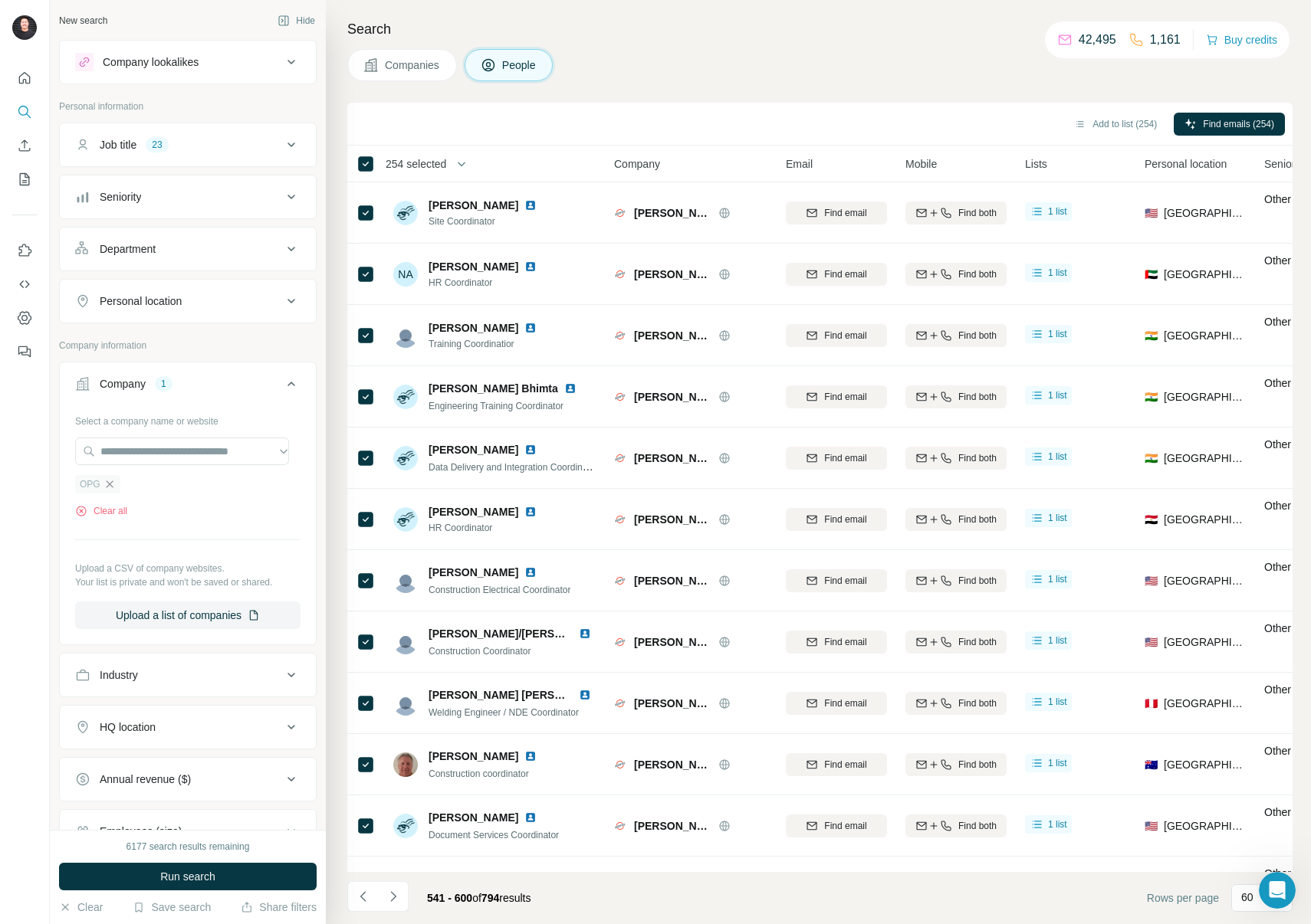
click at [108, 482] on icon "button" at bounding box center [109, 484] width 12 height 12
click at [121, 452] on input "text" at bounding box center [182, 451] width 214 height 28
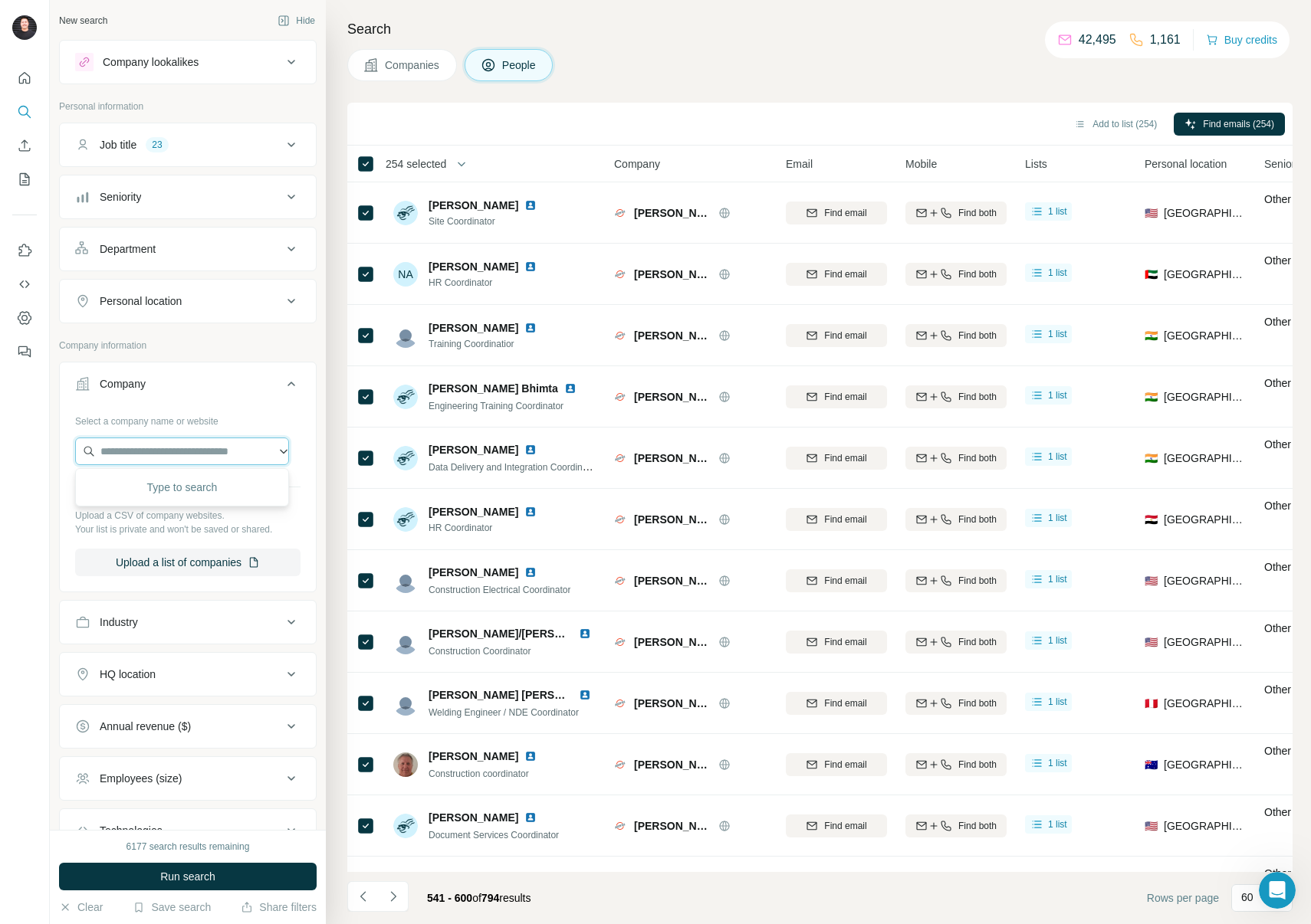
paste input "*******"
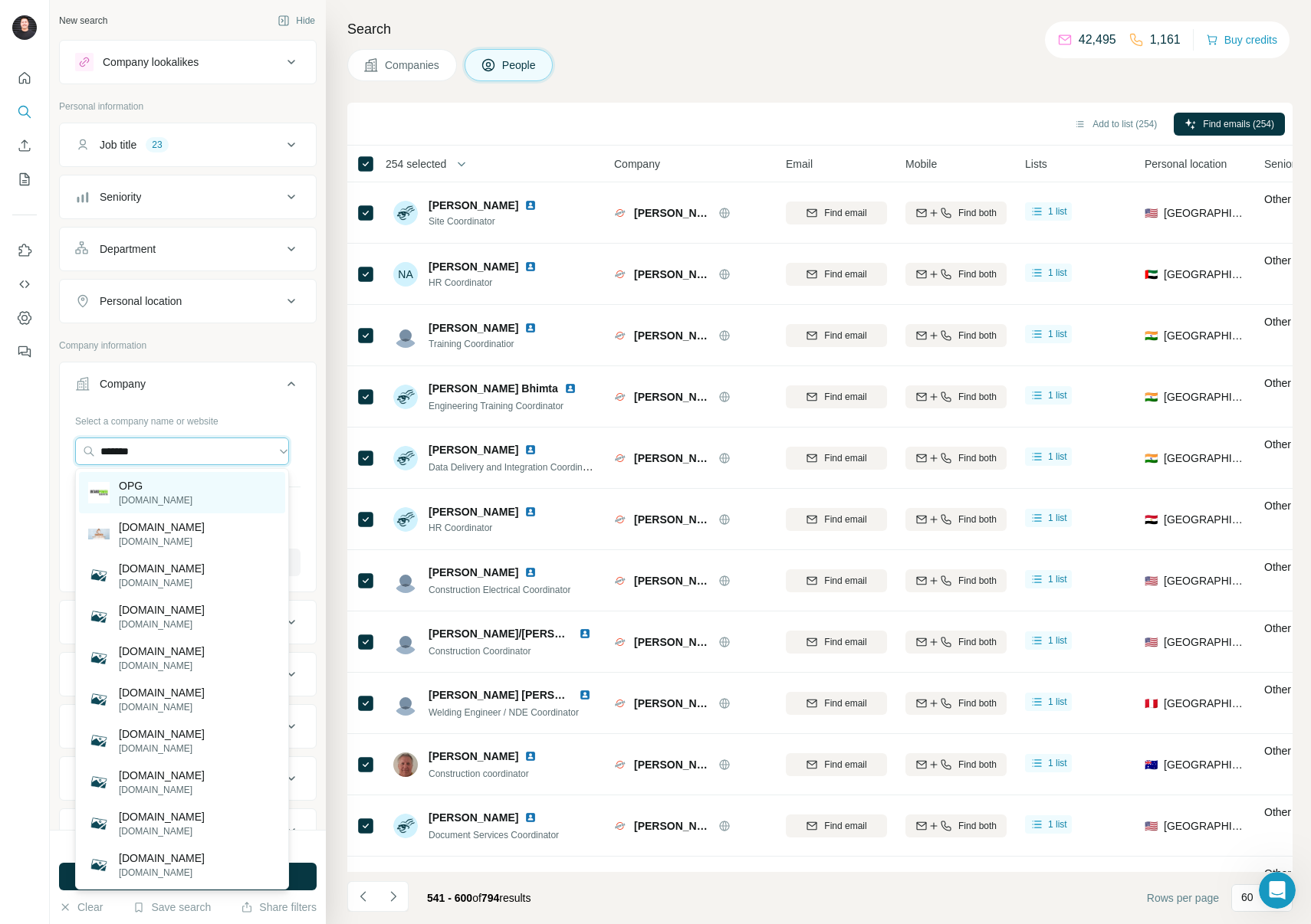
type input "*******"
click at [185, 487] on div "OPG [DOMAIN_NAME]" at bounding box center [182, 492] width 206 height 42
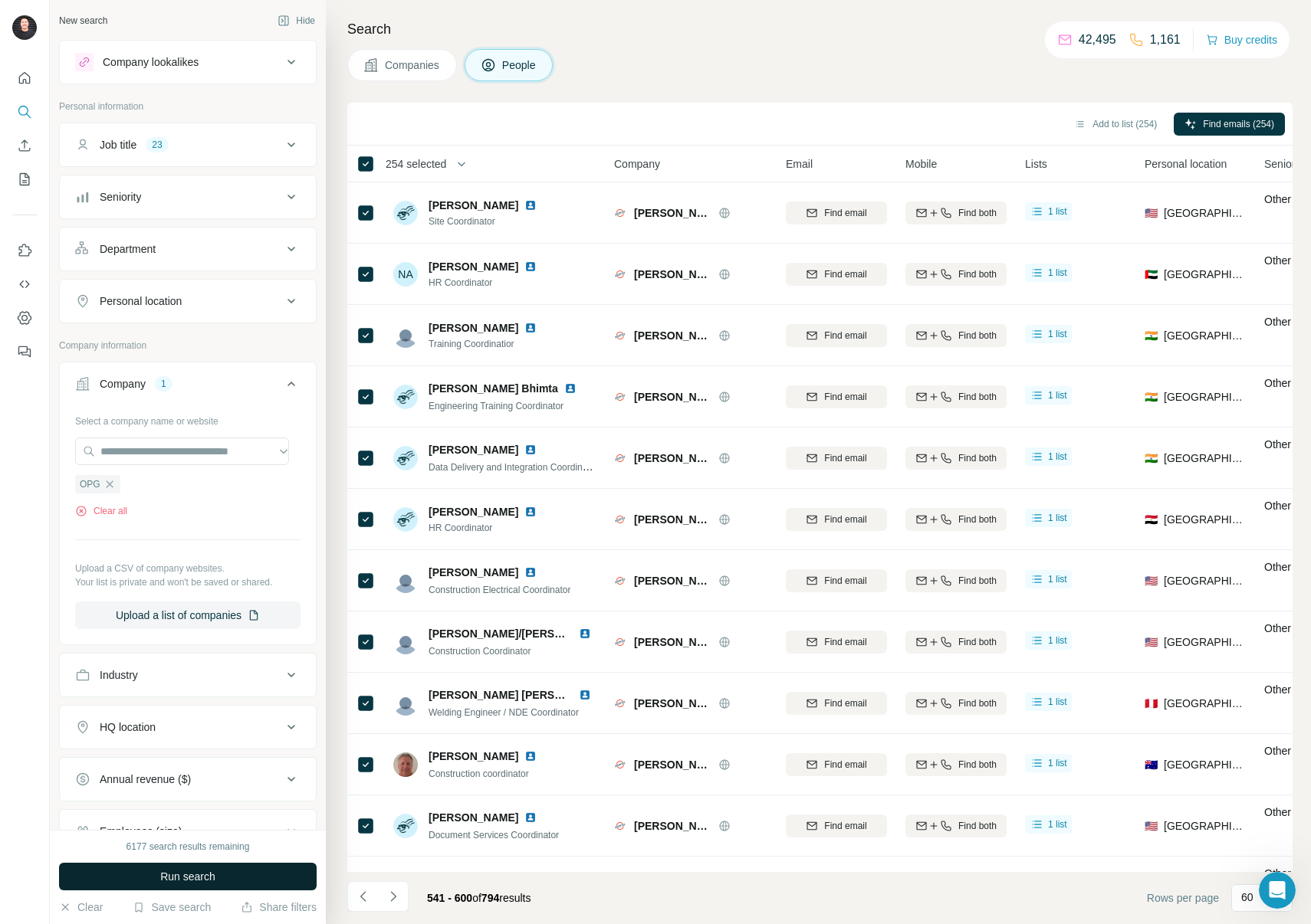
click at [223, 875] on button "Run search" at bounding box center [188, 877] width 258 height 28
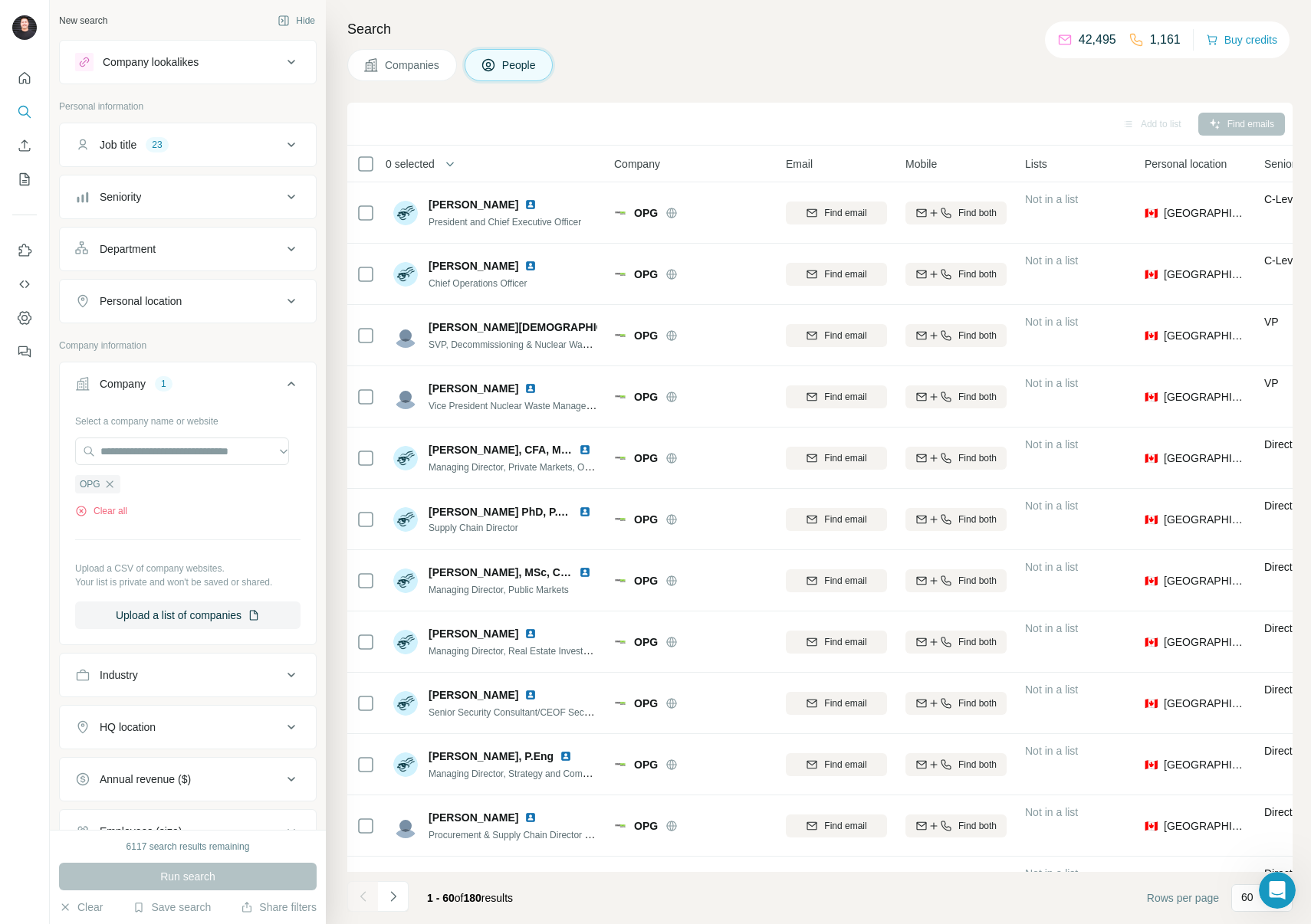
click at [413, 163] on span "0 selected" at bounding box center [410, 164] width 49 height 16
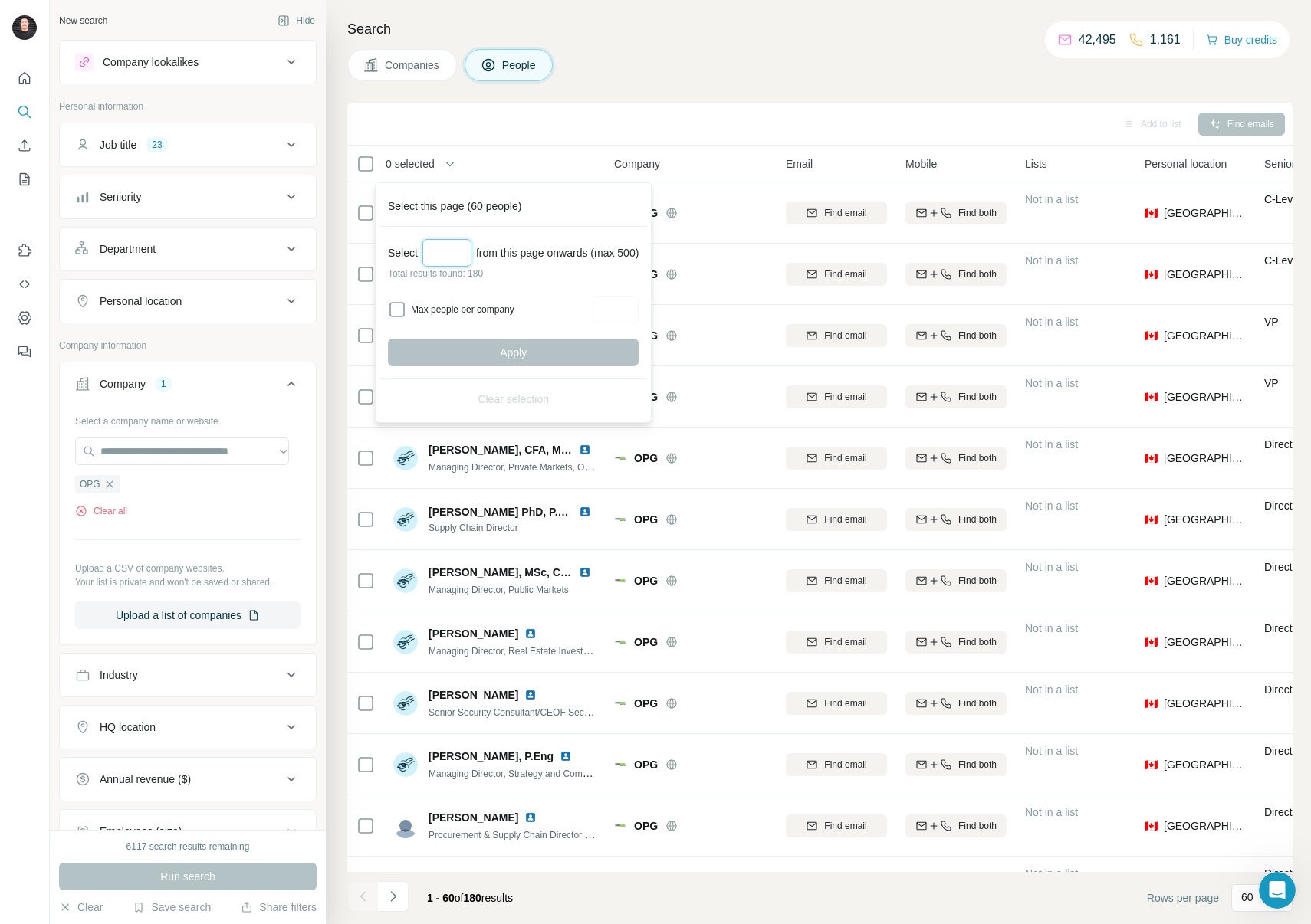
click at [436, 261] on input "Select a number (up to 500)" at bounding box center [447, 253] width 49 height 28
type input "***"
click at [516, 345] on span "Apply" at bounding box center [513, 352] width 27 height 16
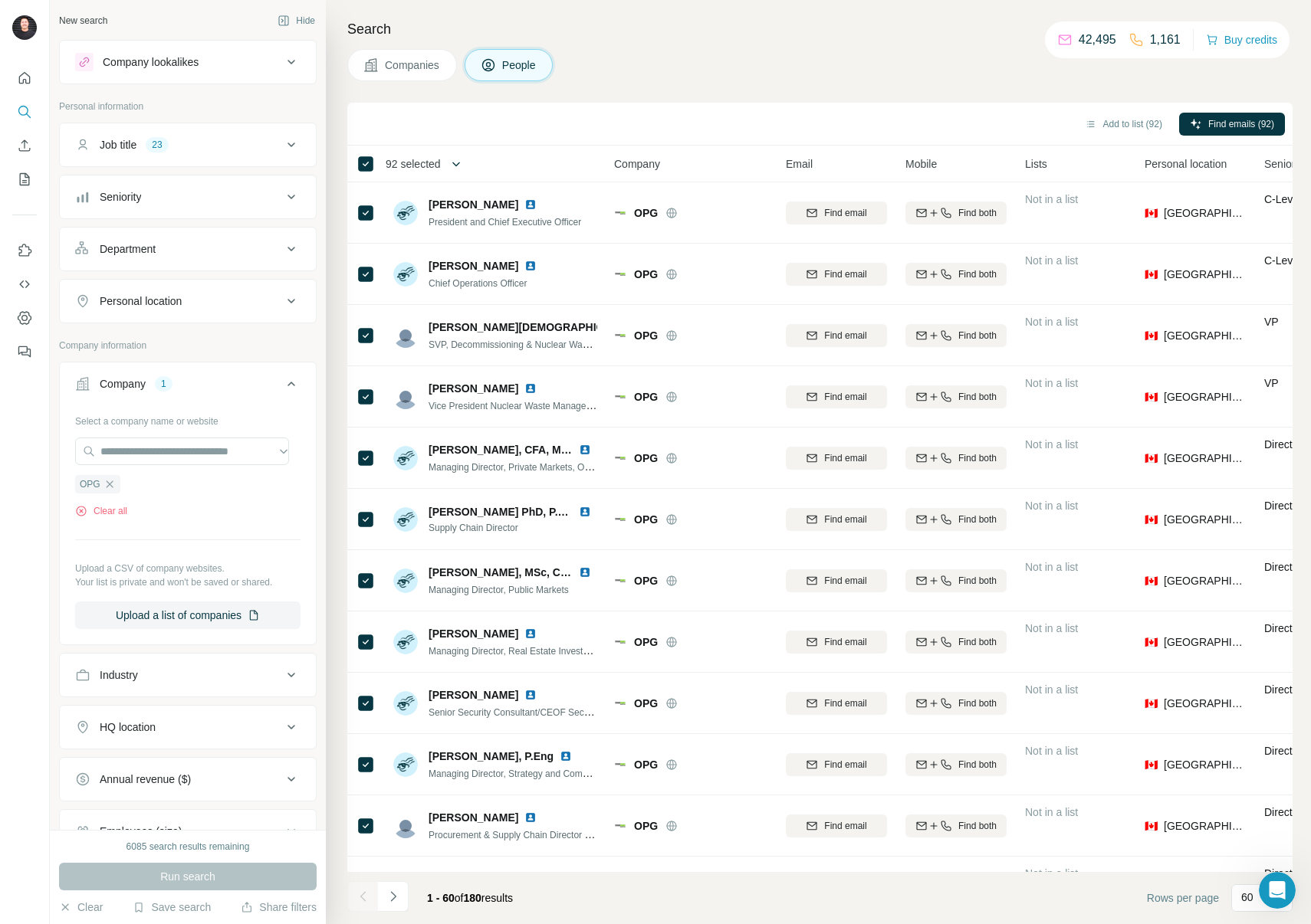
click at [453, 161] on icon "button" at bounding box center [456, 164] width 16 height 16
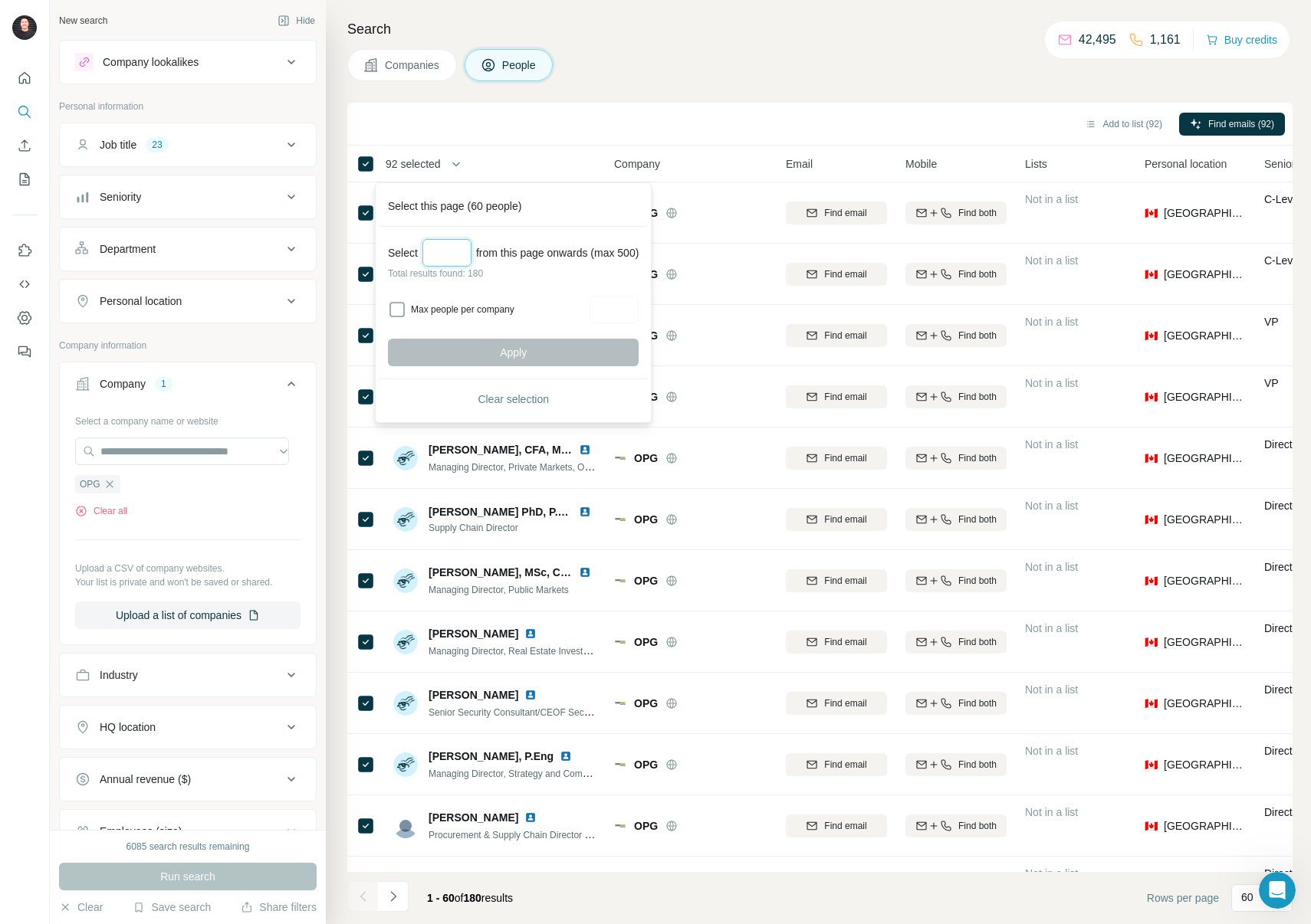
click at [450, 255] on input "Select a number (up to 500)" at bounding box center [447, 253] width 49 height 28
type input "***"
click at [490, 346] on button "Apply" at bounding box center [513, 353] width 250 height 28
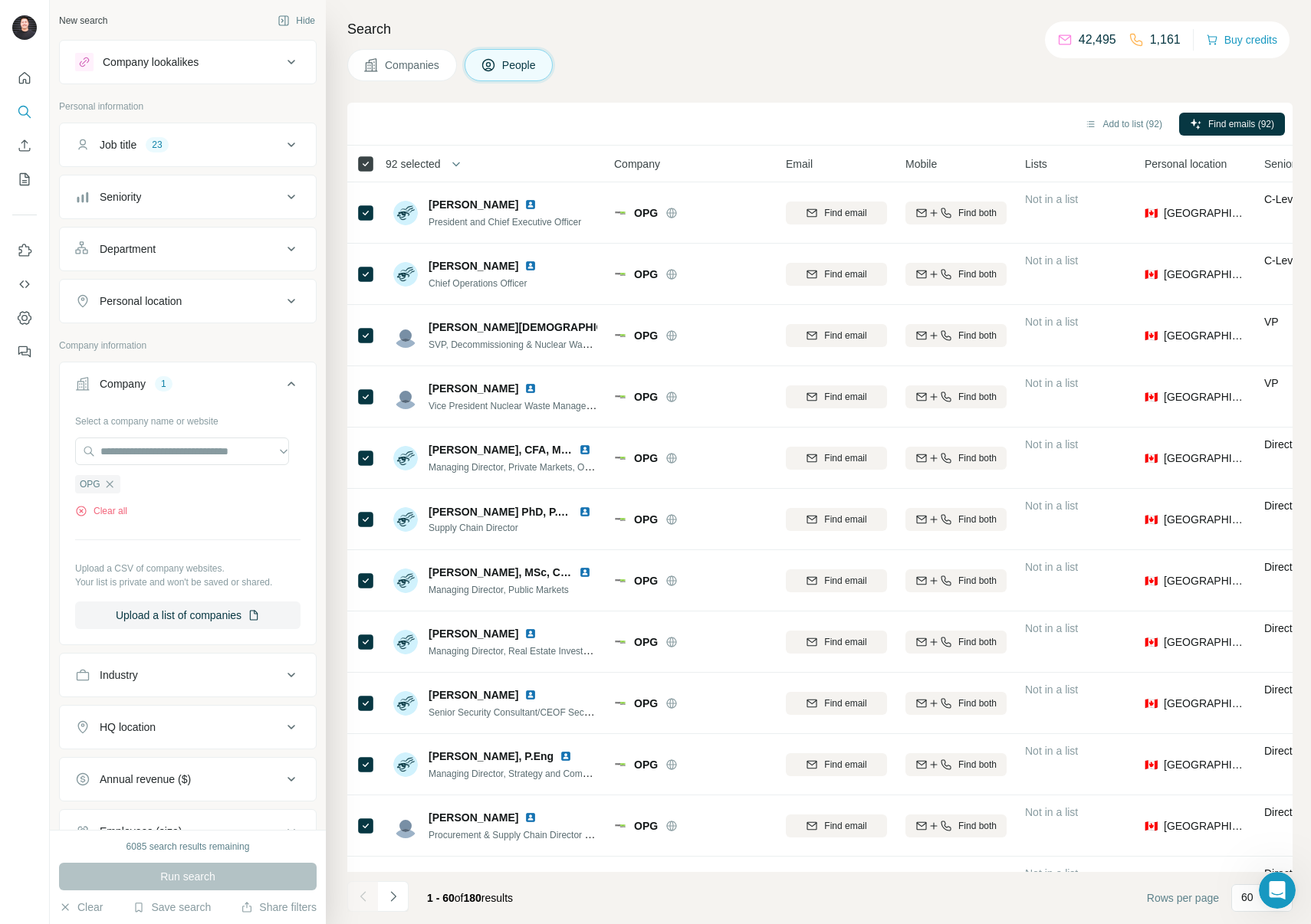
click at [373, 164] on icon at bounding box center [366, 164] width 19 height 19
click at [424, 162] on span "32 selected" at bounding box center [414, 164] width 56 height 16
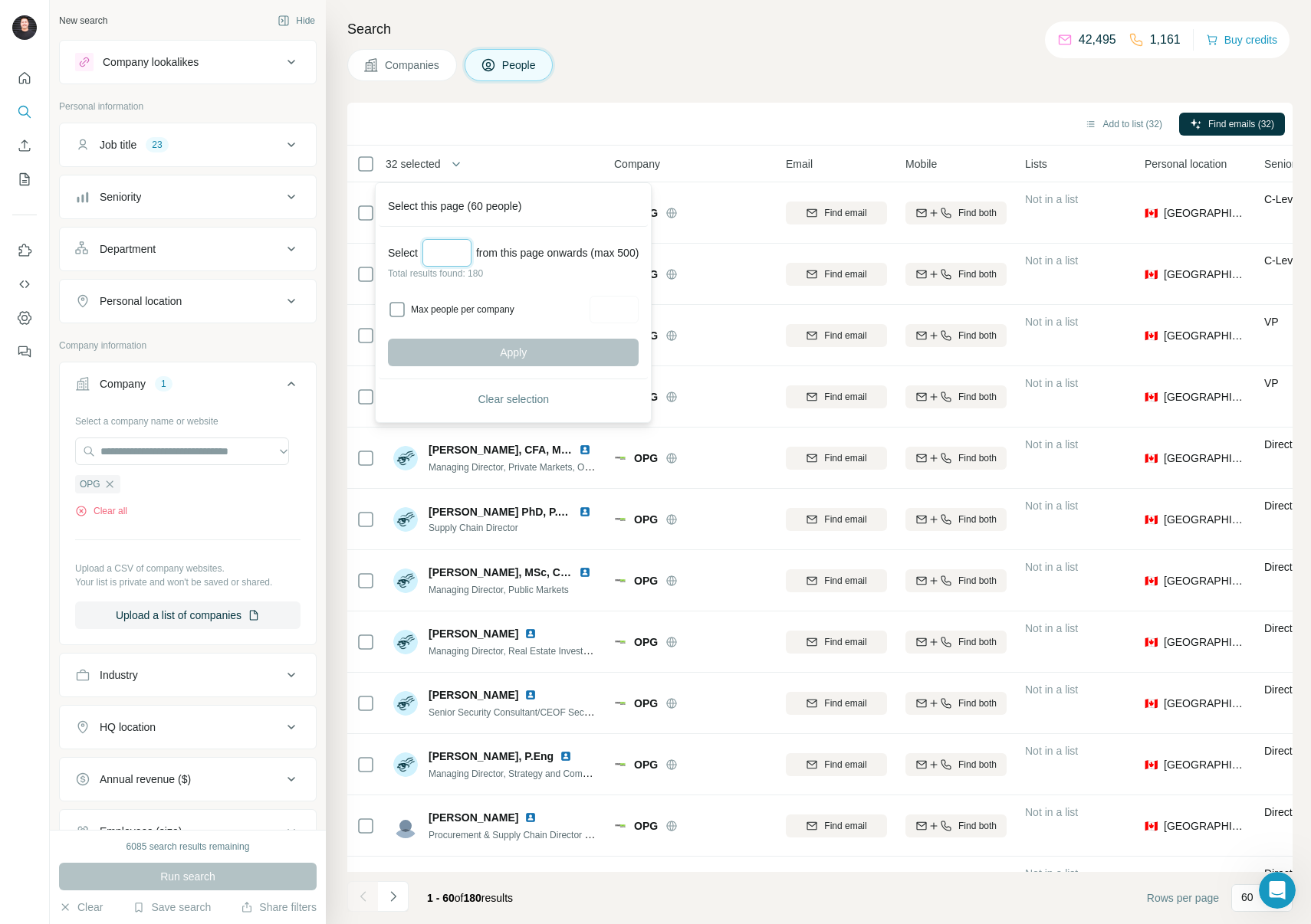
click at [463, 258] on input "Select a number (up to 500)" at bounding box center [447, 253] width 49 height 28
type input "***"
click at [518, 351] on span "Apply" at bounding box center [513, 352] width 27 height 16
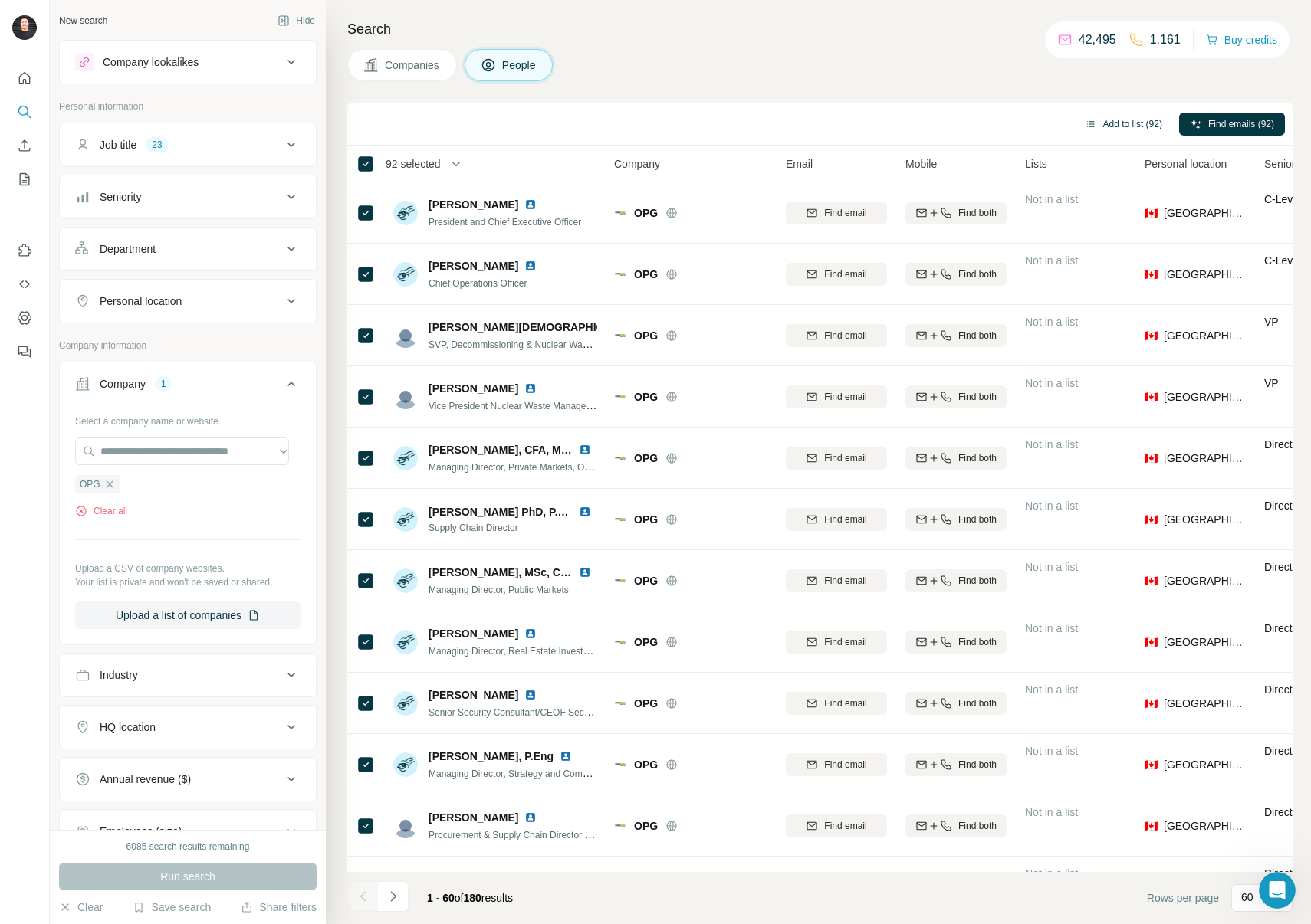
click at [1119, 131] on button "Add to list (92)" at bounding box center [1124, 124] width 99 height 23
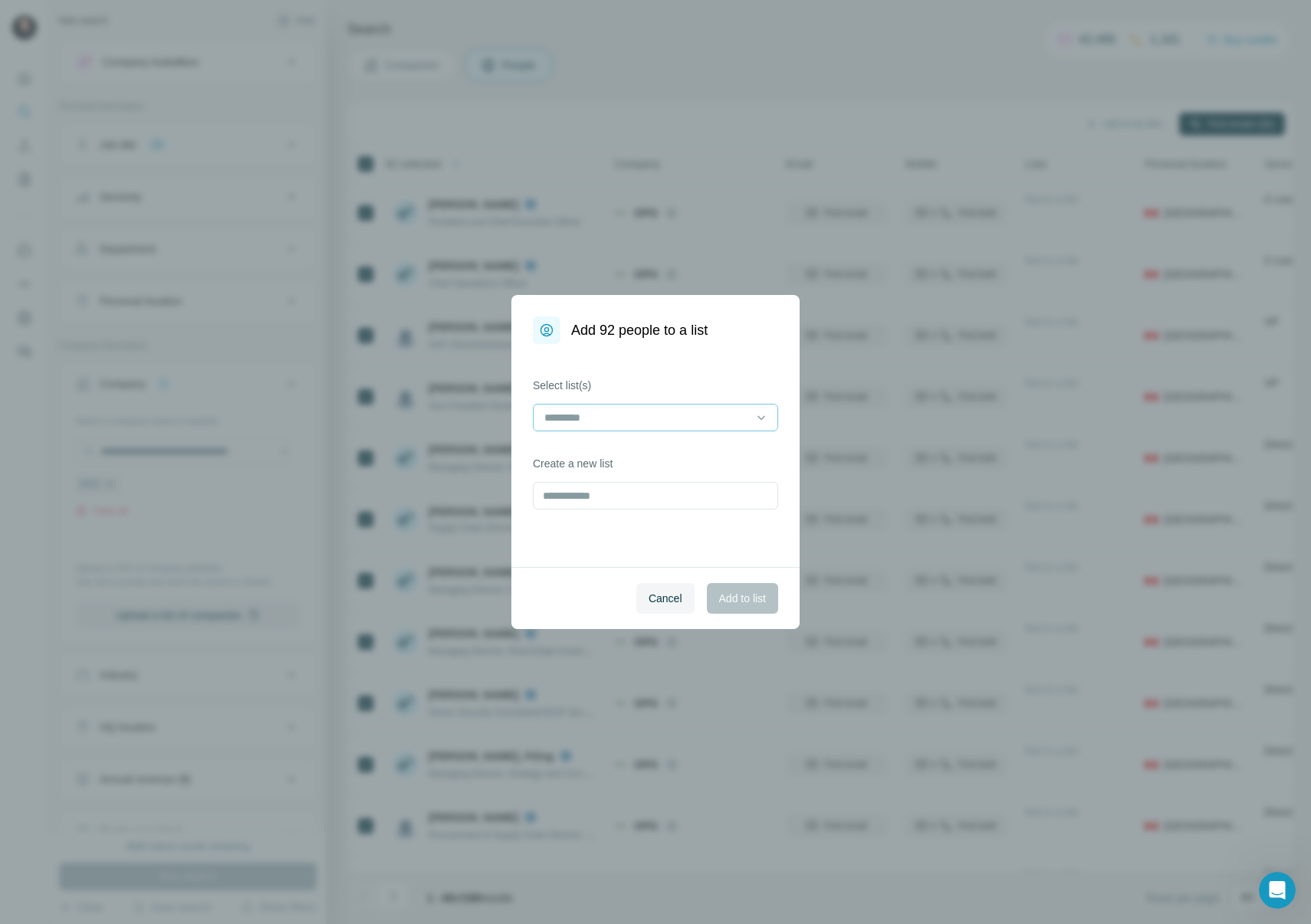
click at [725, 424] on input at bounding box center [646, 418] width 207 height 17
click at [704, 447] on p "Nuclear Campaign ([GEOGRAPHIC_DATA])" at bounding box center [651, 452] width 210 height 16
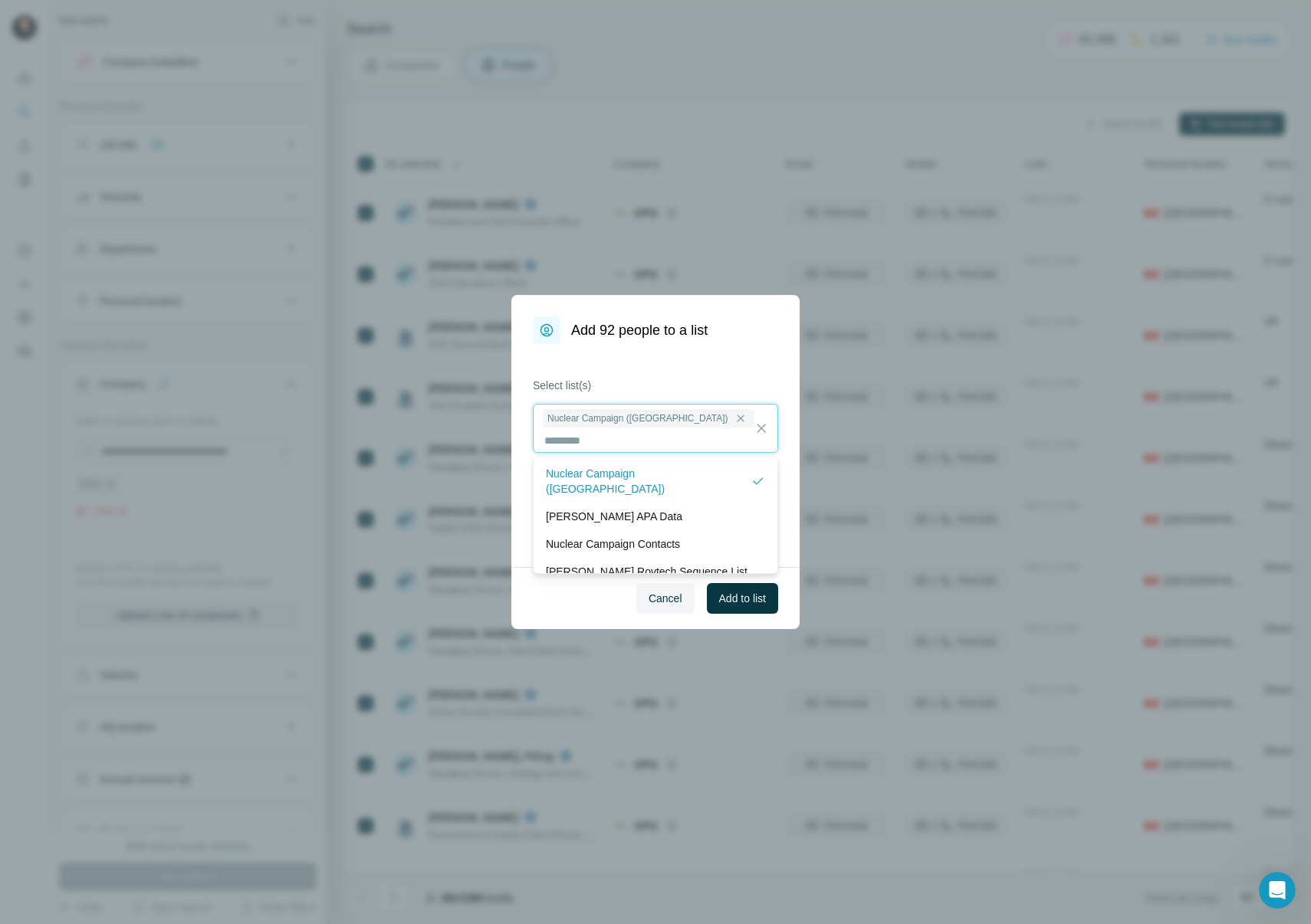
scroll to position [2, 0]
click at [747, 601] on span "Add to list" at bounding box center [743, 599] width 46 height 16
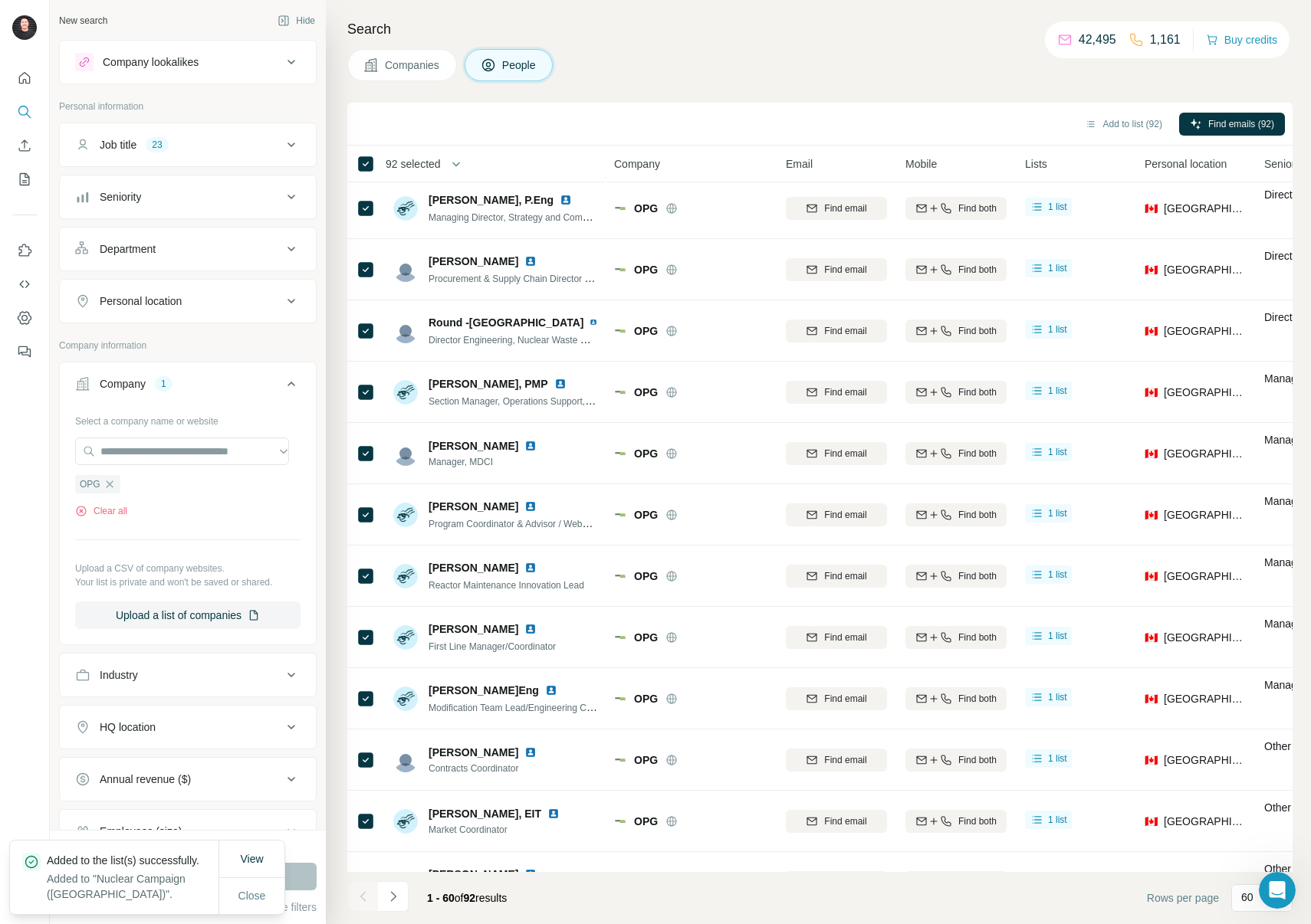
scroll to position [0, 0]
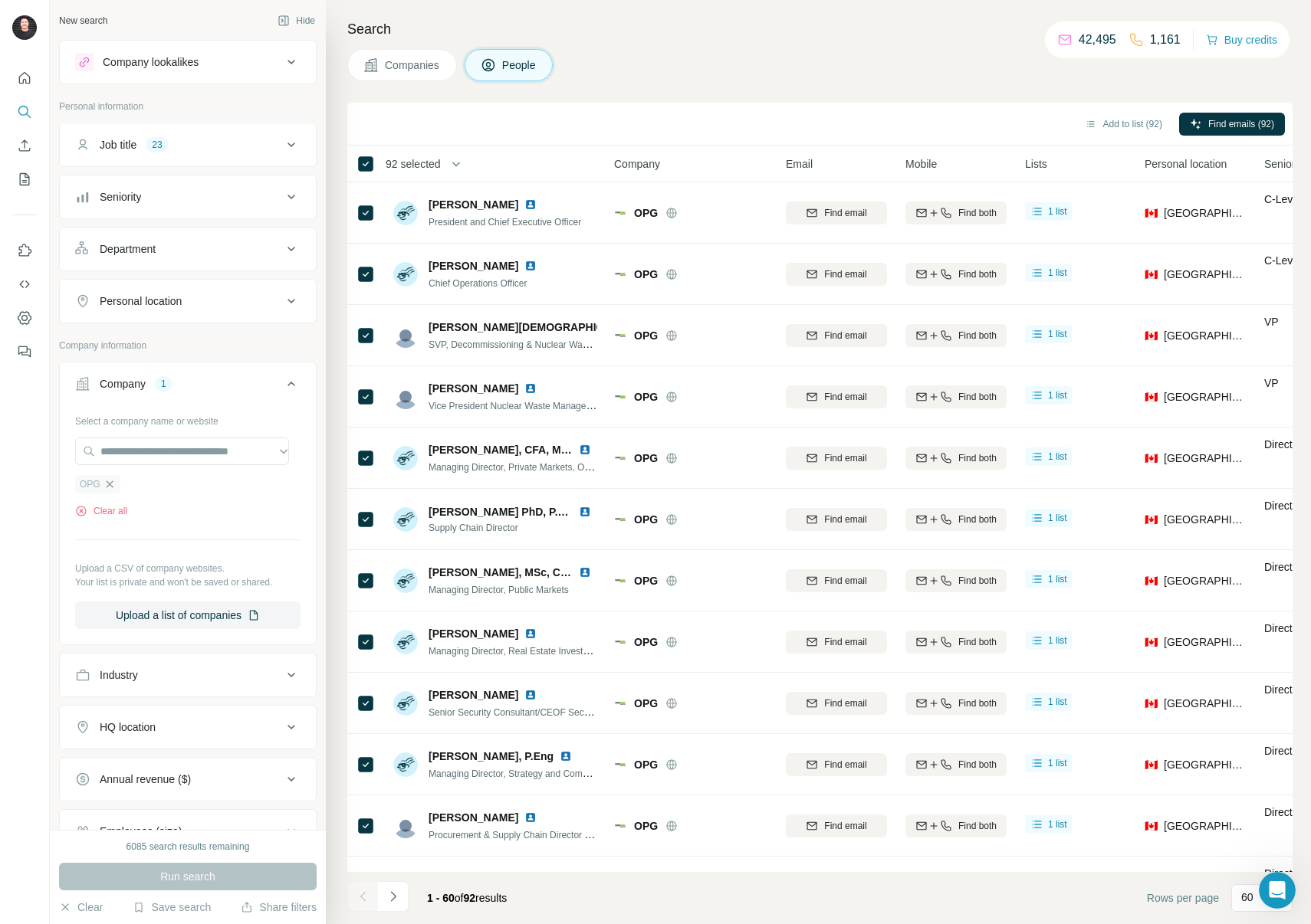
click at [108, 482] on icon "button" at bounding box center [109, 484] width 12 height 12
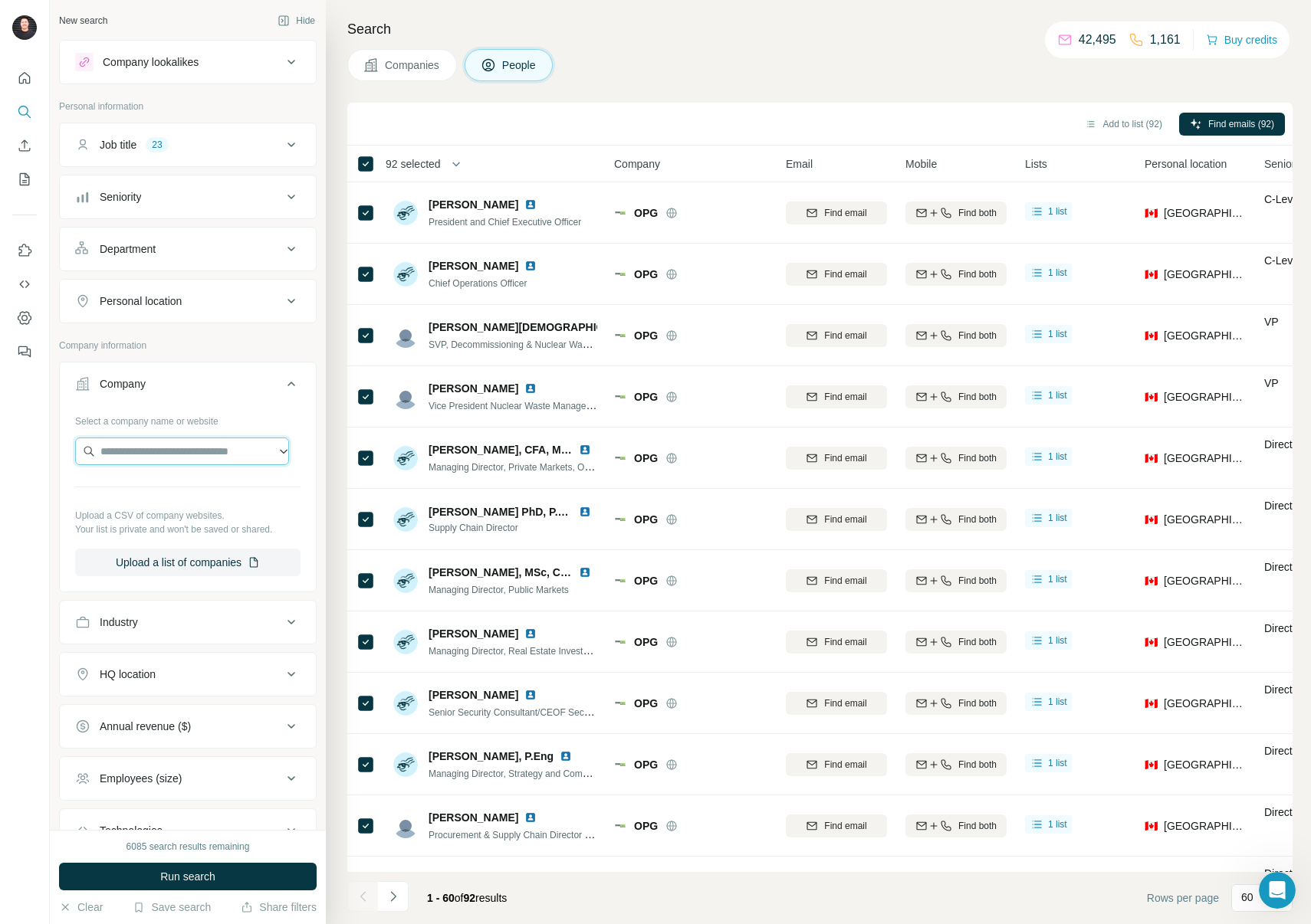
click at [120, 438] on input "text" at bounding box center [182, 451] width 214 height 28
paste input "**********"
drag, startPoint x: 191, startPoint y: 452, endPoint x: 16, endPoint y: 432, distance: 176.1
click at [16, 432] on div "**********" at bounding box center [656, 462] width 1311 height 924
paste input "**********"
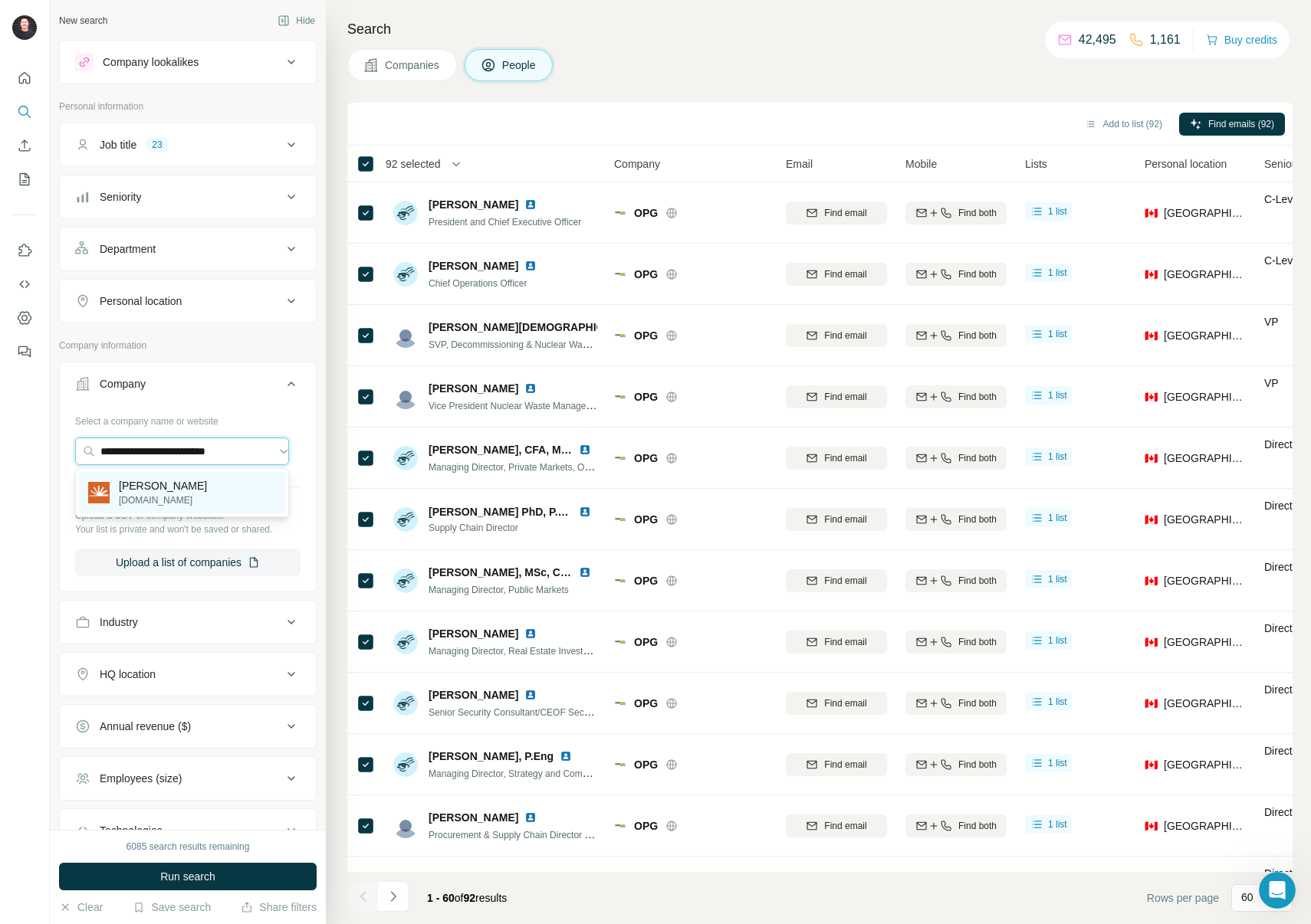
type input "**********"
click at [166, 489] on p "[PERSON_NAME]" at bounding box center [162, 486] width 88 height 16
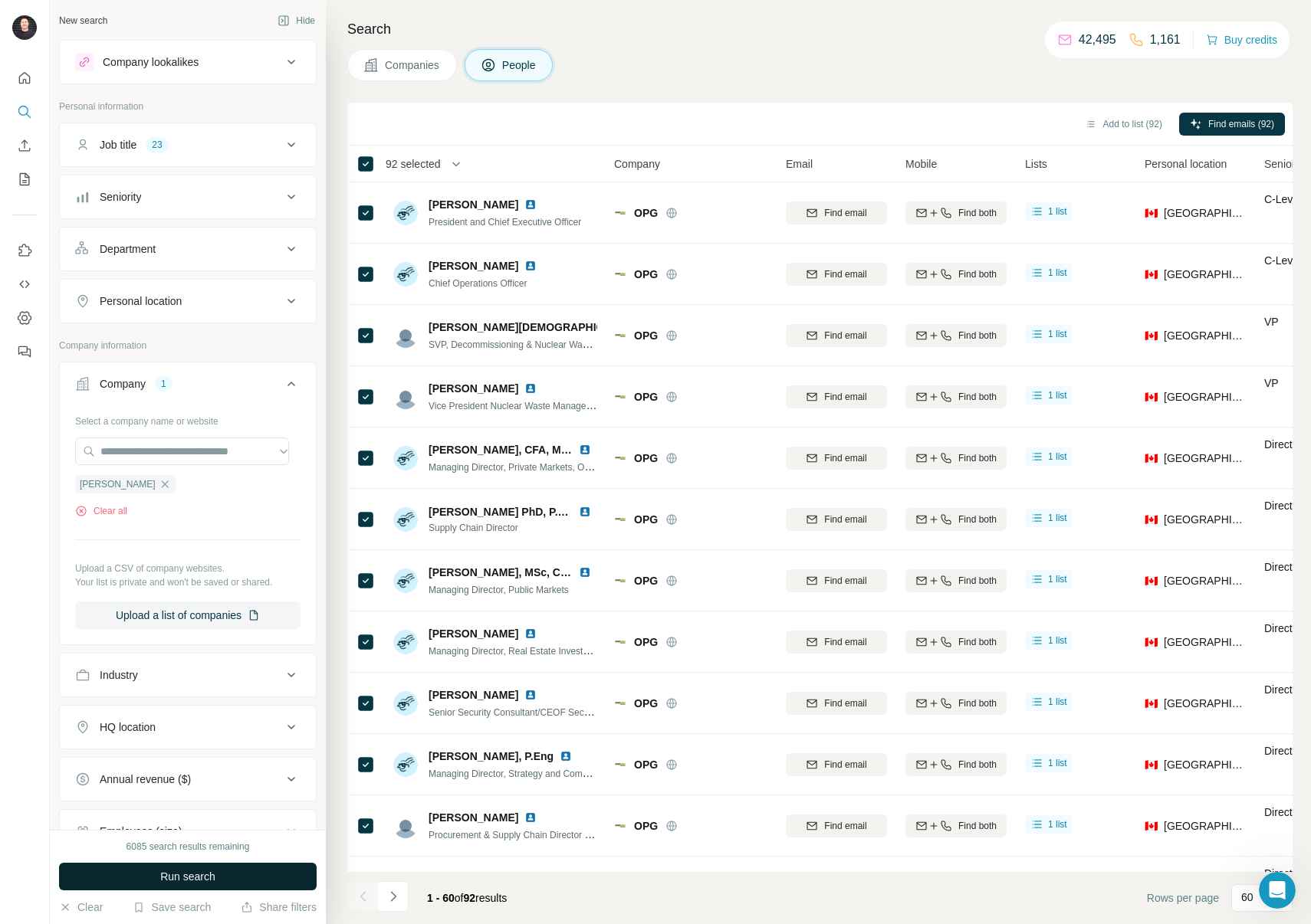
click at [210, 874] on span "Run search" at bounding box center [188, 877] width 56 height 16
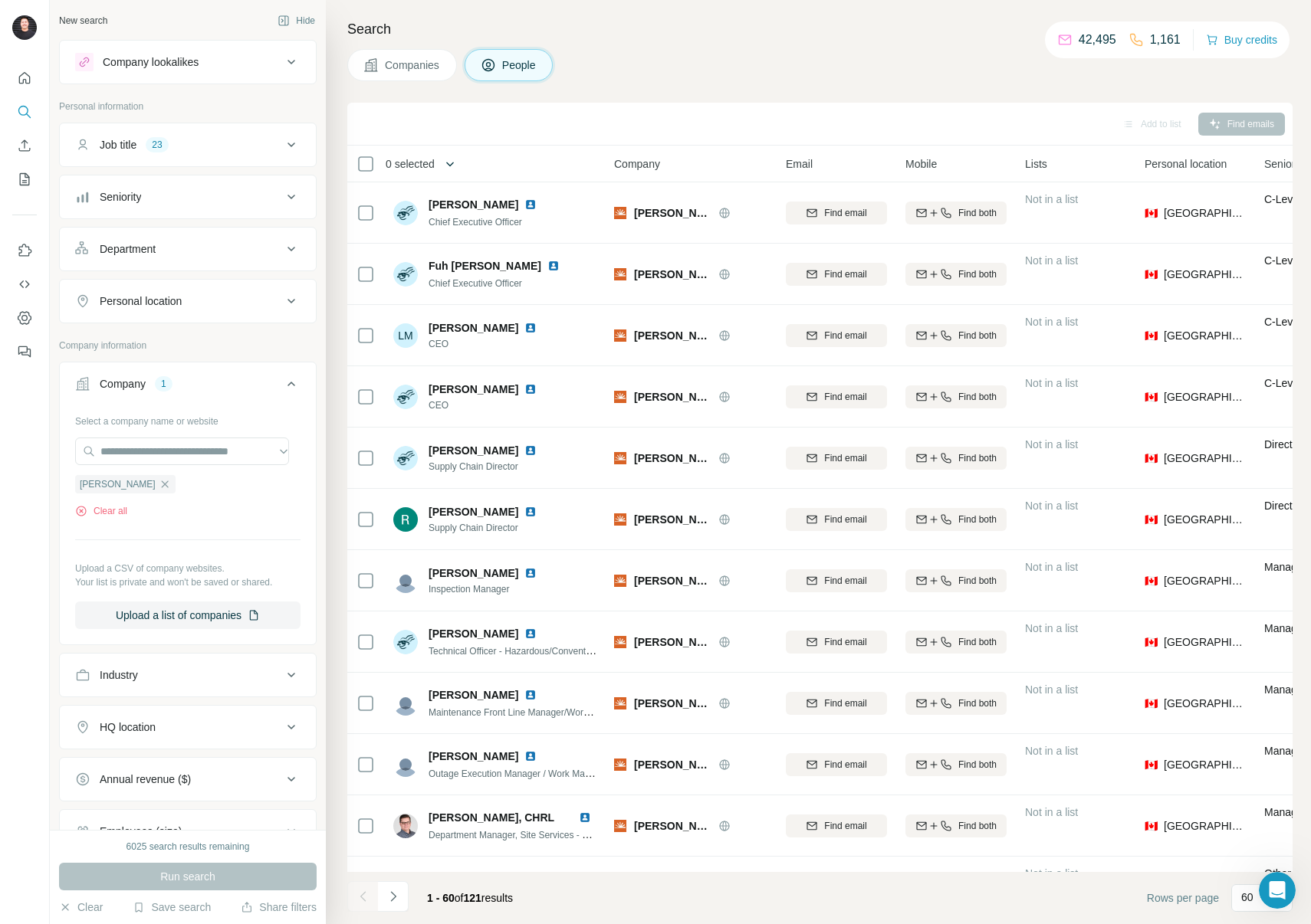
click at [454, 164] on icon "button" at bounding box center [450, 164] width 7 height 5
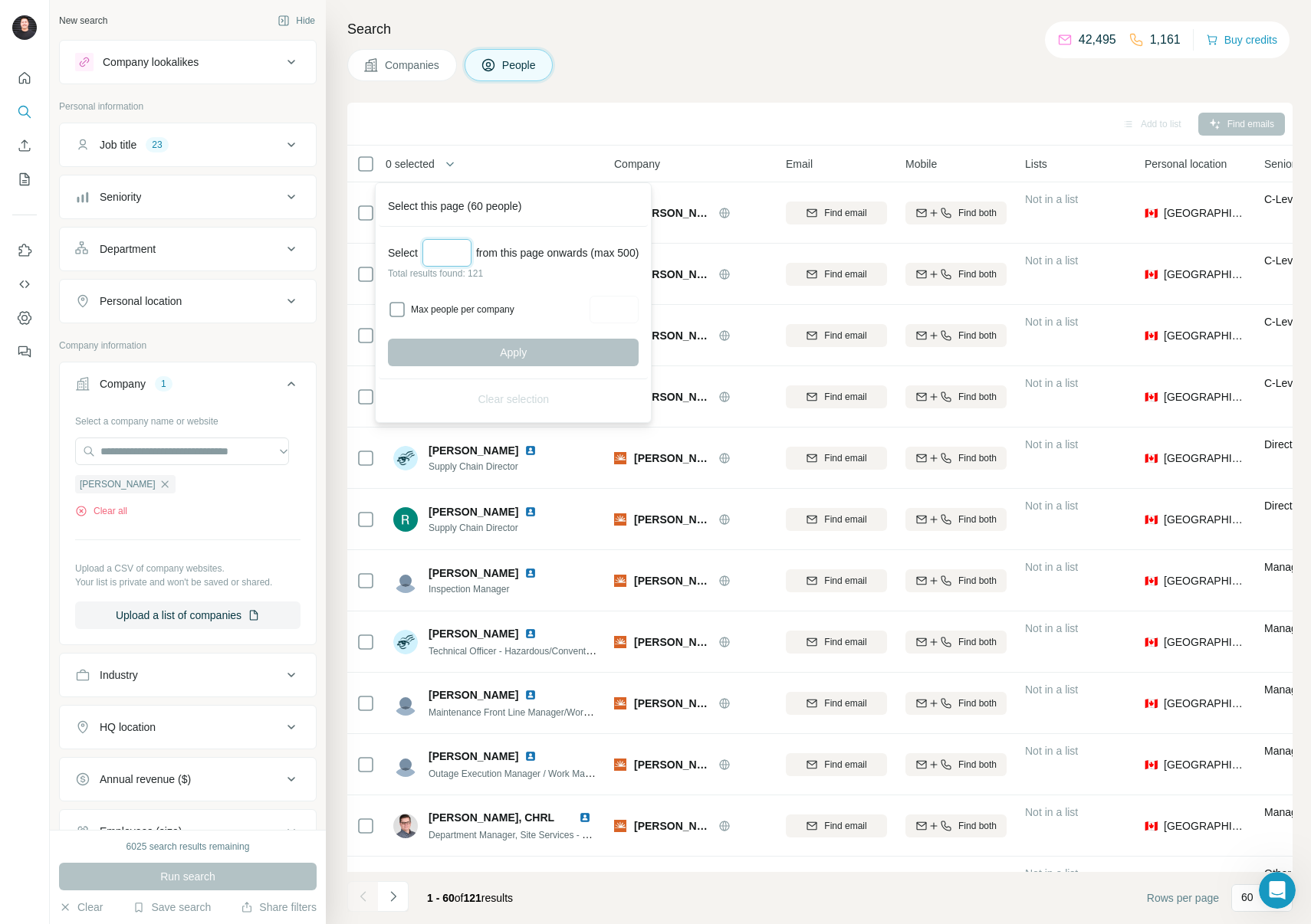
click at [453, 250] on input "Select a number (up to 500)" at bounding box center [447, 253] width 49 height 28
type input "***"
click at [481, 345] on button "Apply" at bounding box center [513, 353] width 250 height 28
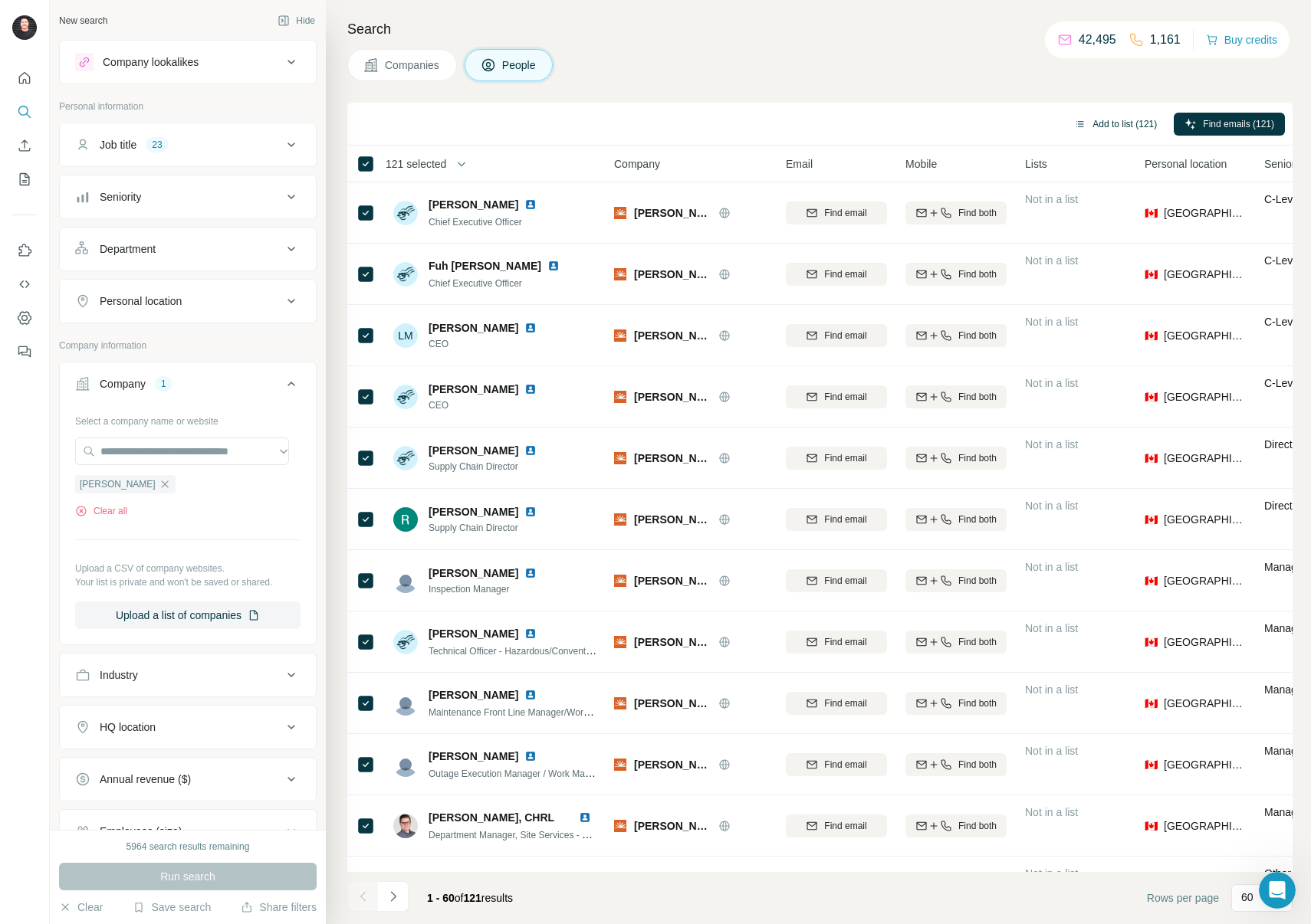
click at [1101, 121] on button "Add to list (121)" at bounding box center [1115, 124] width 104 height 23
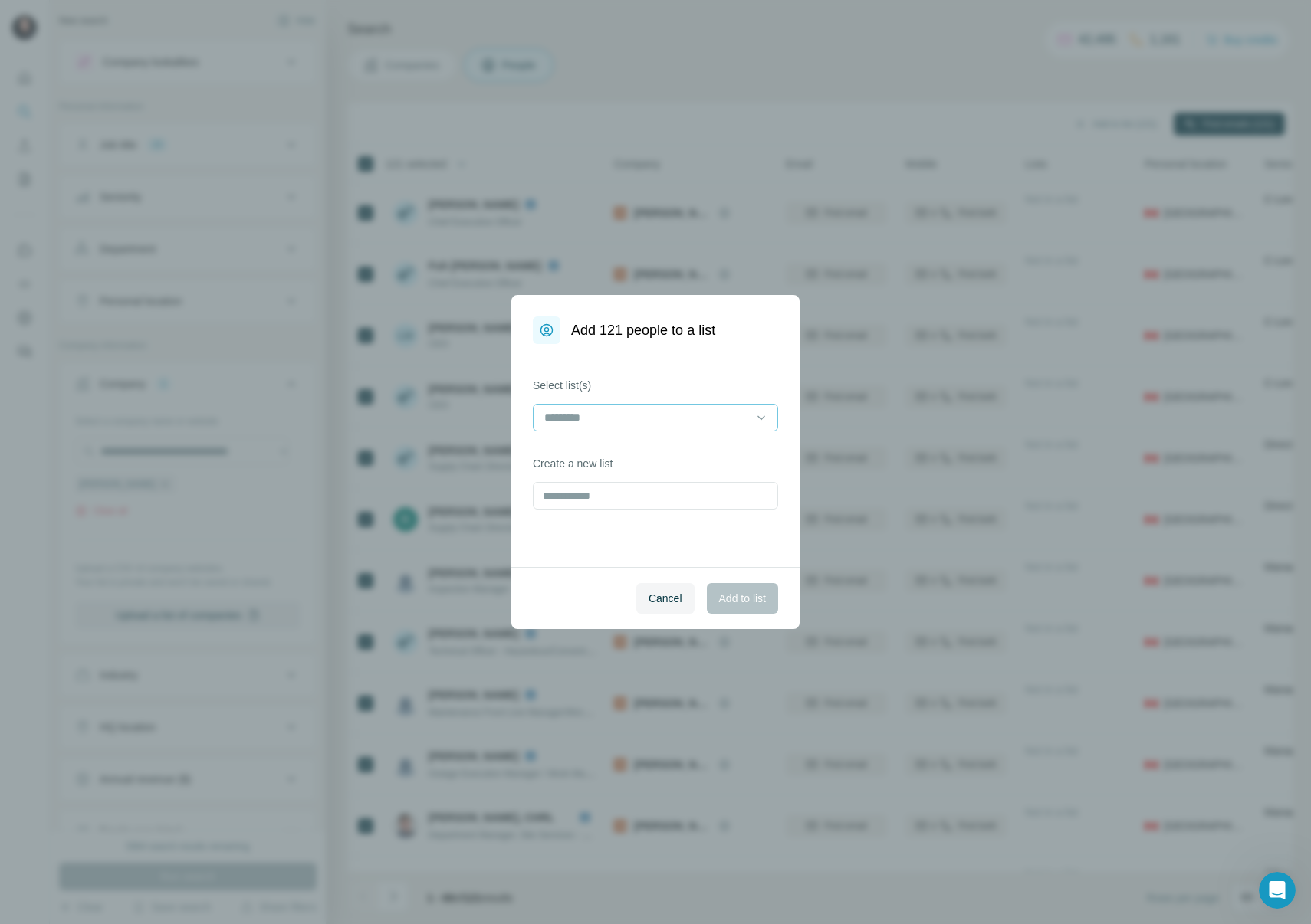
click at [640, 421] on input at bounding box center [646, 418] width 207 height 17
click at [719, 449] on p "Nuclear Campaign ([GEOGRAPHIC_DATA])" at bounding box center [651, 452] width 210 height 16
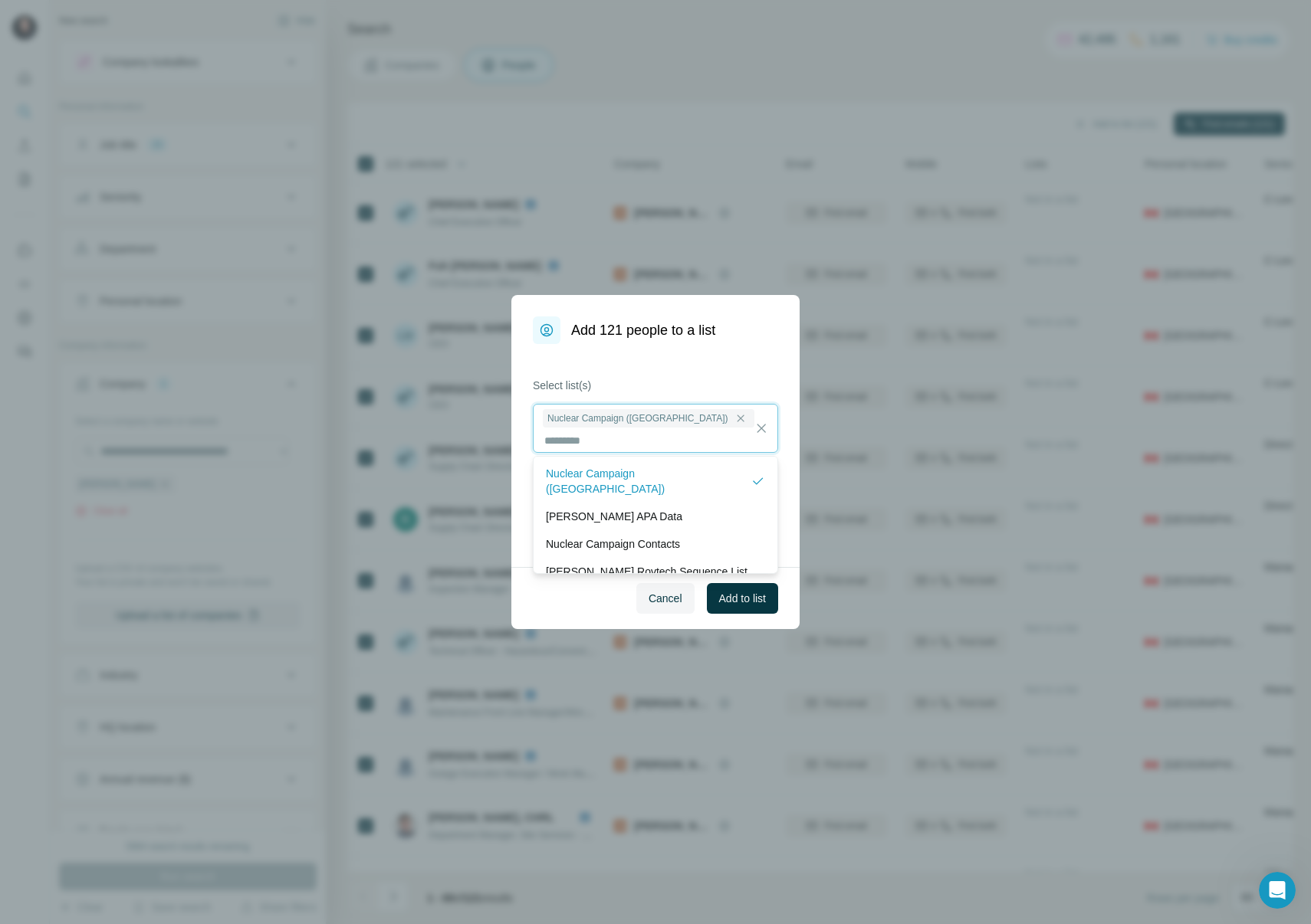
scroll to position [2, 0]
click at [765, 601] on span "Add to list" at bounding box center [743, 599] width 46 height 16
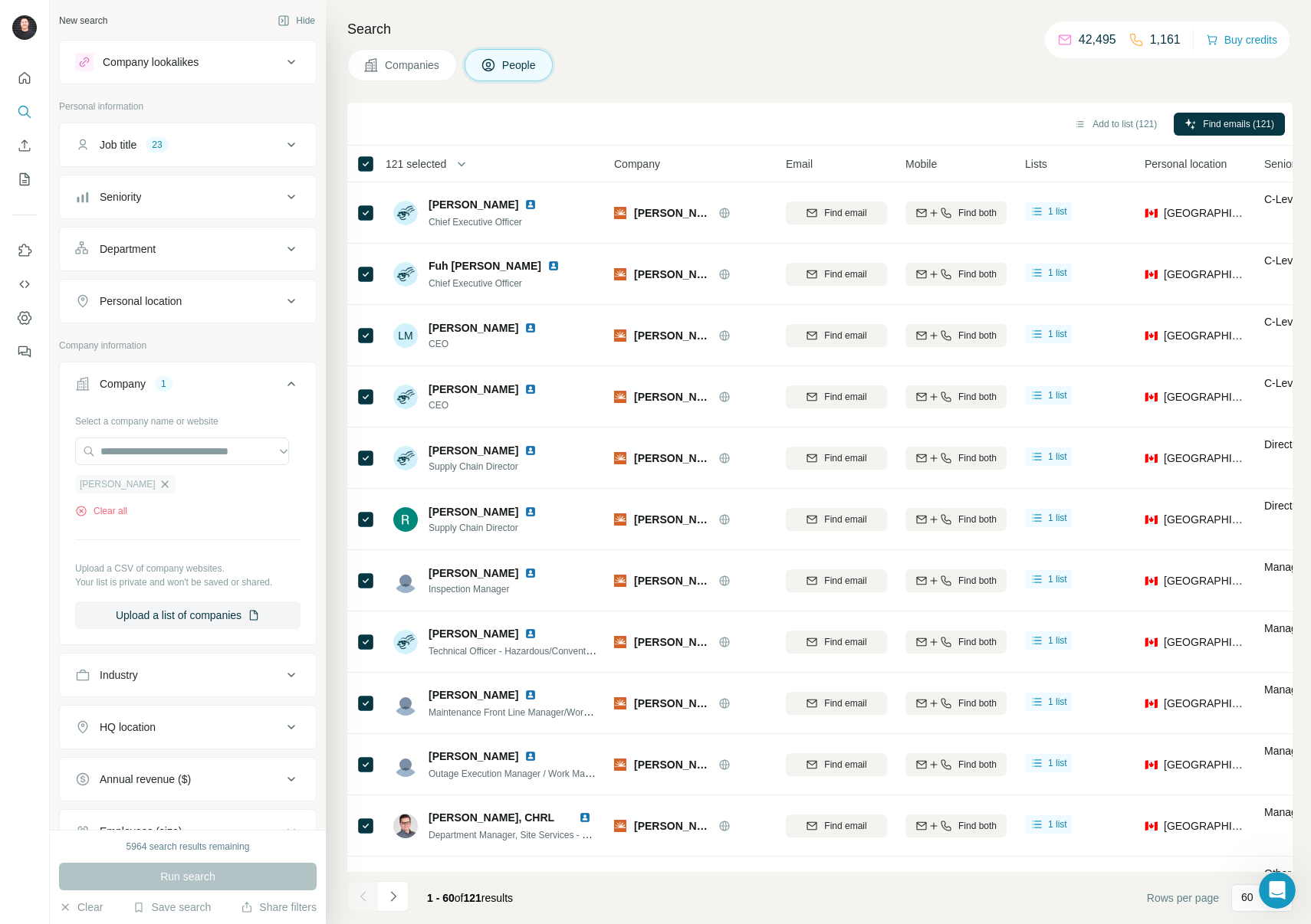
click at [159, 482] on icon "button" at bounding box center [164, 484] width 12 height 12
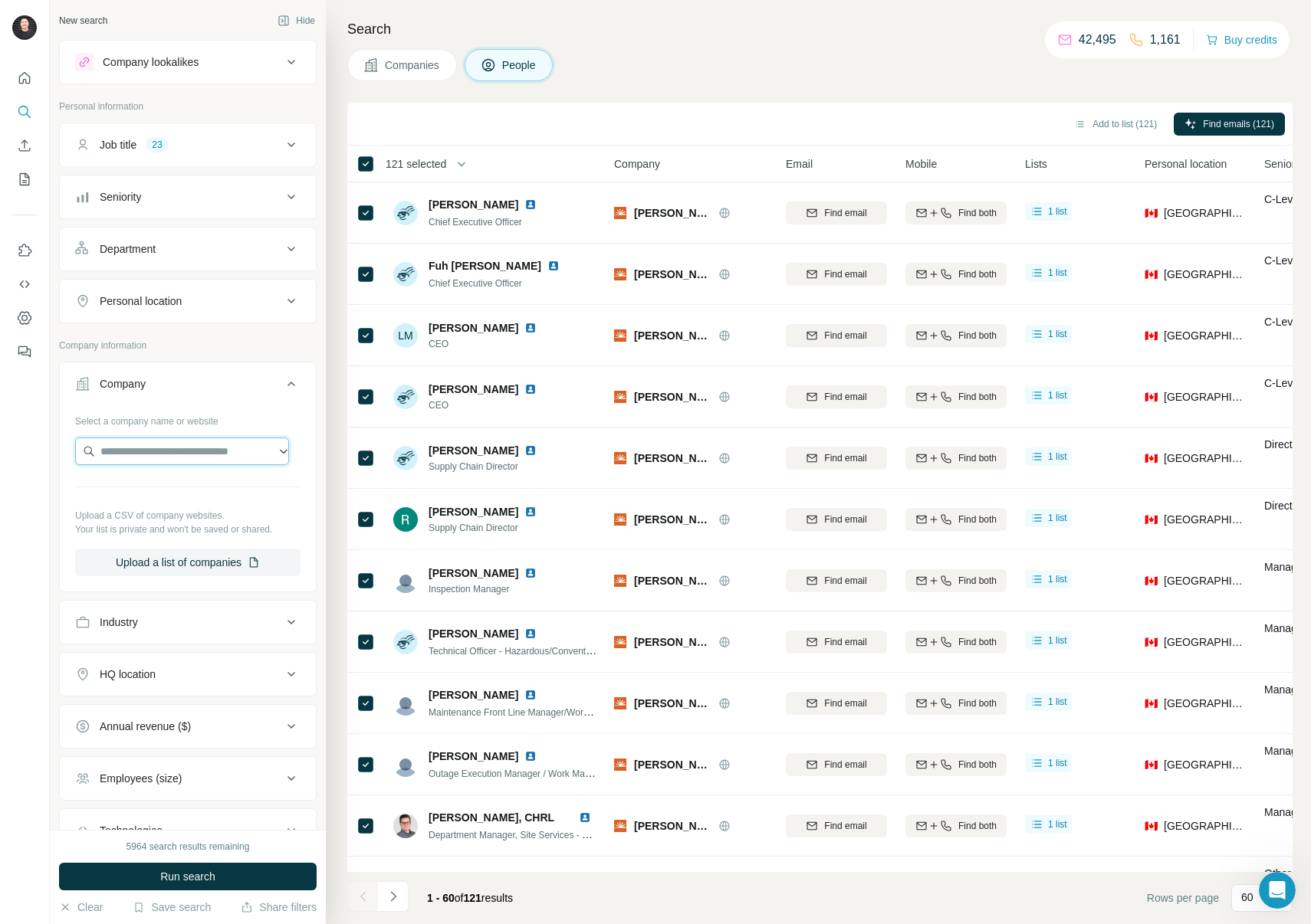
click at [144, 459] on input "text" at bounding box center [182, 451] width 214 height 28
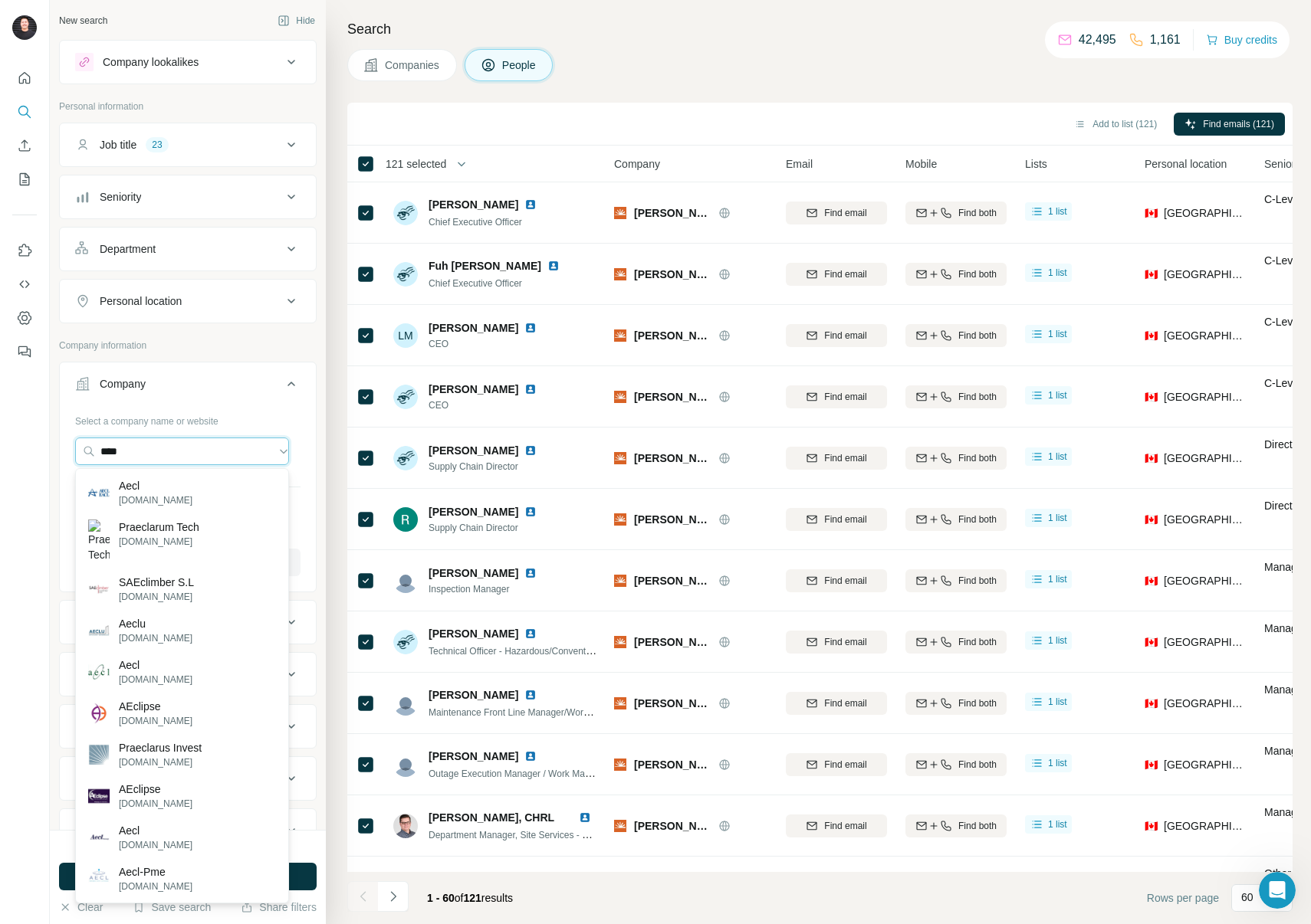
drag, startPoint x: 160, startPoint y: 455, endPoint x: 38, endPoint y: 445, distance: 122.4
click at [38, 445] on div "New search Hide Company lookalikes Personal information Job title 23 Seniority …" at bounding box center [656, 462] width 1311 height 924
paste input "**********"
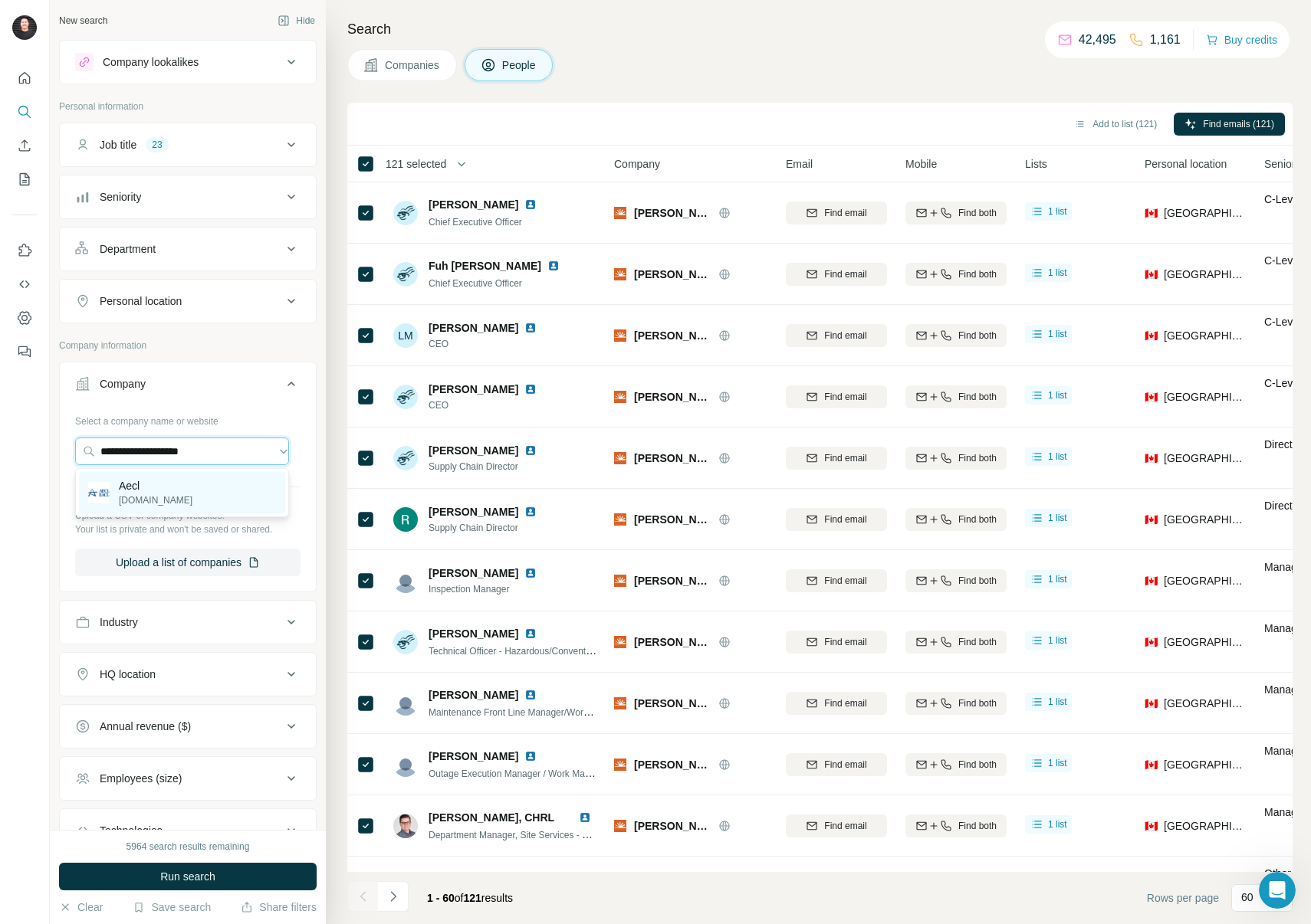
type input "**********"
click at [151, 487] on div "Aecl [DOMAIN_NAME]" at bounding box center [182, 492] width 206 height 42
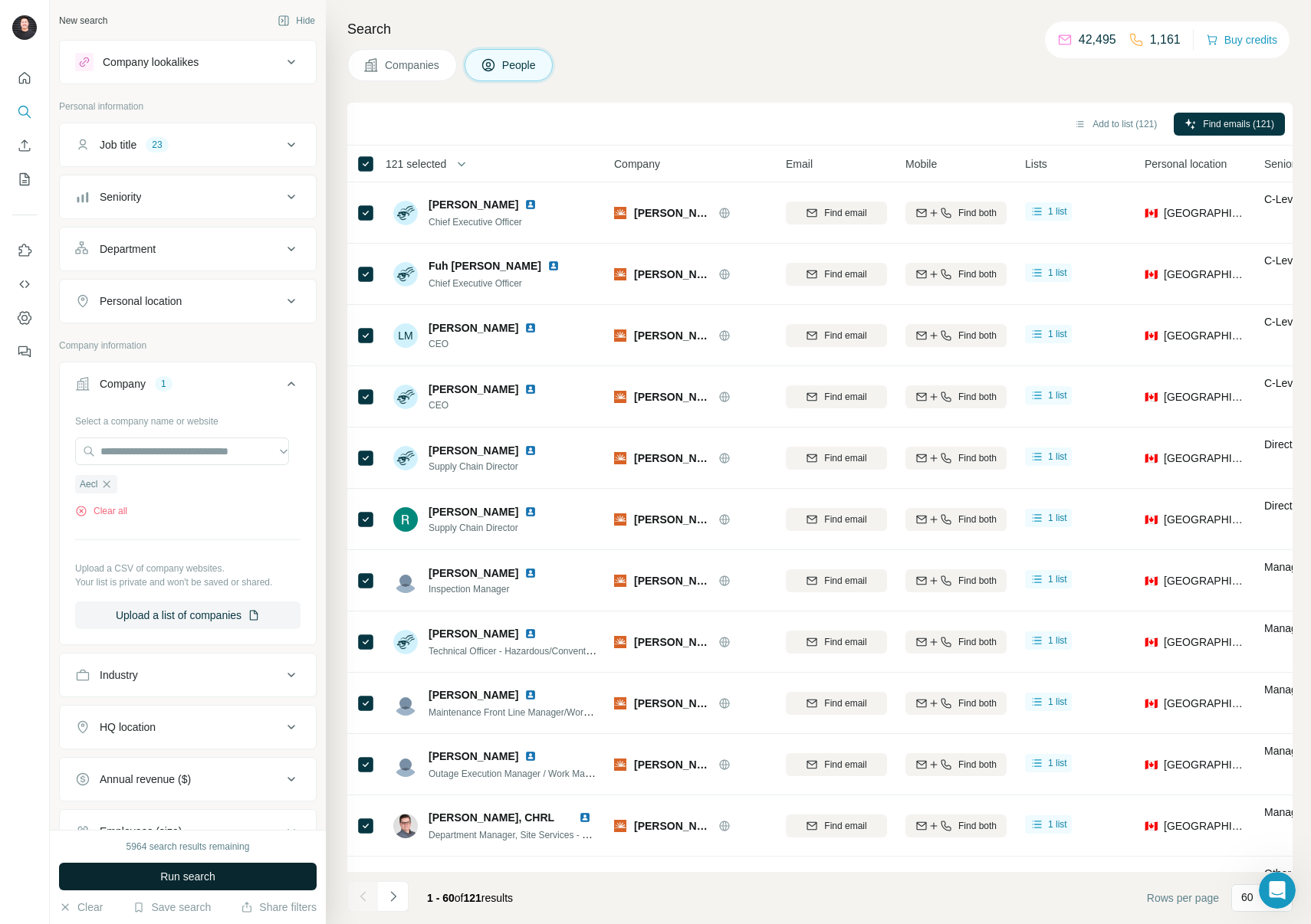
click at [230, 867] on button "Run search" at bounding box center [188, 877] width 258 height 28
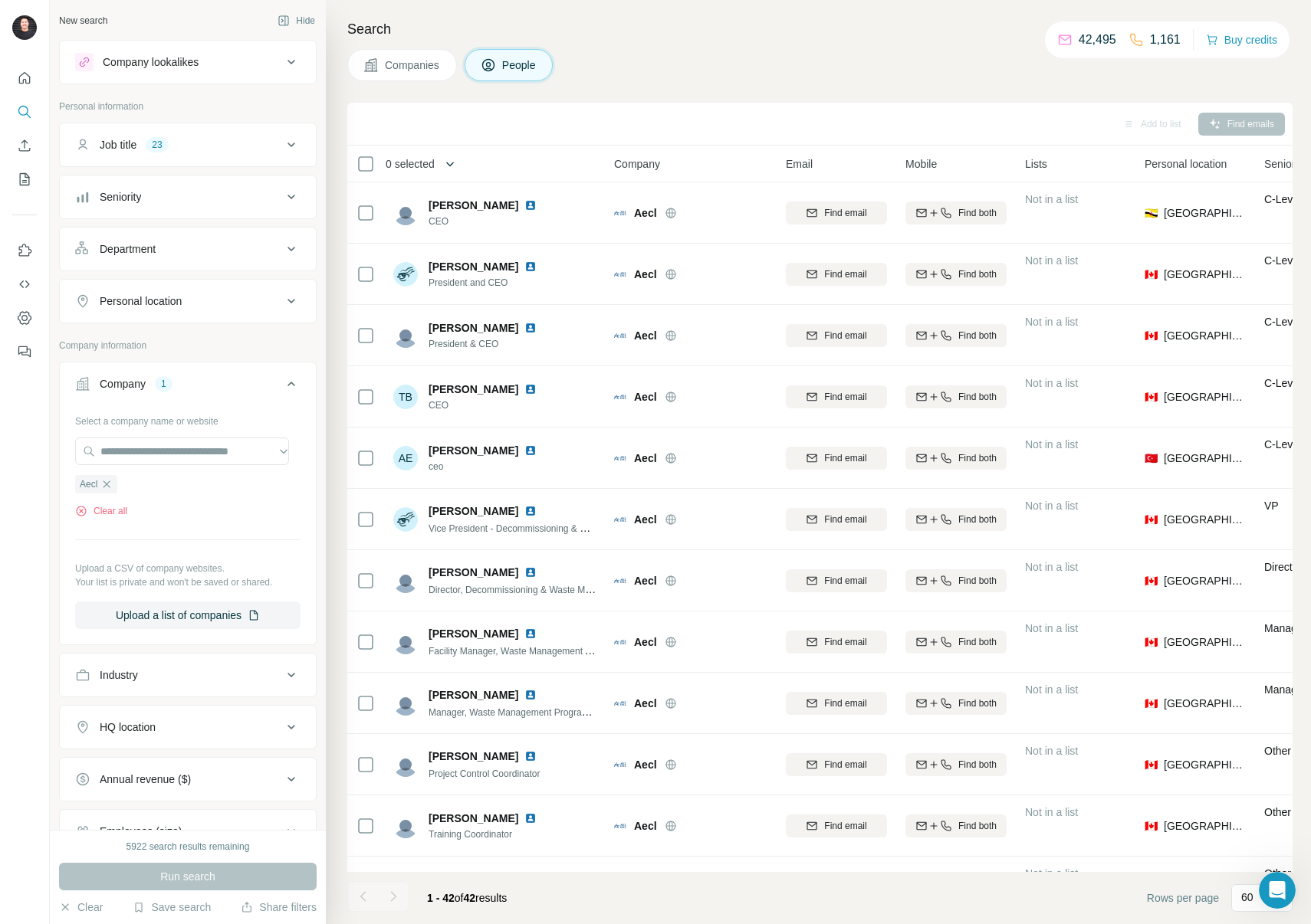
click at [441, 162] on button "button" at bounding box center [450, 163] width 31 height 31
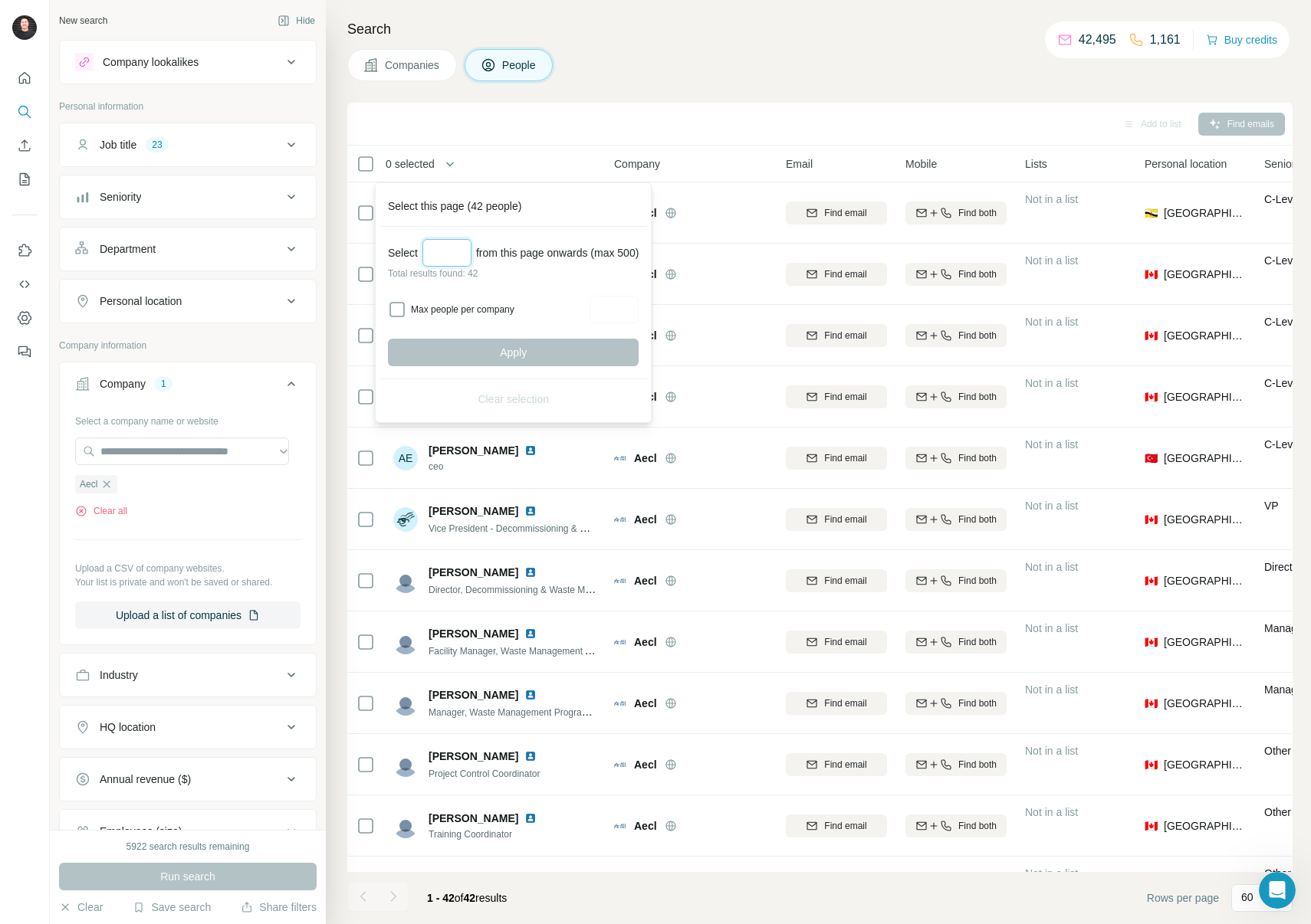
click at [460, 255] on input "Select a number (up to 500)" at bounding box center [447, 253] width 49 height 28
type input "**"
click at [519, 354] on span "Apply" at bounding box center [513, 352] width 27 height 16
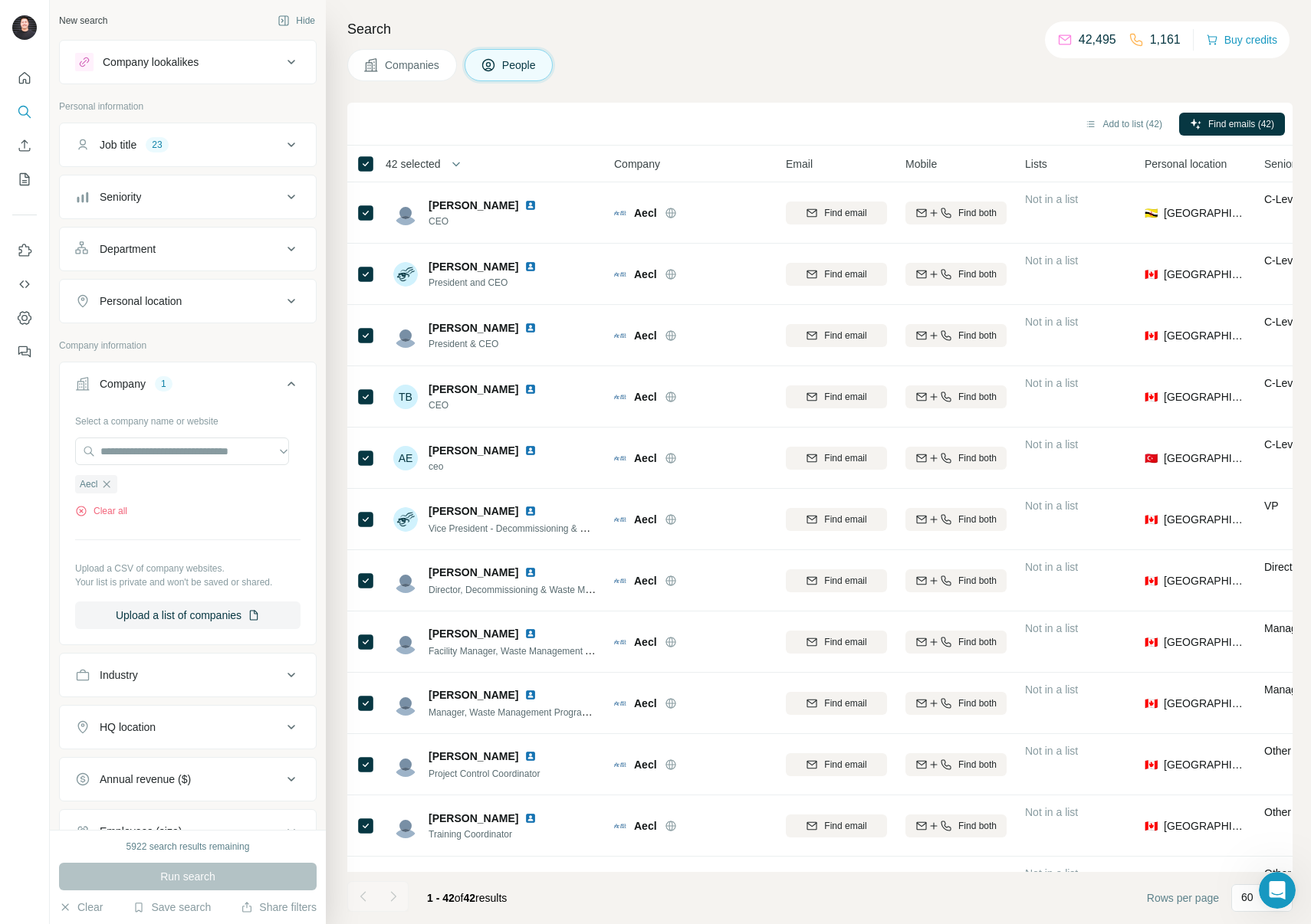
click at [932, 86] on div "Search Companies People Add to list (42) Find emails (42) 42 selected People Co…" at bounding box center [818, 462] width 986 height 924
click at [1104, 123] on button "Add to list (42)" at bounding box center [1124, 124] width 99 height 23
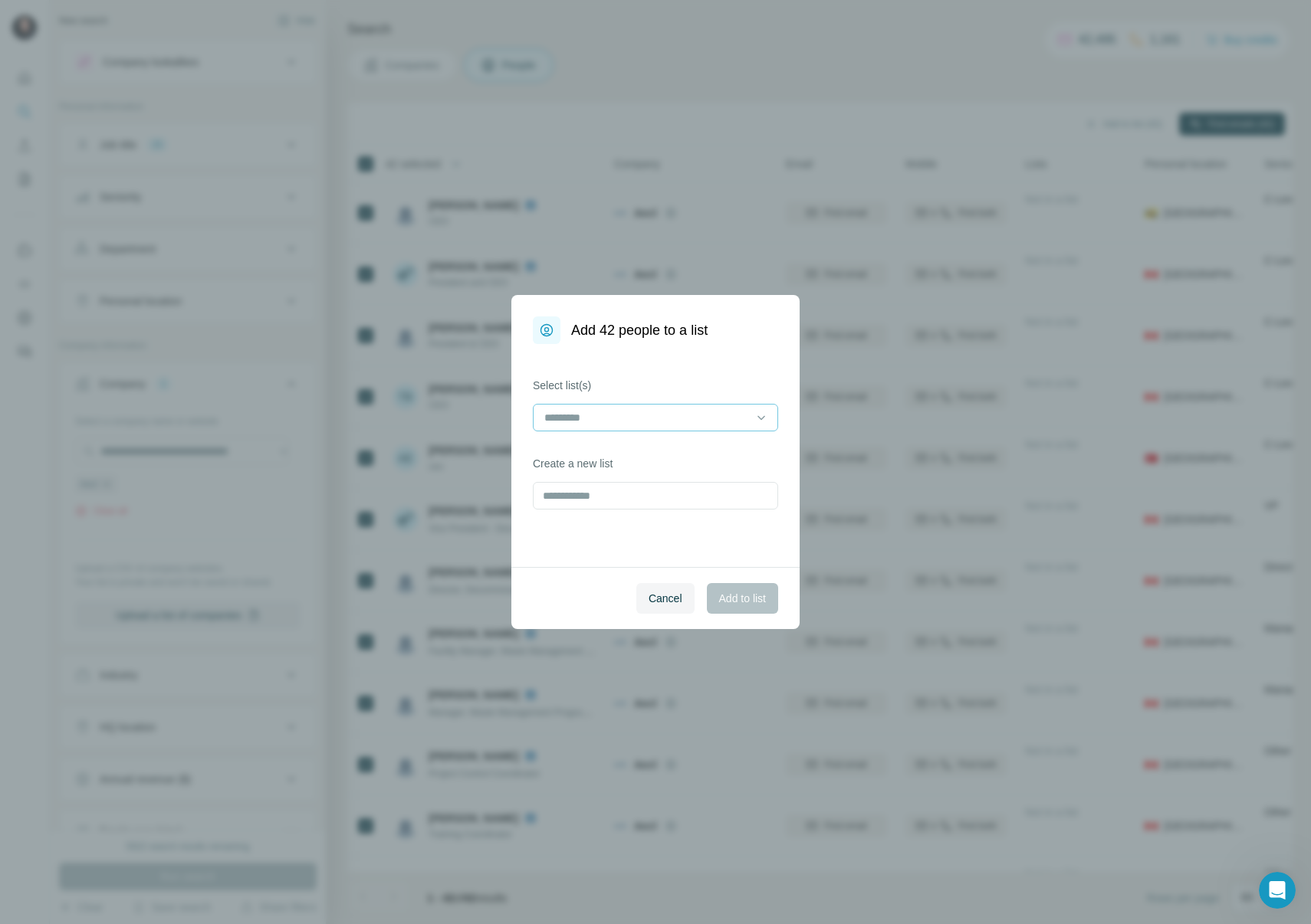
click at [666, 420] on input at bounding box center [646, 418] width 207 height 17
click at [721, 448] on p "Nuclear Campaign ([GEOGRAPHIC_DATA])" at bounding box center [651, 452] width 210 height 16
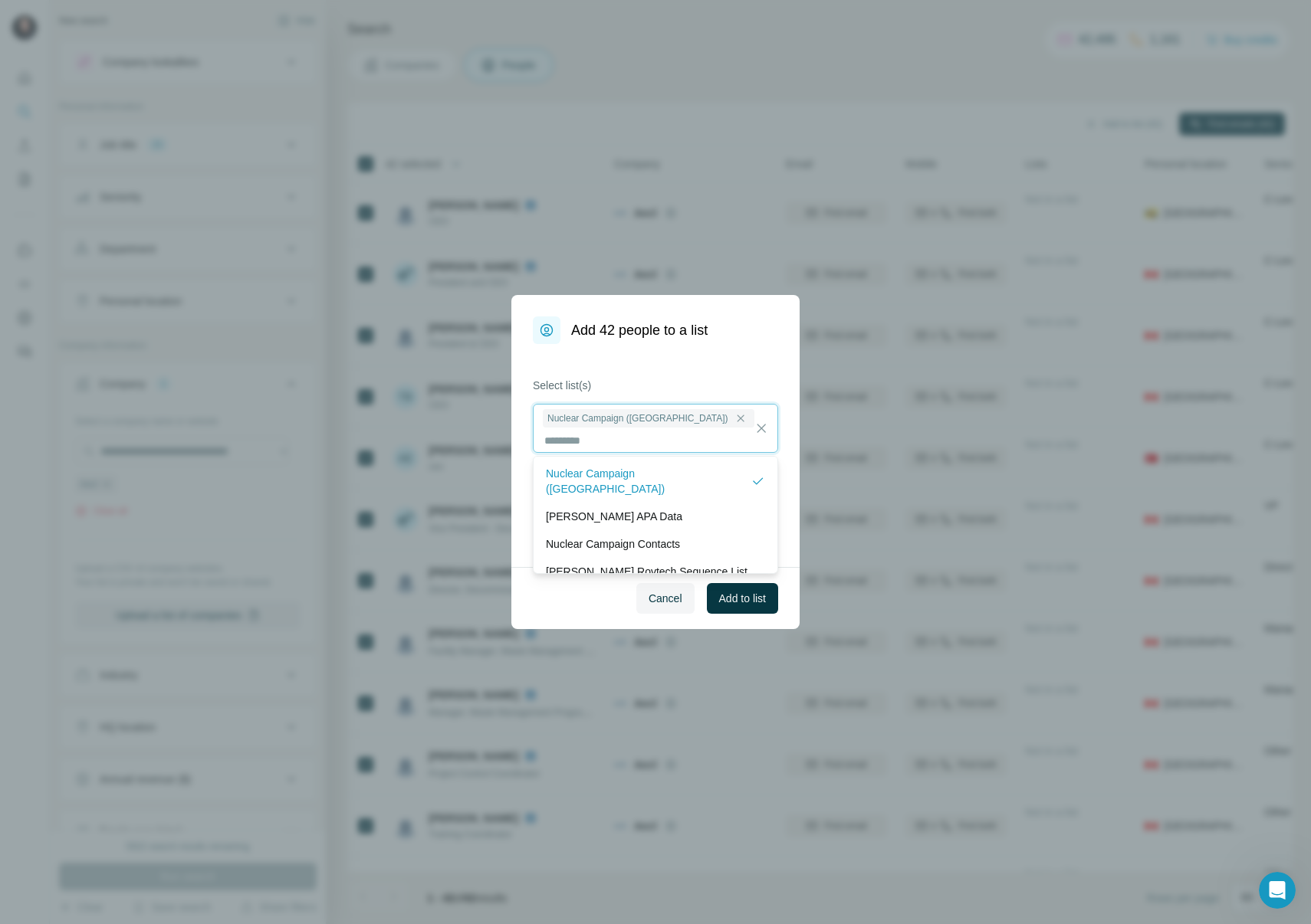
scroll to position [2, 0]
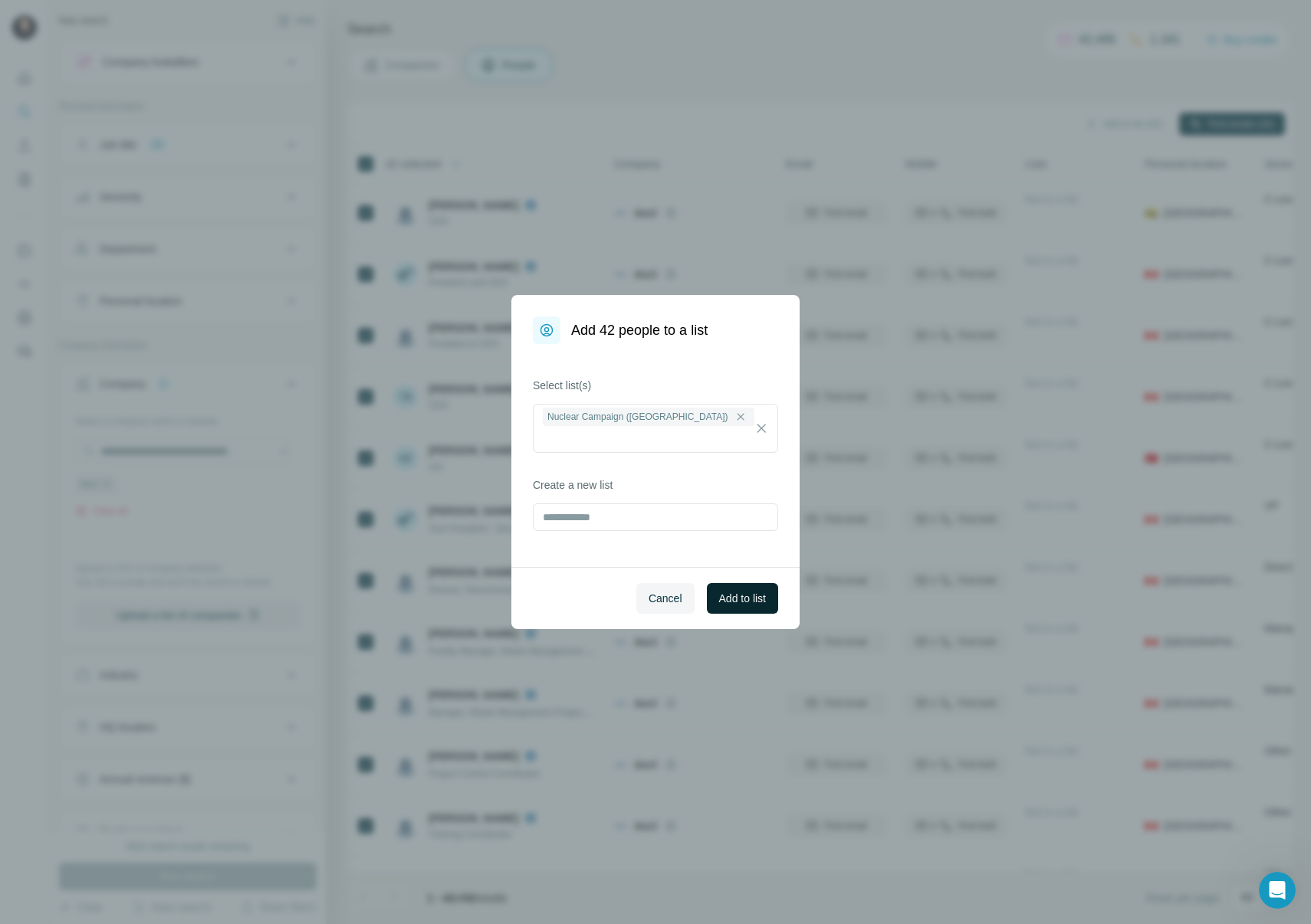
click at [752, 598] on span "Add to list" at bounding box center [743, 599] width 46 height 16
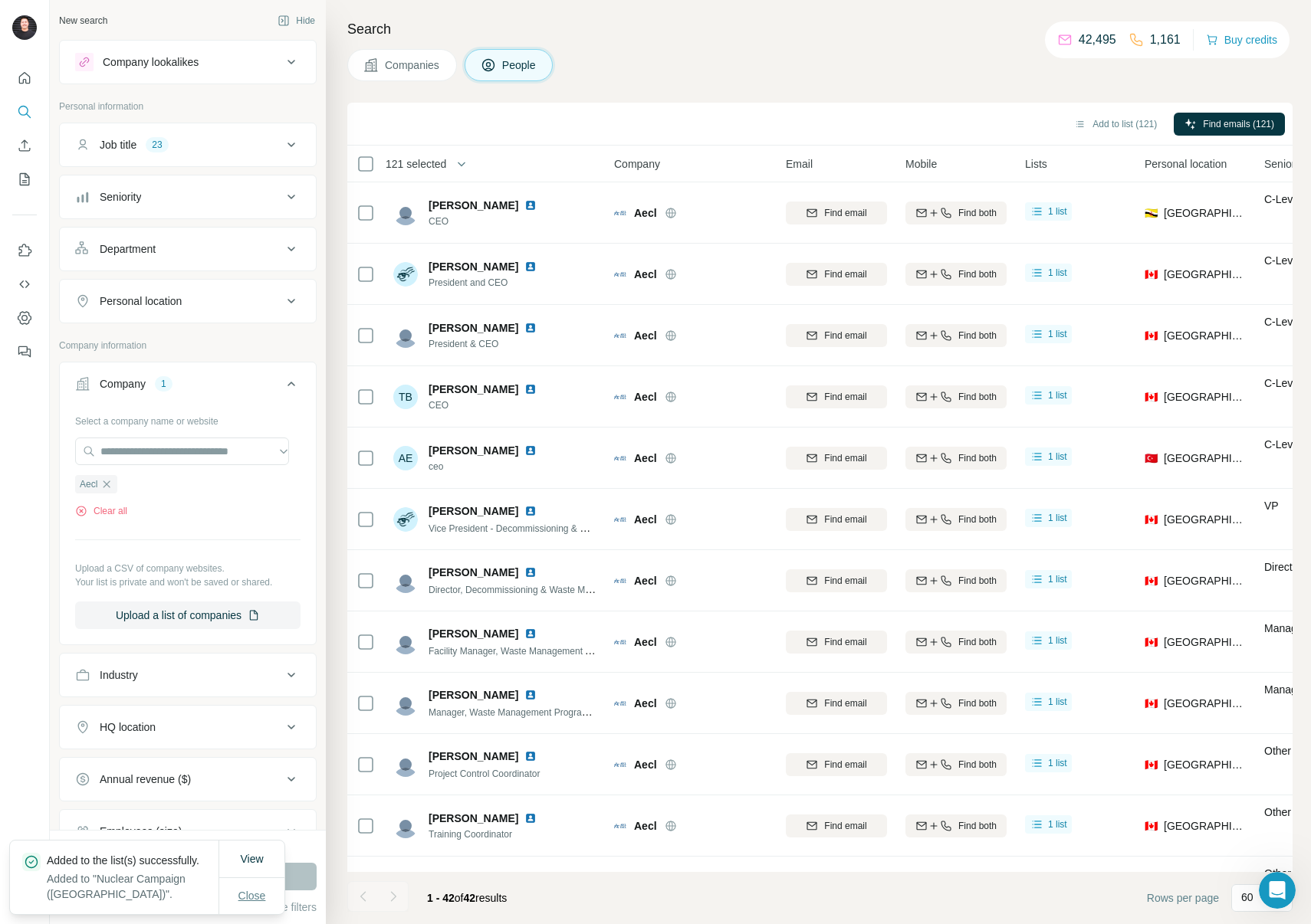
click at [269, 892] on button "Close" at bounding box center [252, 896] width 49 height 28
click at [108, 486] on icon "button" at bounding box center [107, 484] width 6 height 6
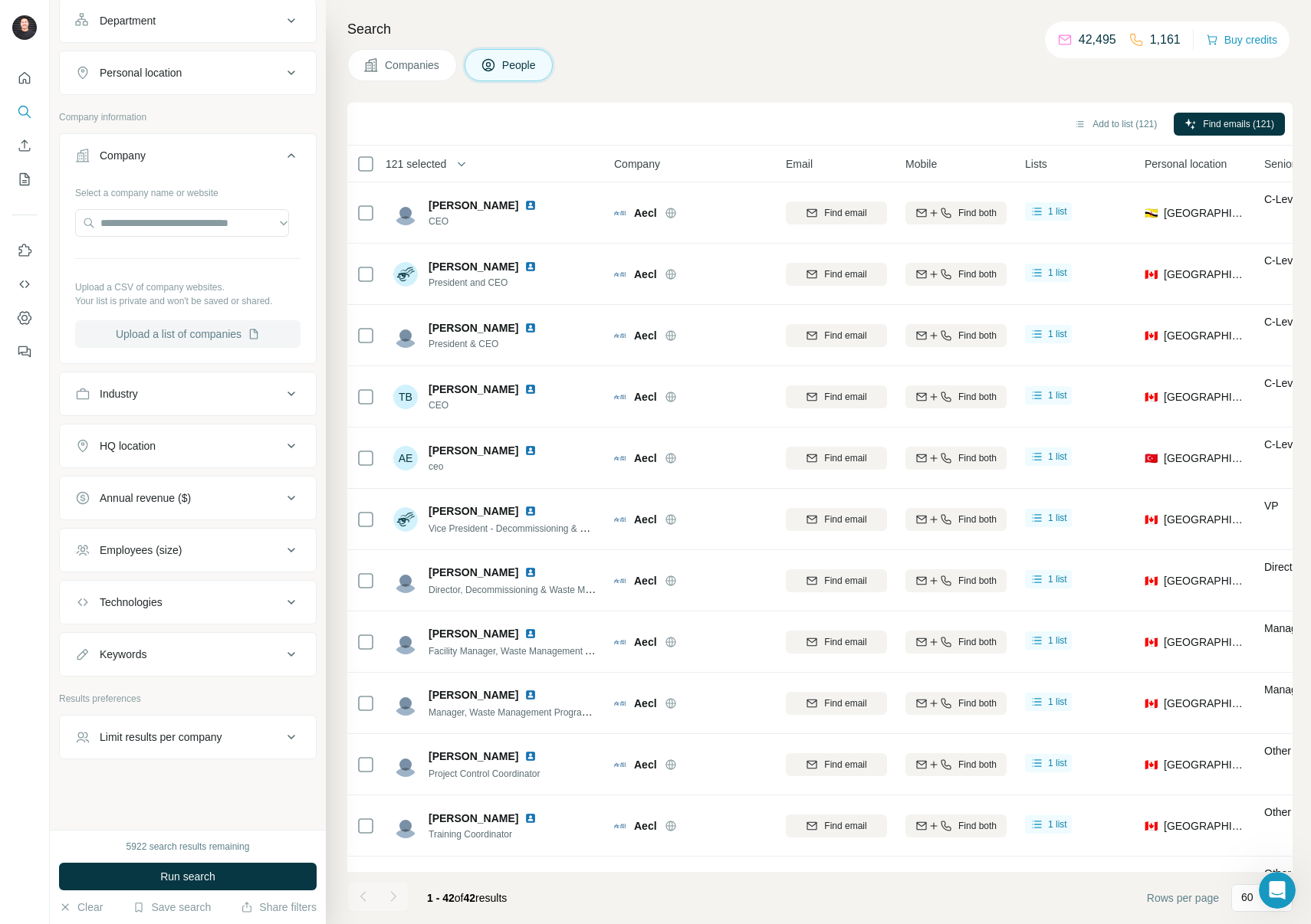
scroll to position [56, 0]
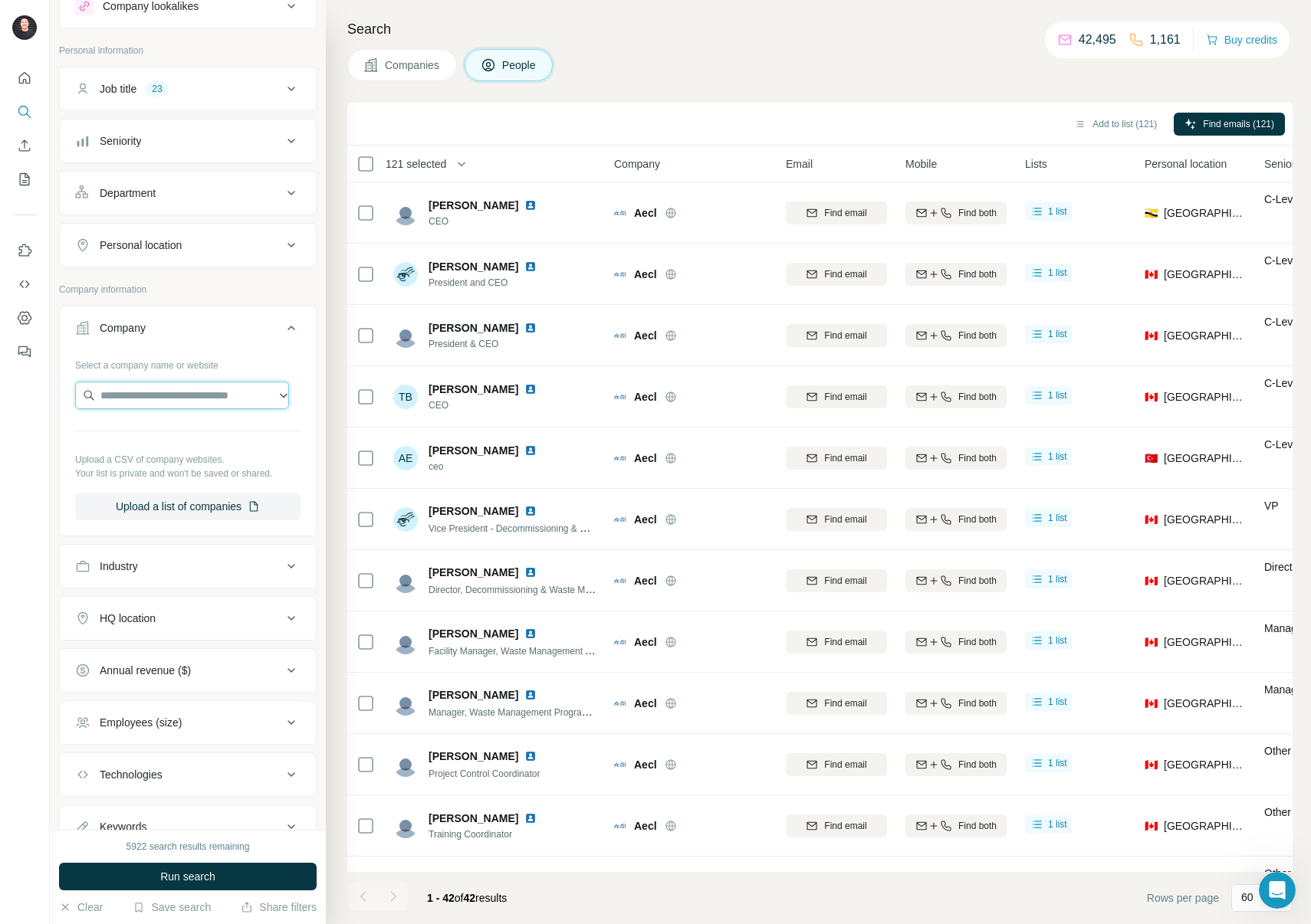
click at [167, 394] on input "text" at bounding box center [182, 396] width 214 height 28
paste input "**********"
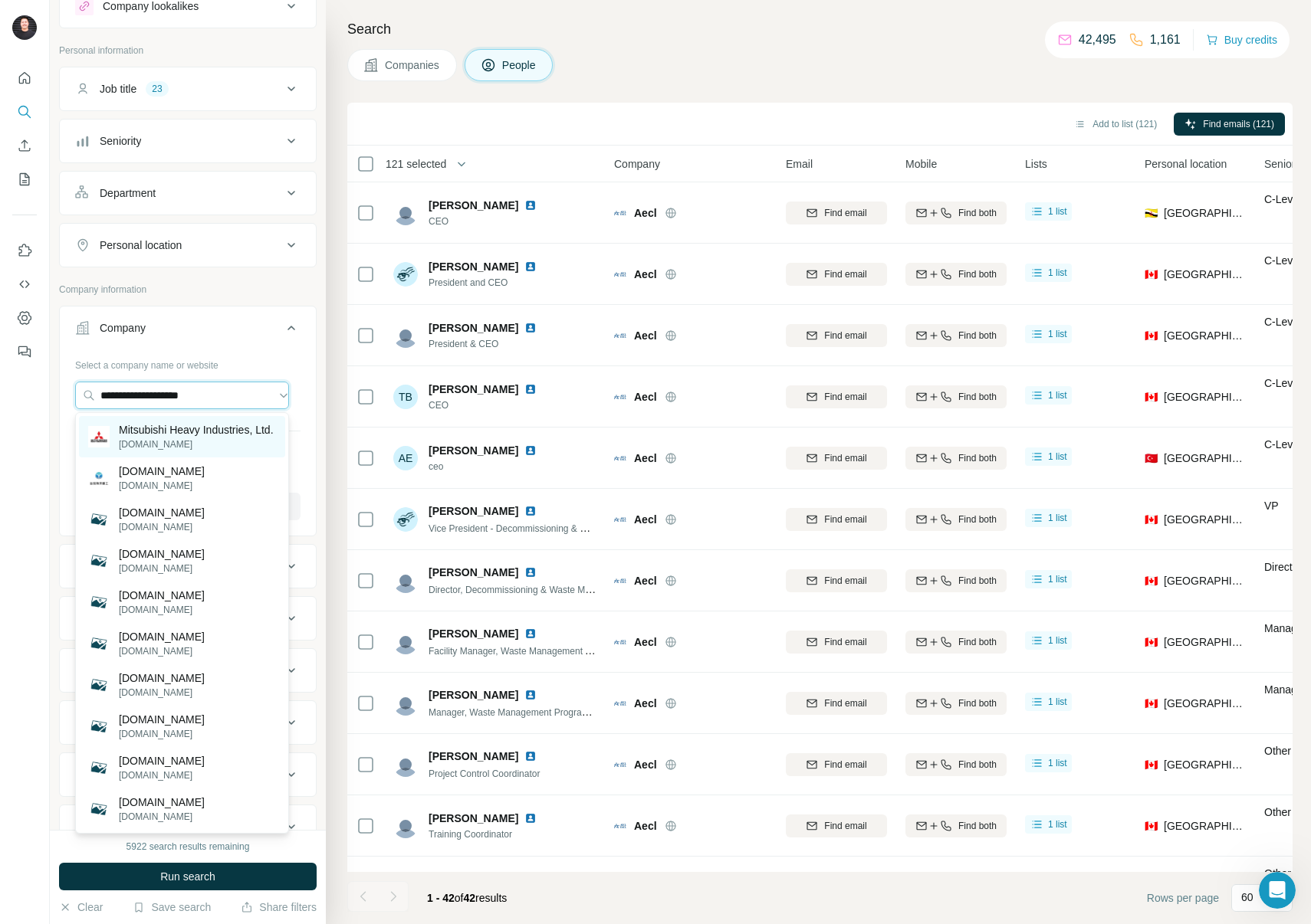
type input "**********"
click at [197, 437] on p "Mitsubishi Heavy Industries, Ltd." at bounding box center [196, 430] width 155 height 16
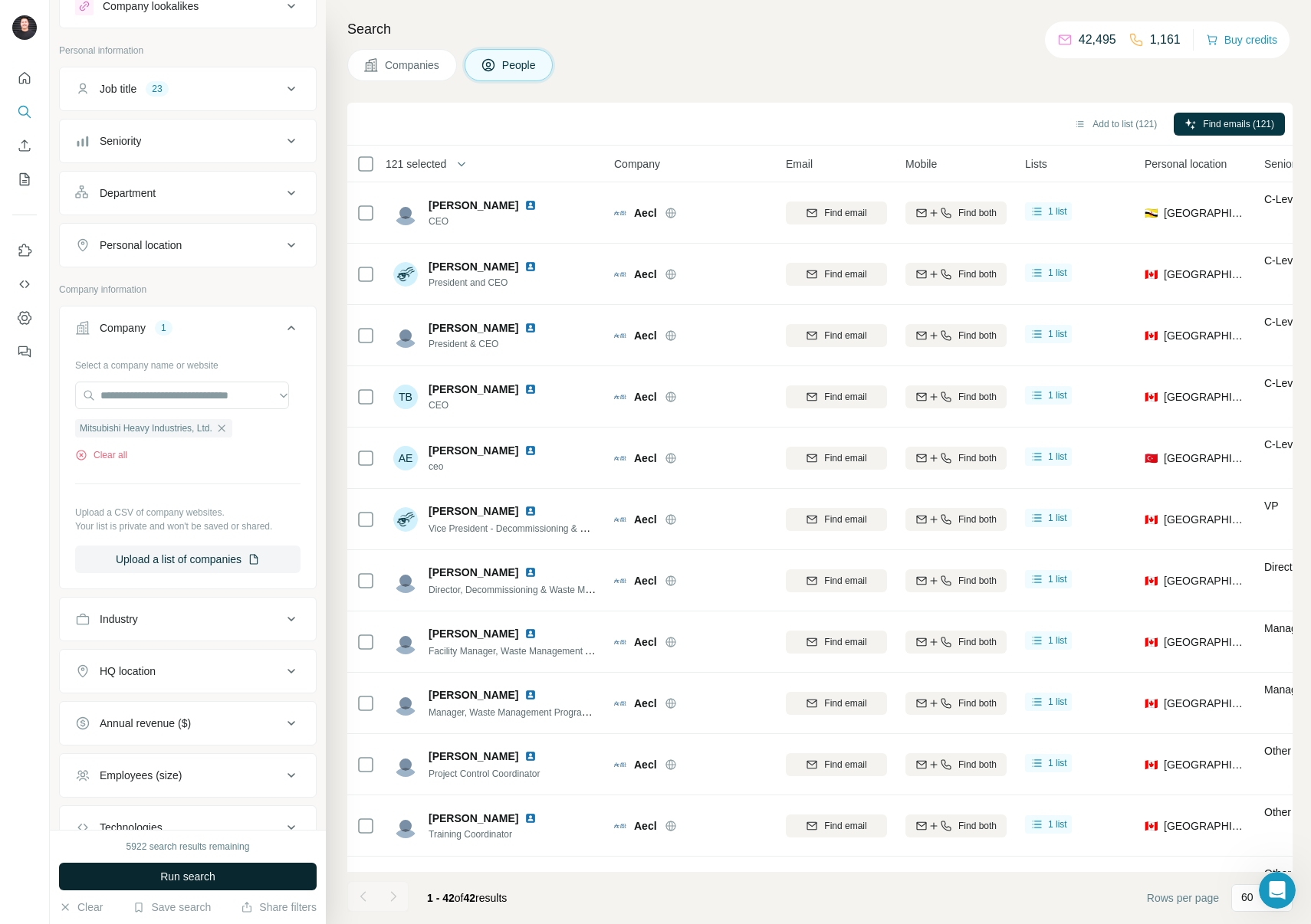
click at [223, 875] on button "Run search" at bounding box center [188, 877] width 258 height 28
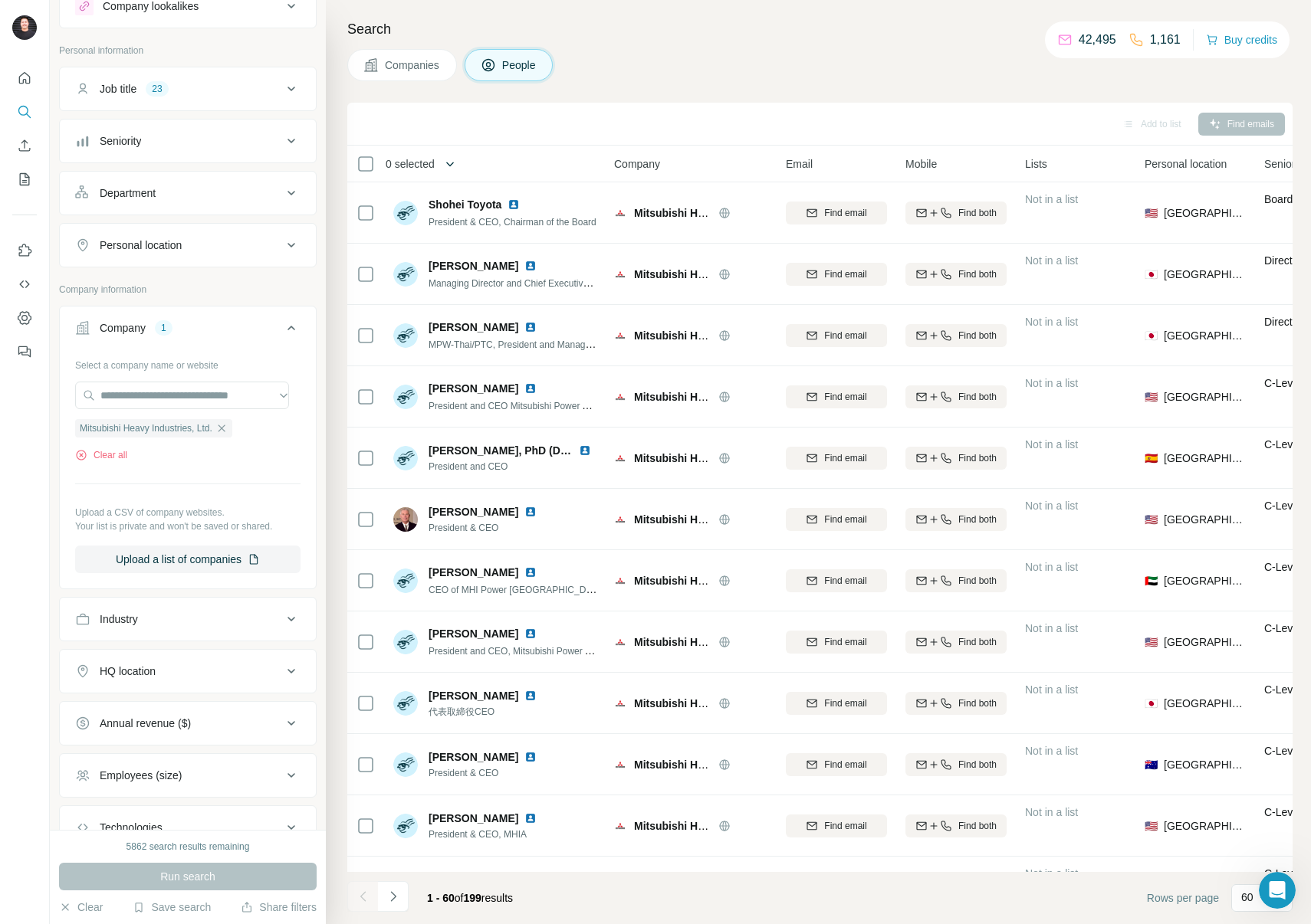
click at [448, 166] on icon "button" at bounding box center [450, 164] width 16 height 16
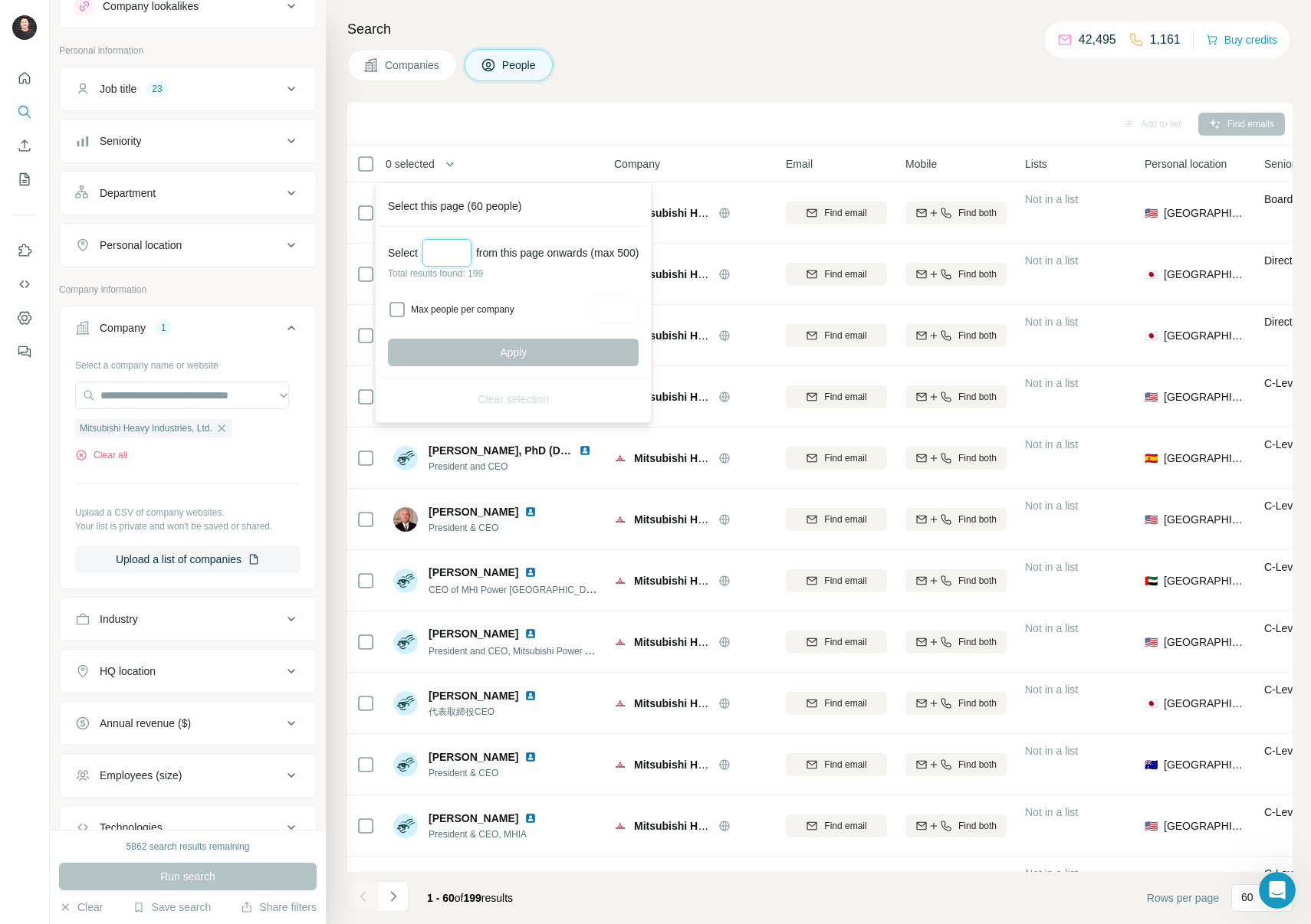
click at [455, 246] on input "Select a number (up to 500)" at bounding box center [447, 253] width 49 height 28
type input "***"
click at [530, 361] on button "Apply" at bounding box center [513, 353] width 250 height 28
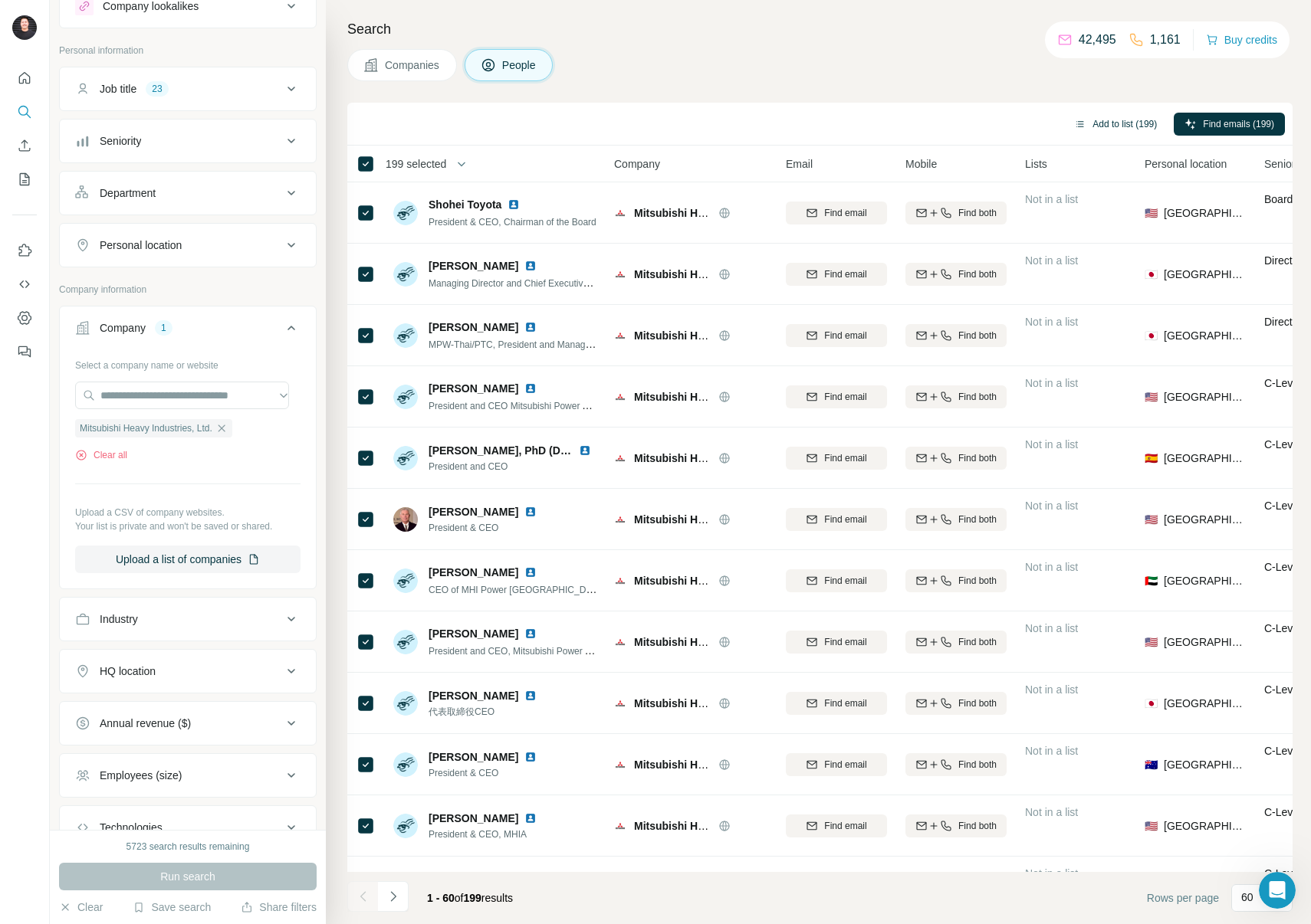
click at [1095, 122] on button "Add to list (199)" at bounding box center [1115, 124] width 104 height 23
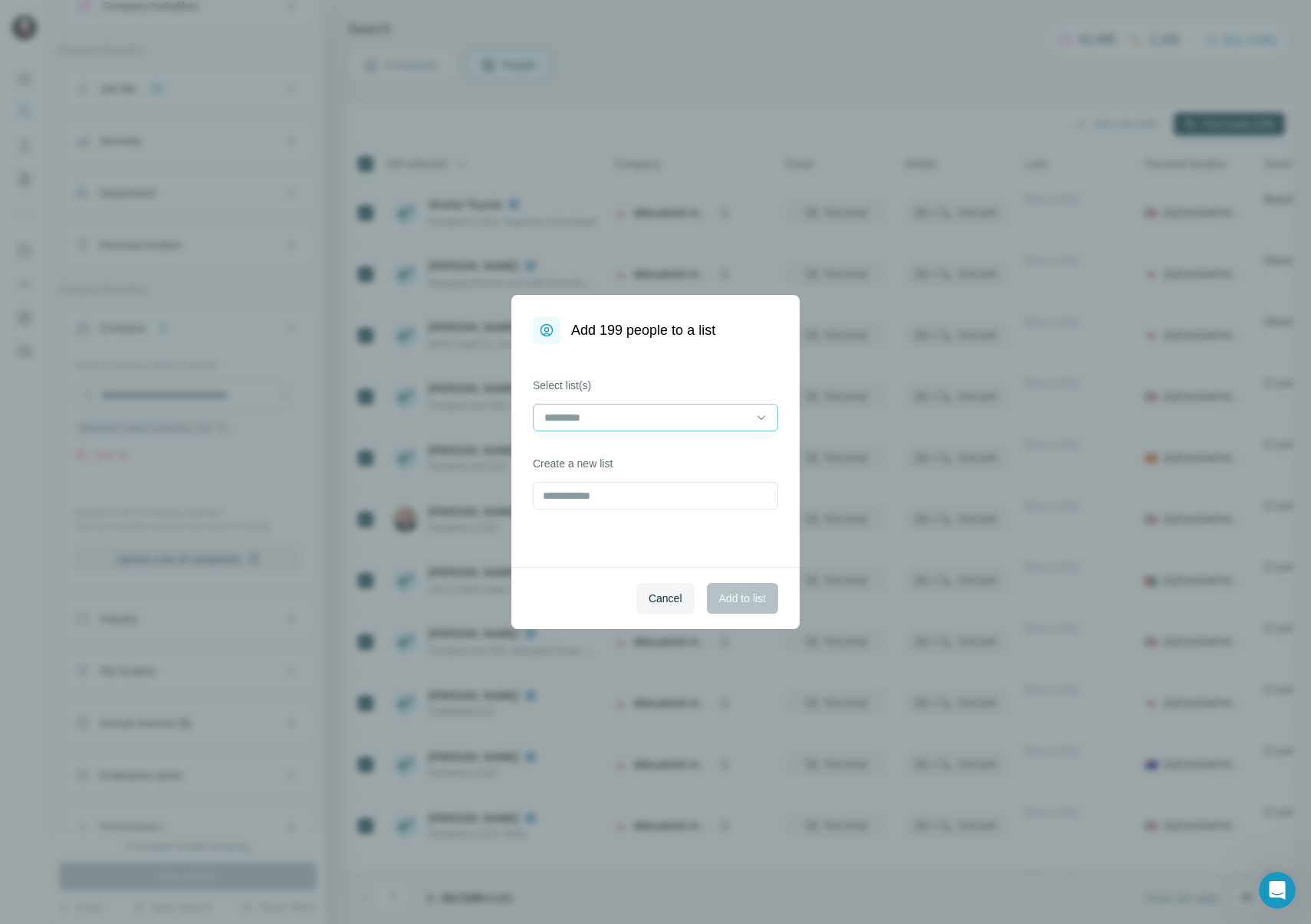
click at [601, 414] on input at bounding box center [646, 418] width 207 height 17
click at [712, 574] on div "Cancel Add to list" at bounding box center [656, 598] width 288 height 62
click at [612, 494] on input "text" at bounding box center [656, 496] width 246 height 28
type input "**********"
click at [733, 599] on span "Add to list" at bounding box center [743, 599] width 46 height 16
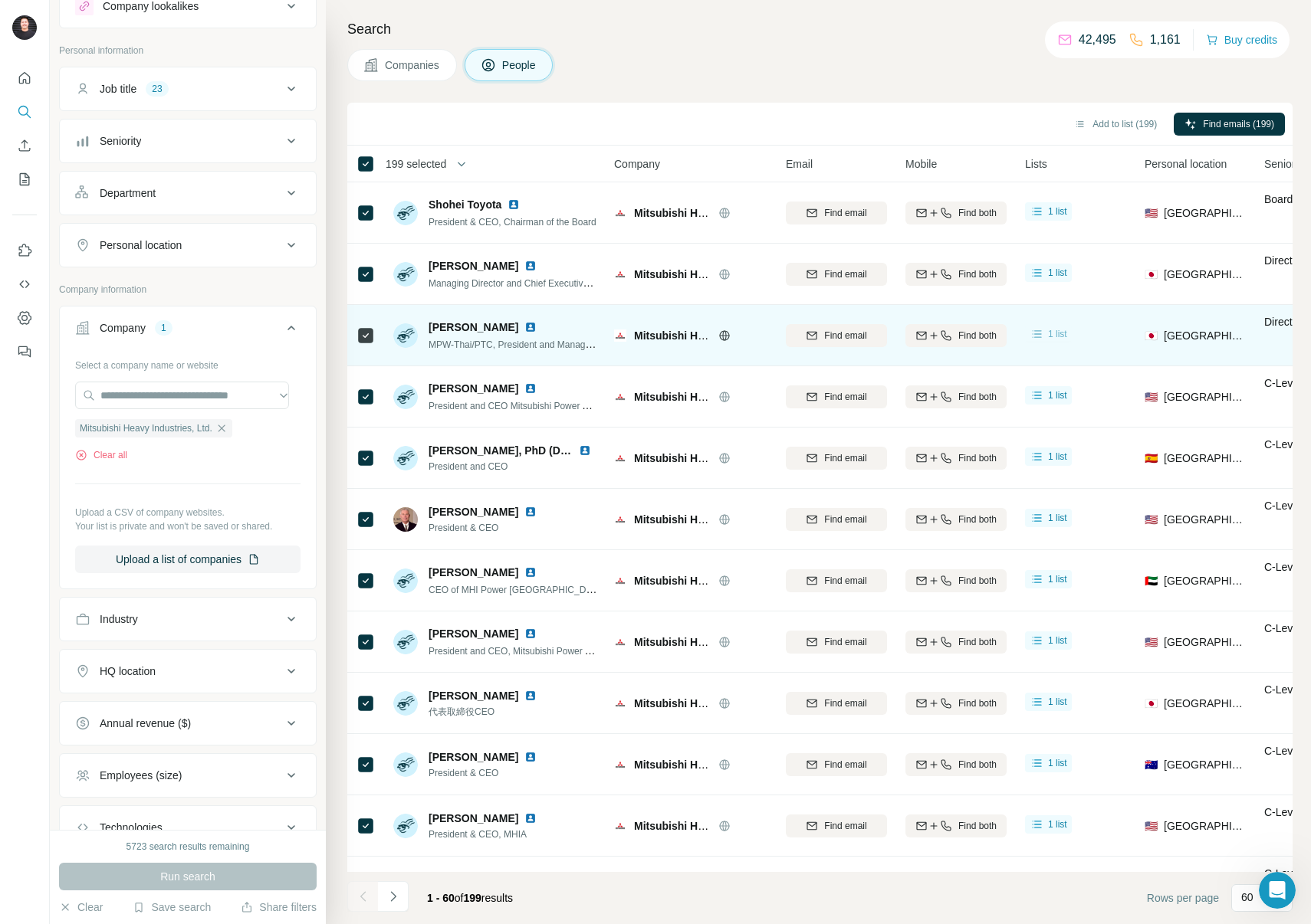
click at [1062, 332] on span "1 list" at bounding box center [1058, 334] width 19 height 14
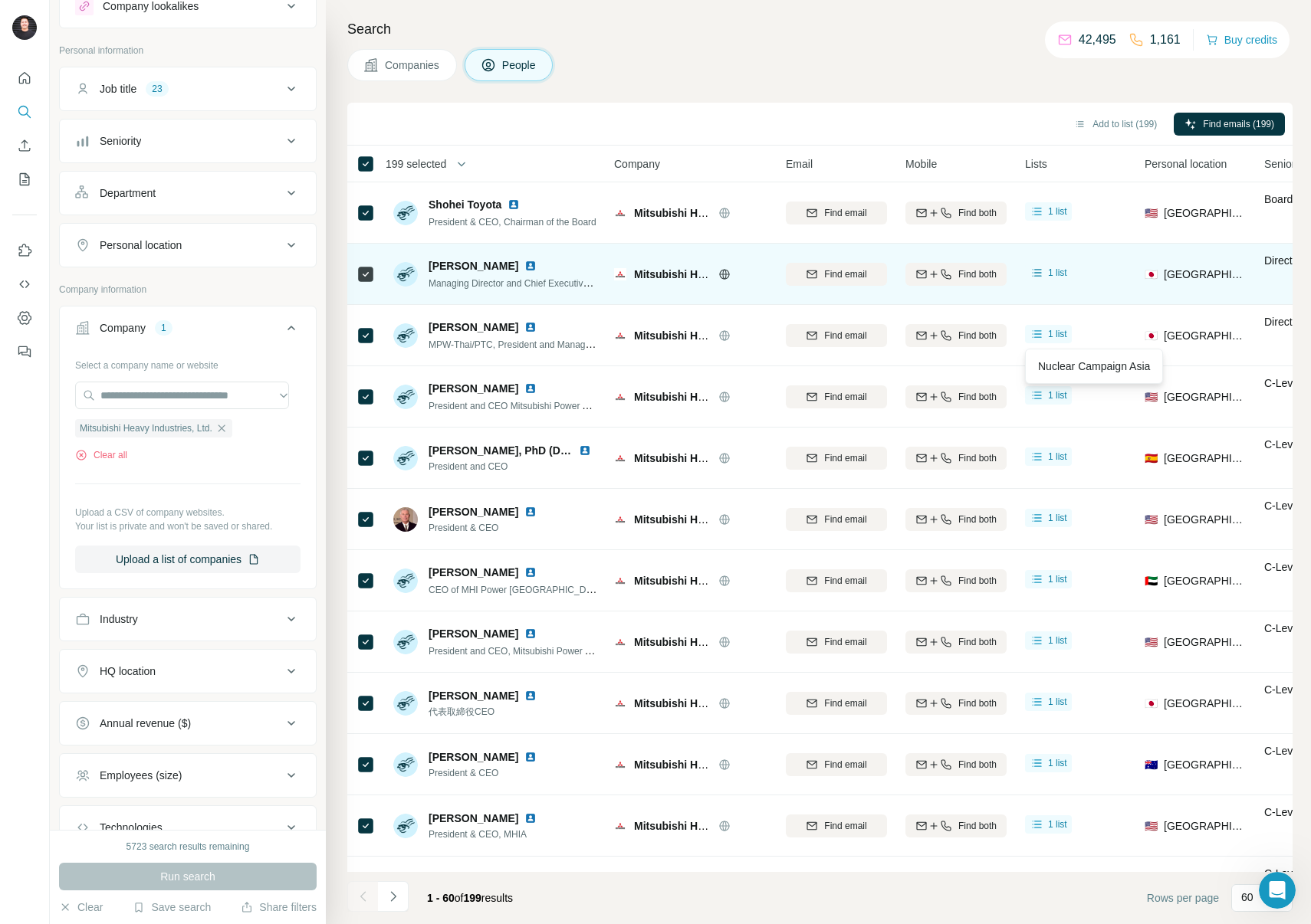
click at [1113, 297] on td "1 list" at bounding box center [1076, 274] width 120 height 61
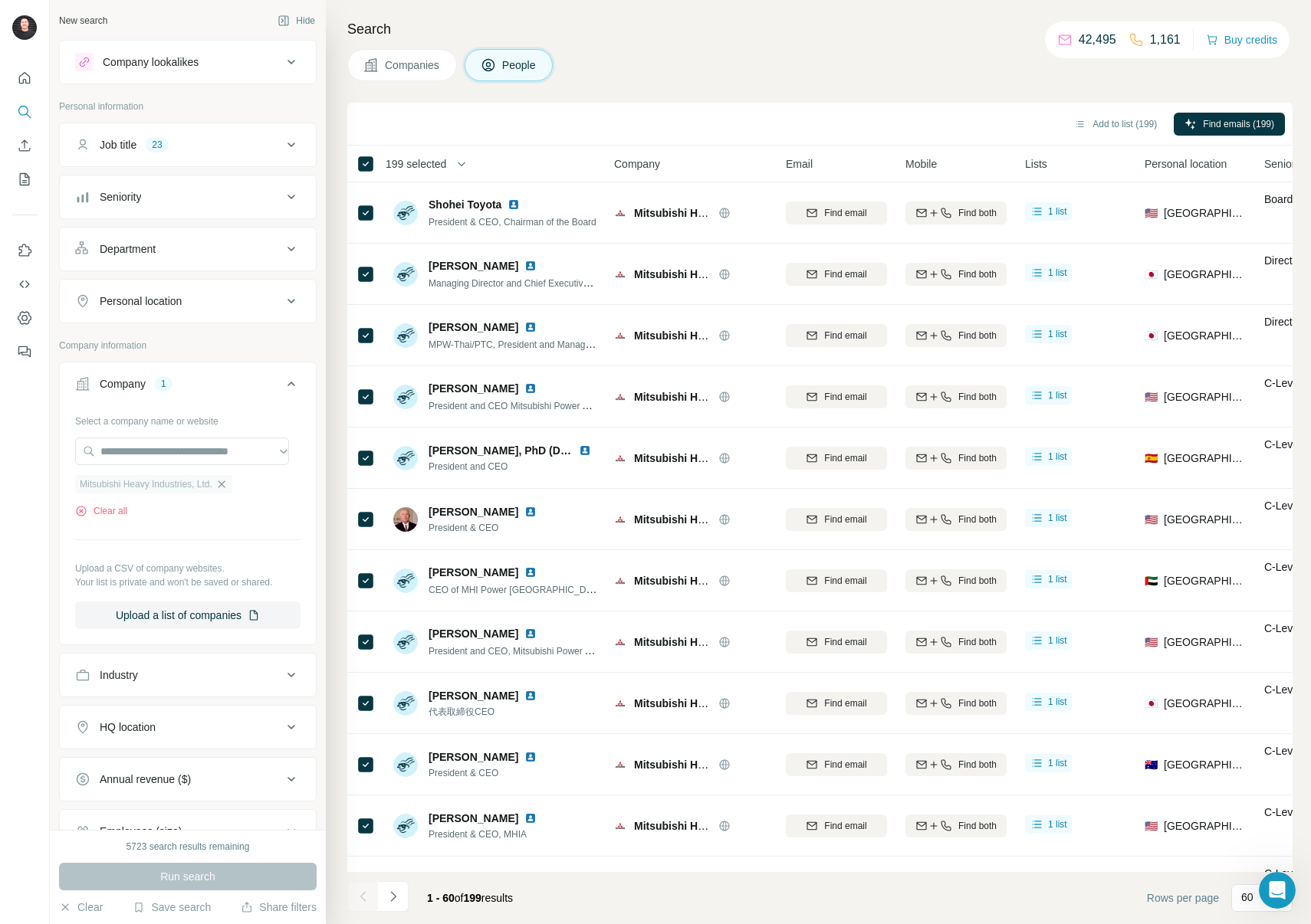
click at [228, 487] on icon "button" at bounding box center [221, 484] width 12 height 12
